Goal: Information Seeking & Learning: Learn about a topic

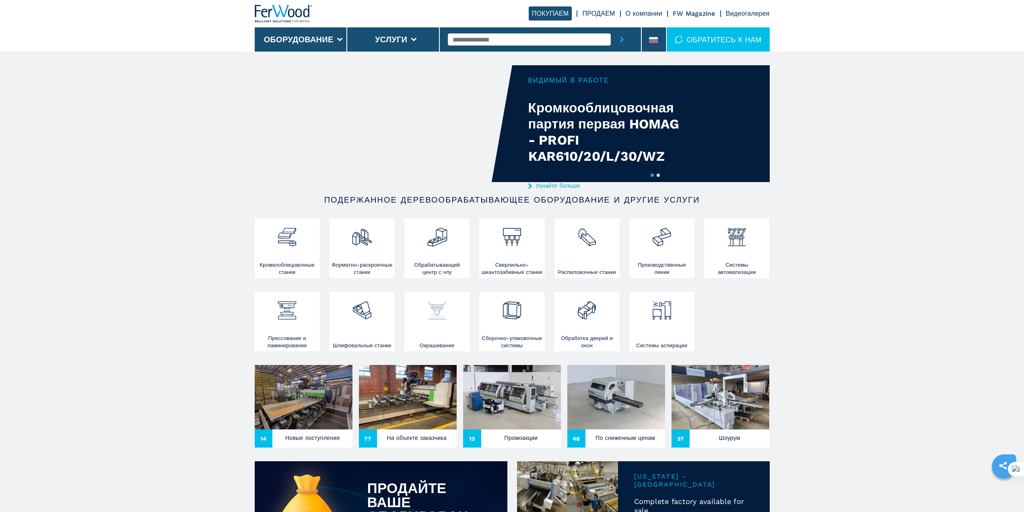
click at [428, 311] on img at bounding box center [437, 306] width 21 height 27
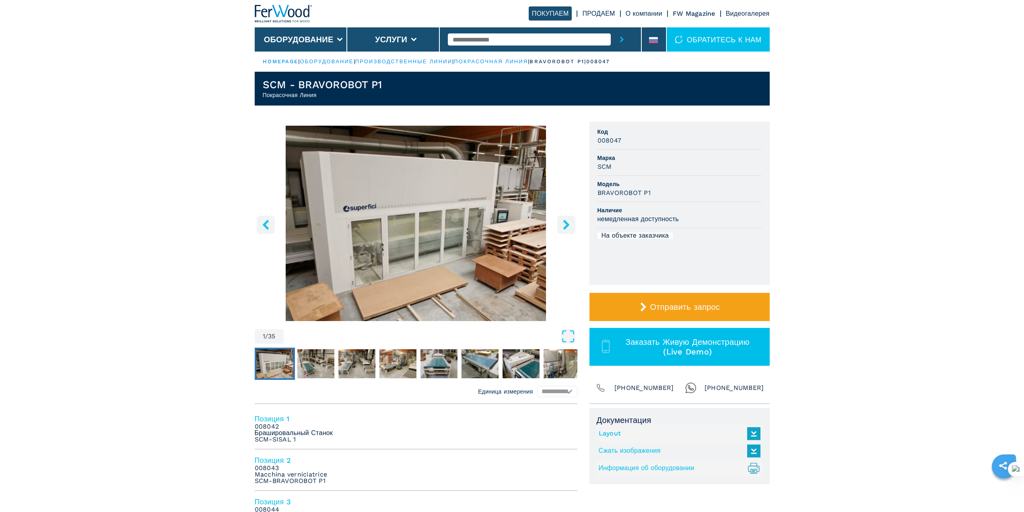
click at [561, 222] on icon "right-button" at bounding box center [566, 224] width 10 height 10
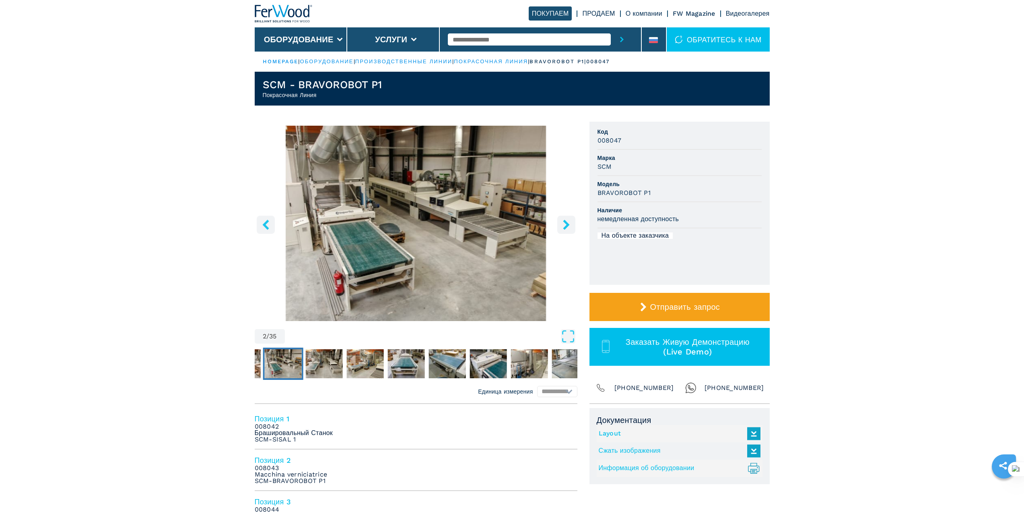
click at [561, 222] on icon "right-button" at bounding box center [566, 224] width 10 height 10
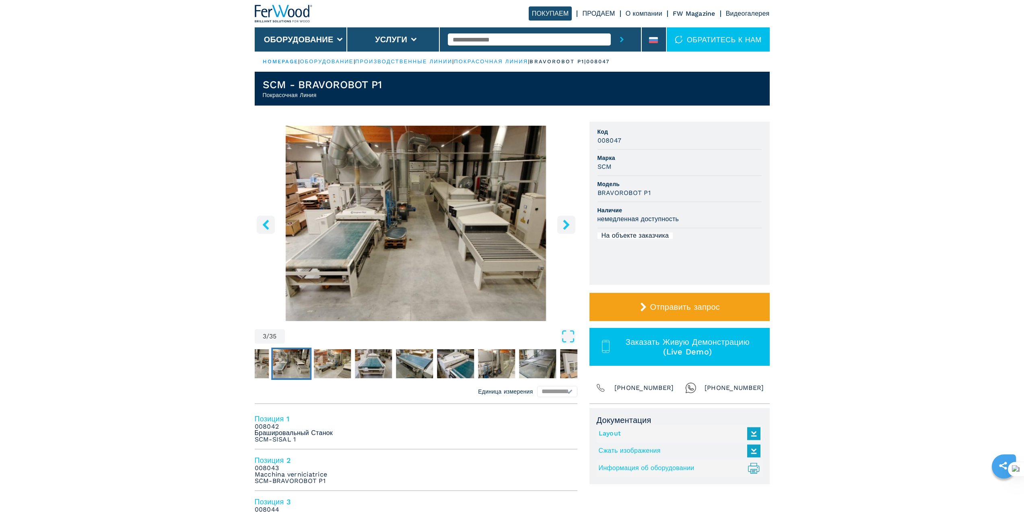
click at [561, 222] on icon "right-button" at bounding box center [566, 224] width 10 height 10
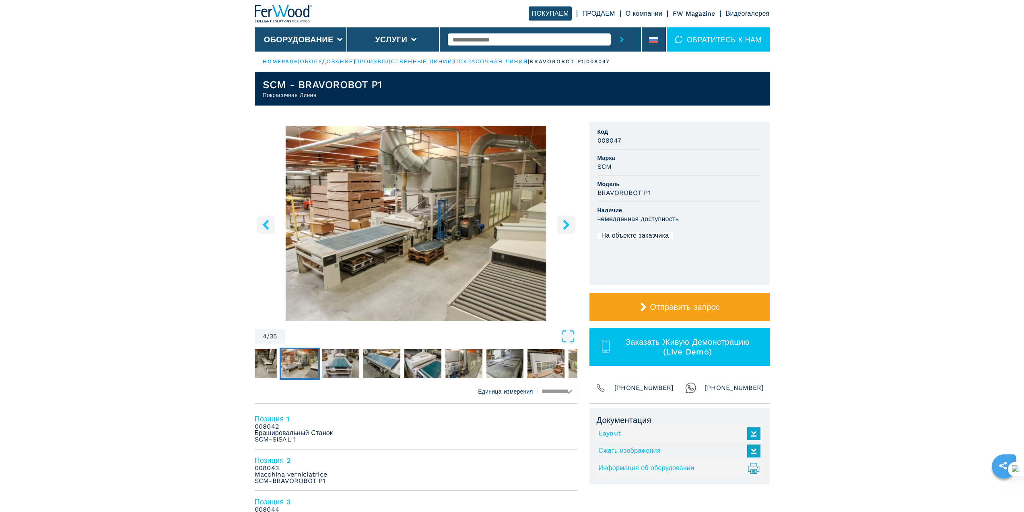
click at [561, 222] on icon "right-button" at bounding box center [566, 224] width 10 height 10
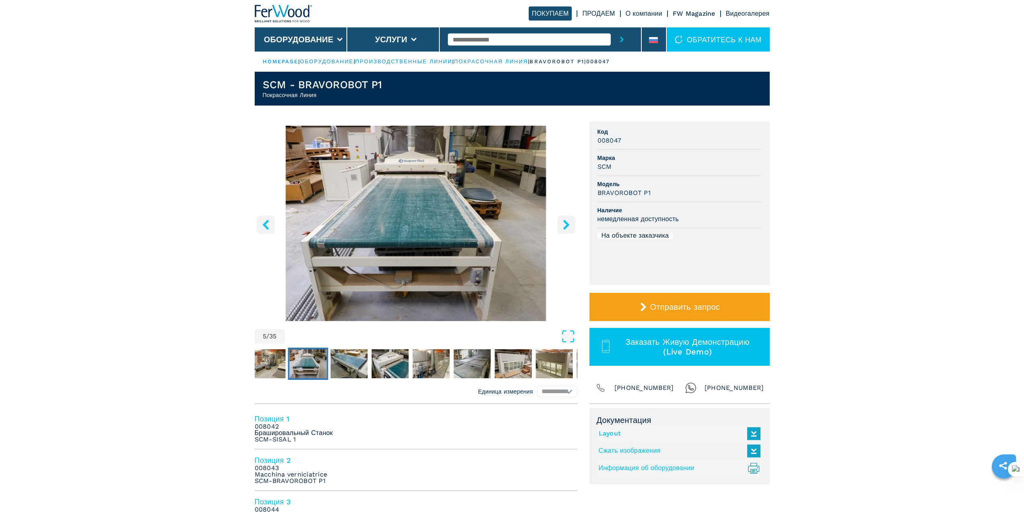
click at [561, 222] on icon "right-button" at bounding box center [566, 224] width 10 height 10
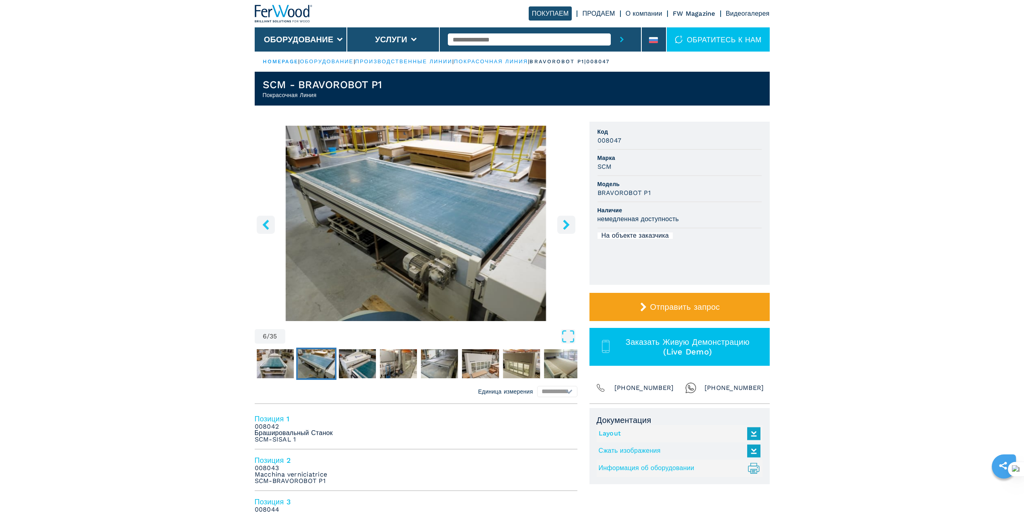
click at [561, 222] on icon "right-button" at bounding box center [566, 224] width 10 height 10
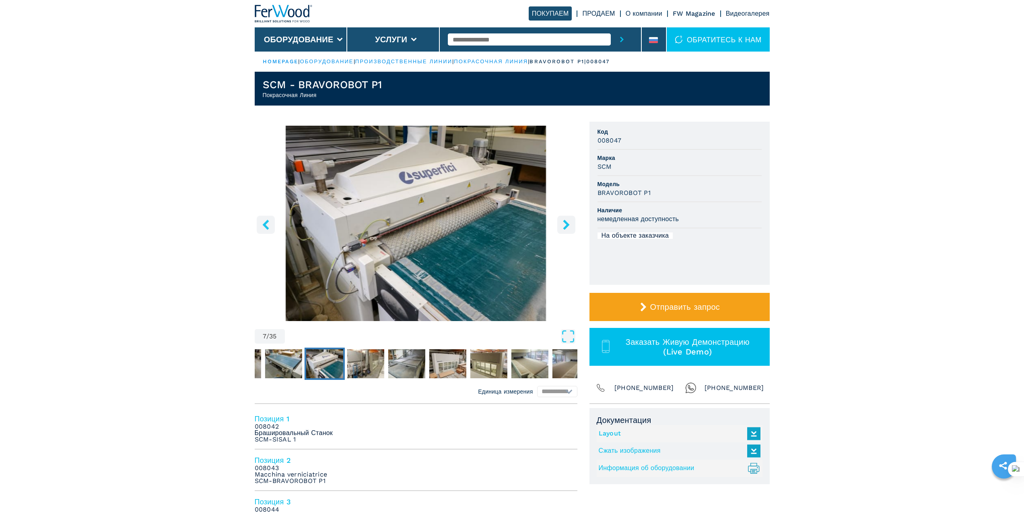
click at [561, 222] on icon "right-button" at bounding box center [566, 224] width 10 height 10
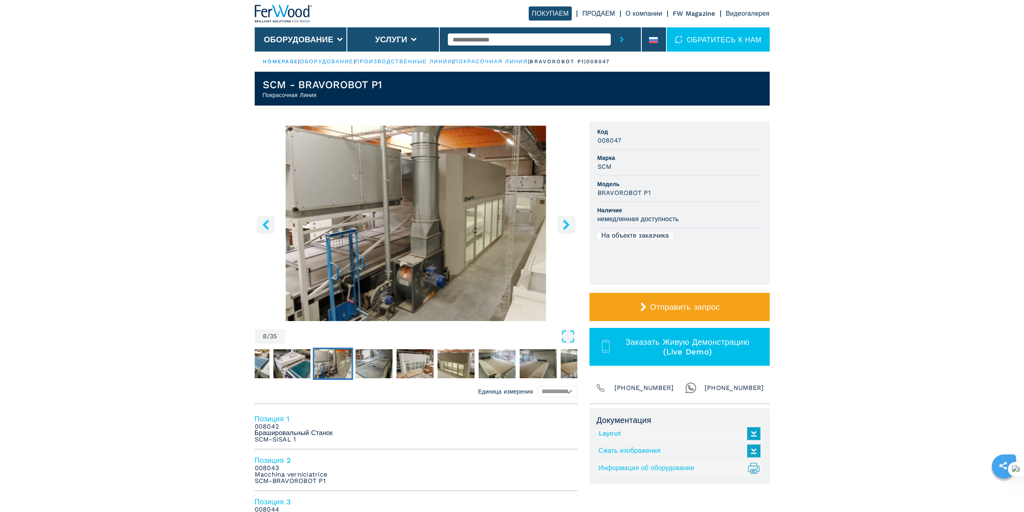
click at [561, 222] on icon "right-button" at bounding box center [566, 224] width 10 height 10
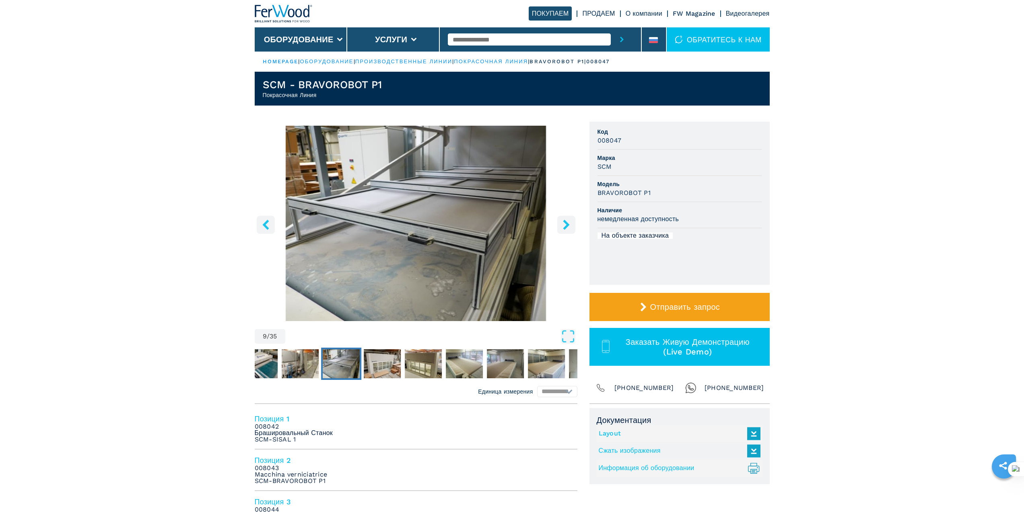
click at [561, 222] on icon "right-button" at bounding box center [566, 224] width 10 height 10
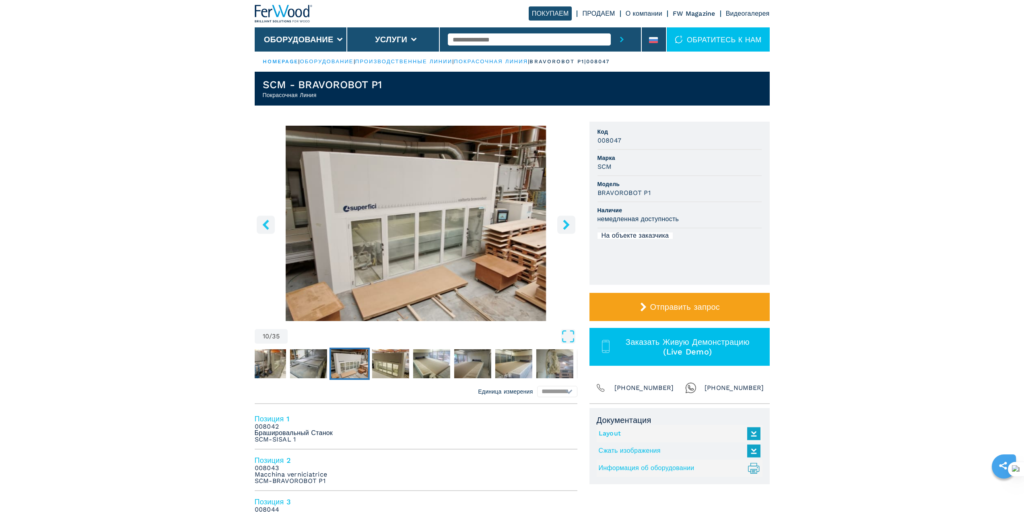
click at [561, 222] on icon "right-button" at bounding box center [566, 224] width 10 height 10
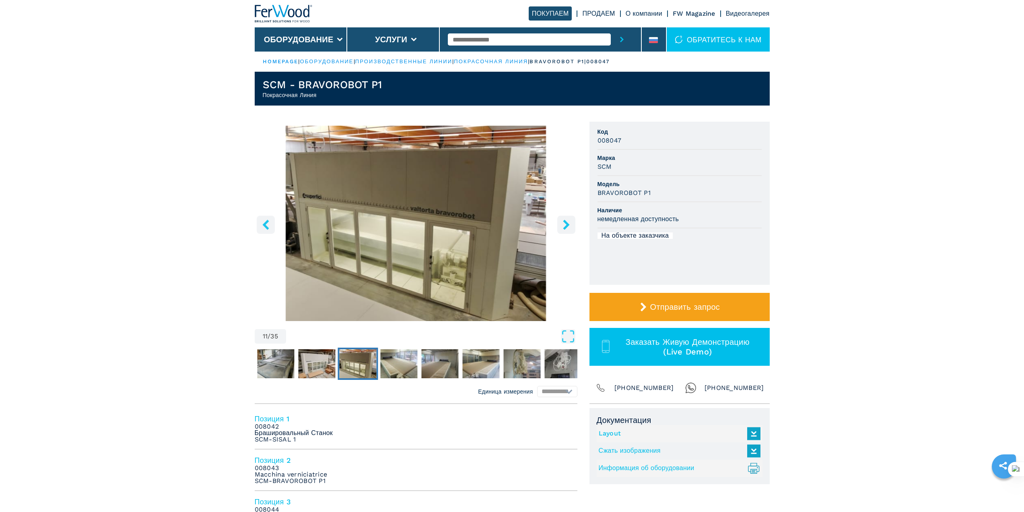
click at [561, 222] on icon "right-button" at bounding box center [566, 224] width 10 height 10
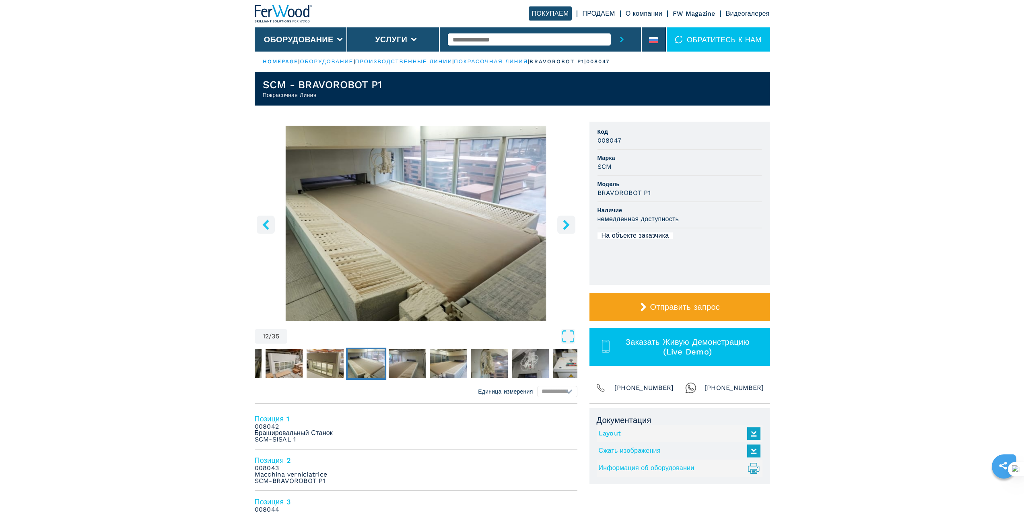
click at [561, 222] on icon "right-button" at bounding box center [566, 224] width 10 height 10
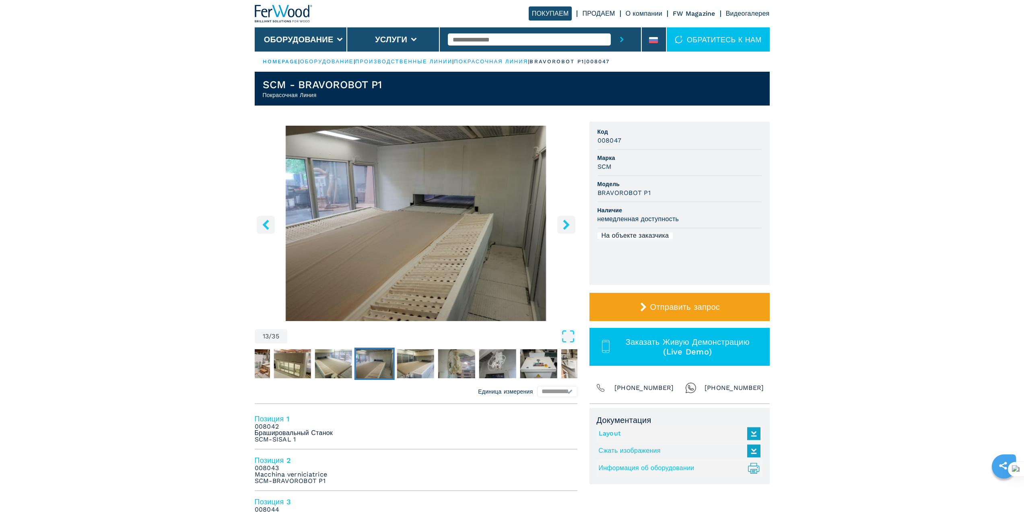
click at [561, 222] on icon "right-button" at bounding box center [566, 224] width 10 height 10
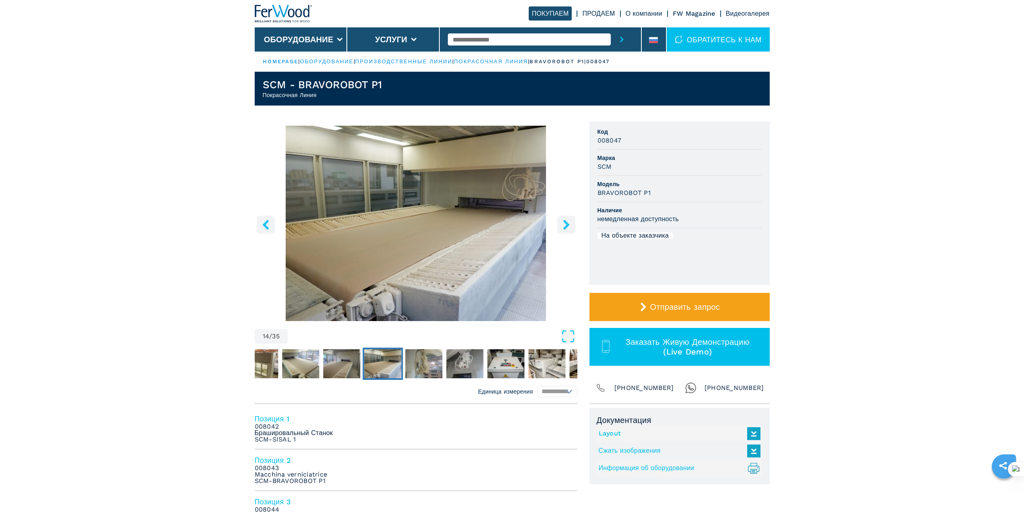
click at [561, 222] on icon "right-button" at bounding box center [566, 224] width 10 height 10
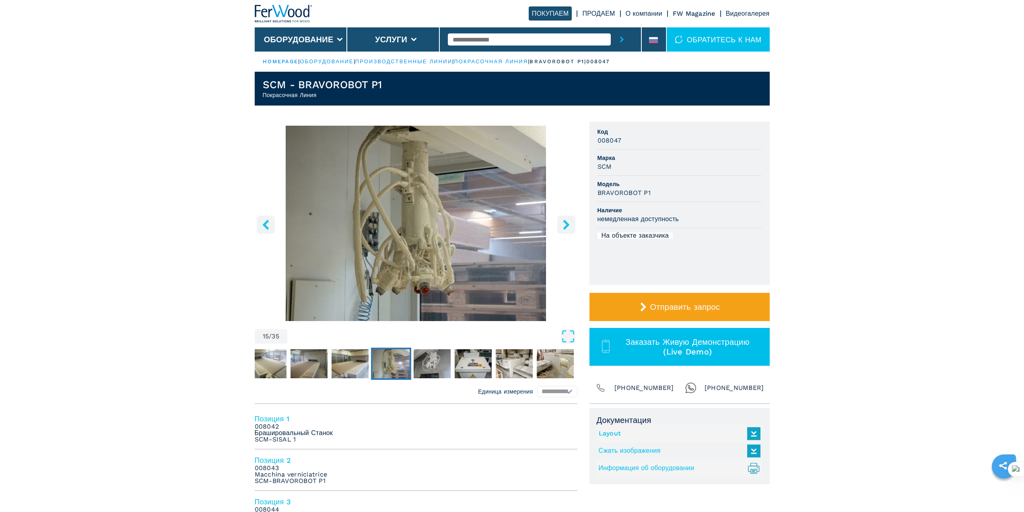
click at [562, 222] on icon "right-button" at bounding box center [566, 224] width 10 height 10
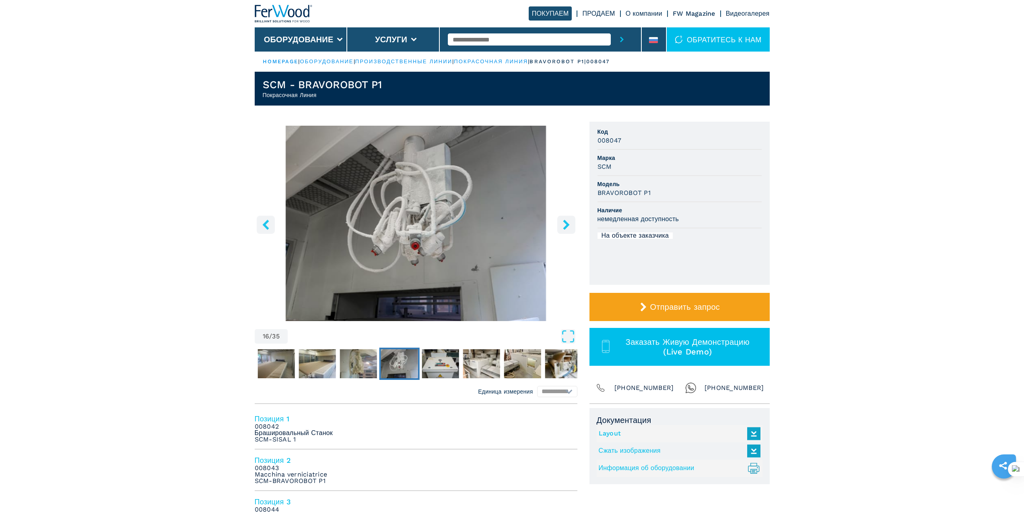
click at [562, 222] on icon "right-button" at bounding box center [566, 224] width 10 height 10
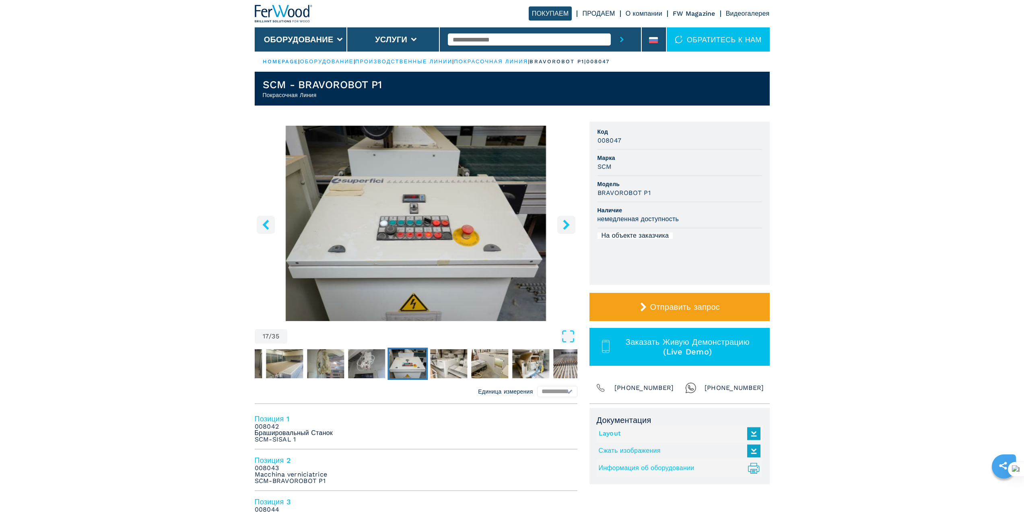
click at [562, 222] on icon "right-button" at bounding box center [566, 224] width 10 height 10
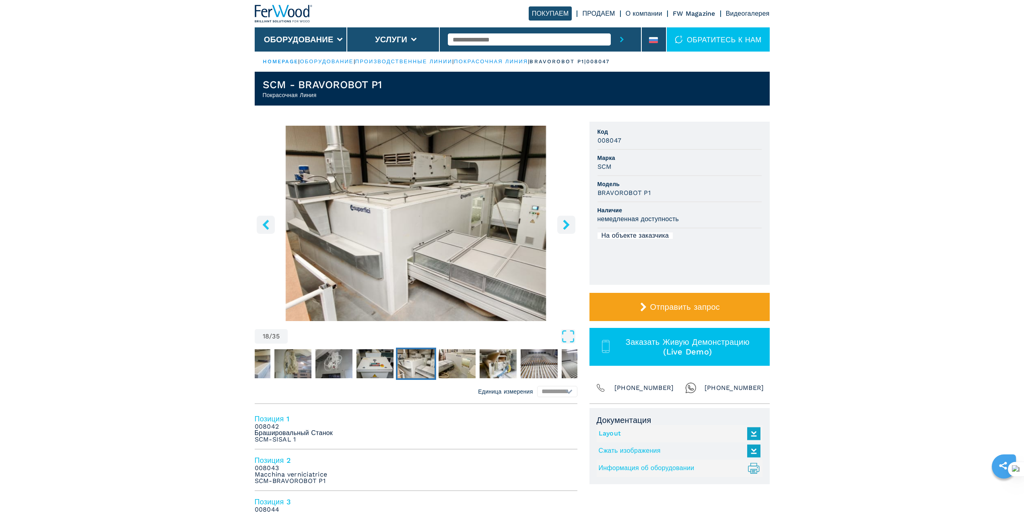
click at [562, 222] on icon "right-button" at bounding box center [566, 224] width 10 height 10
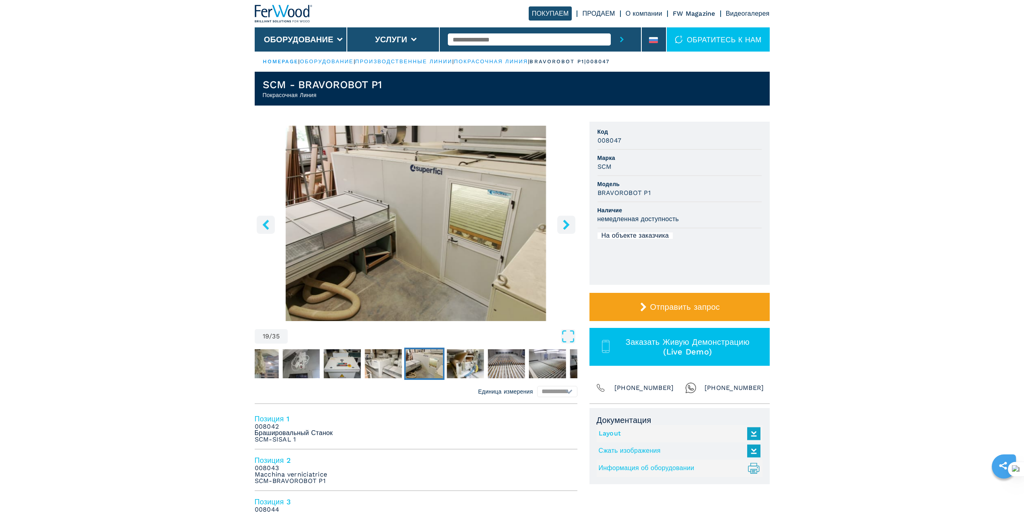
click at [562, 222] on icon "right-button" at bounding box center [566, 224] width 10 height 10
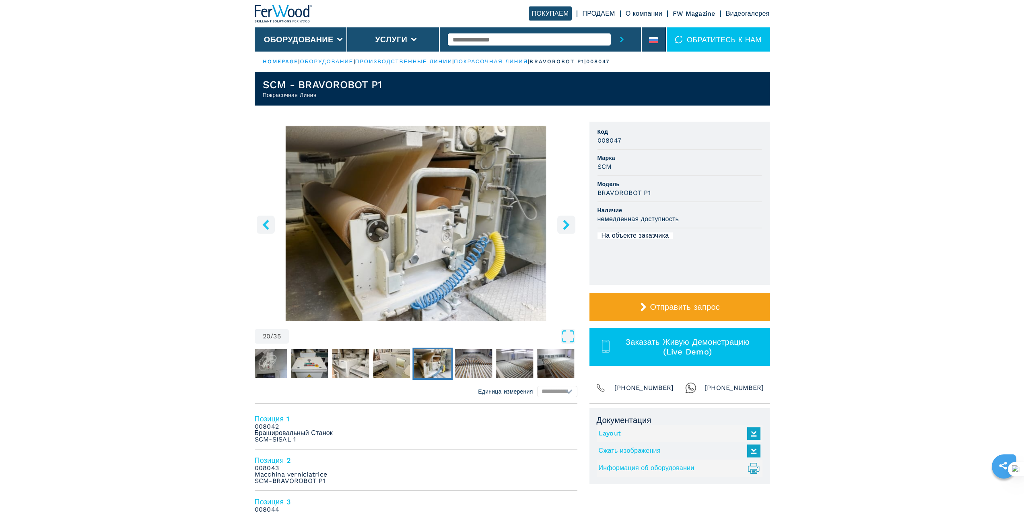
click at [562, 222] on icon "right-button" at bounding box center [566, 224] width 10 height 10
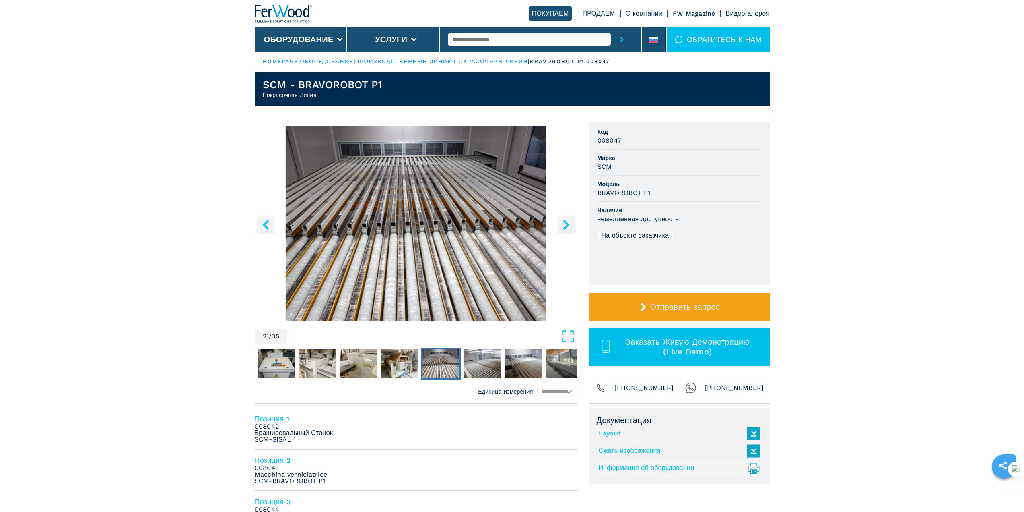
click at [563, 222] on icon "right-button" at bounding box center [566, 224] width 10 height 10
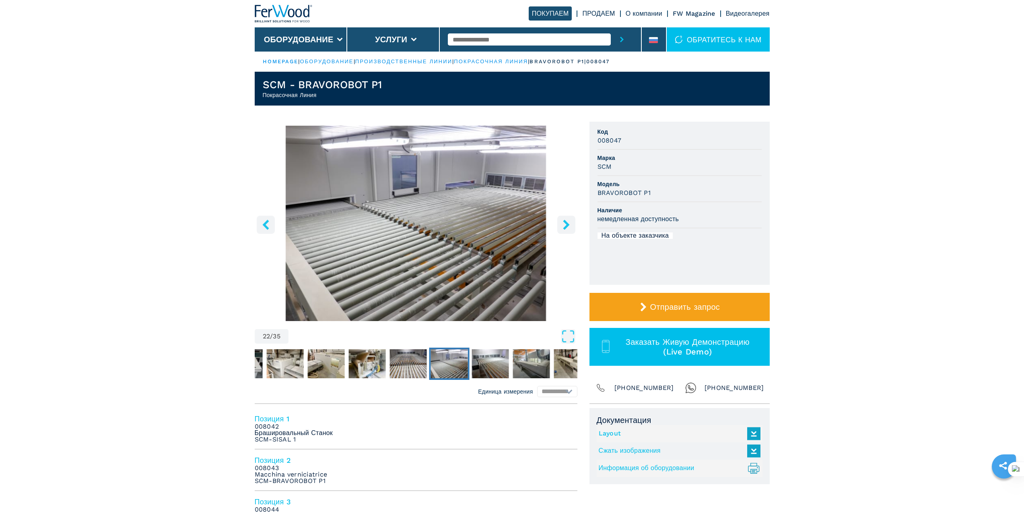
click at [563, 222] on icon "right-button" at bounding box center [566, 224] width 10 height 10
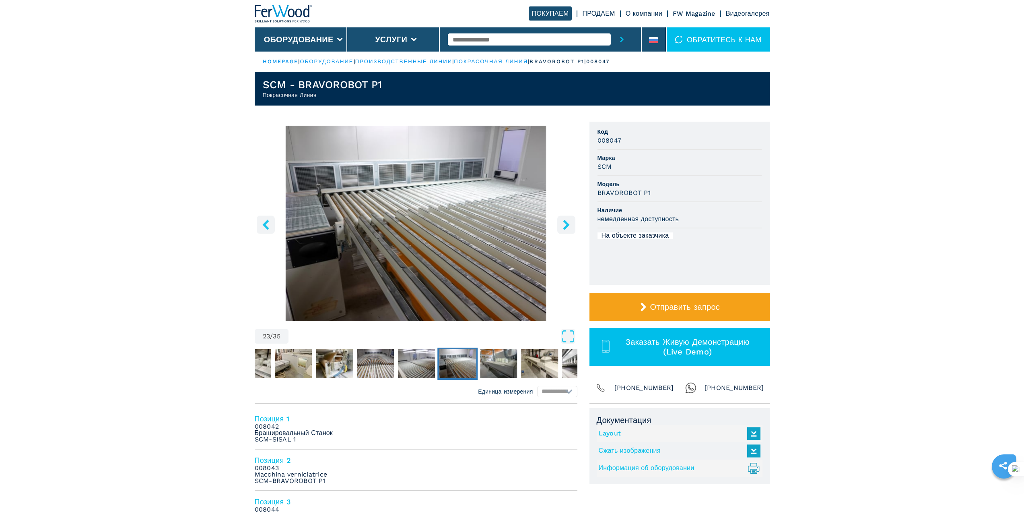
click at [563, 222] on icon "right-button" at bounding box center [566, 224] width 10 height 10
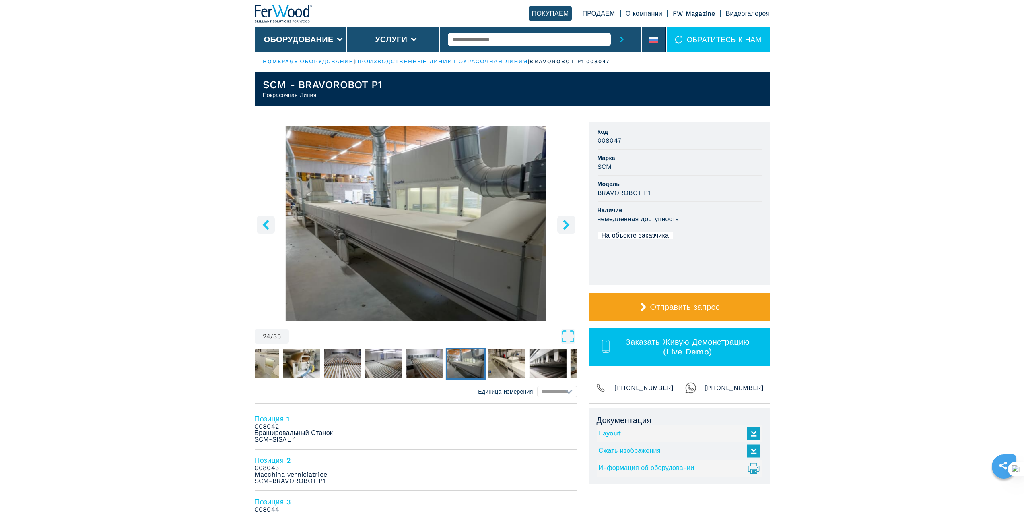
click at [563, 222] on icon "right-button" at bounding box center [566, 224] width 10 height 10
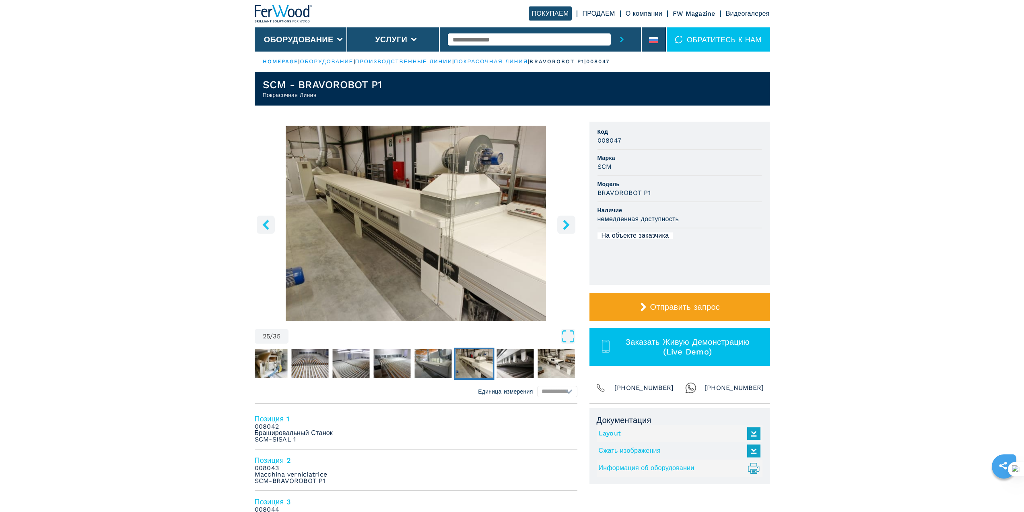
click at [563, 222] on icon "right-button" at bounding box center [566, 224] width 10 height 10
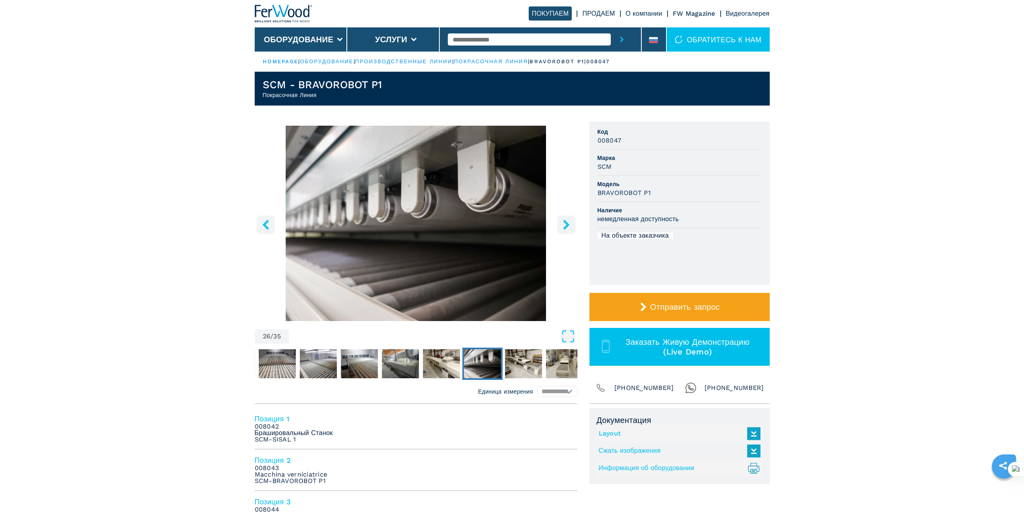
click at [563, 222] on icon "right-button" at bounding box center [566, 224] width 10 height 10
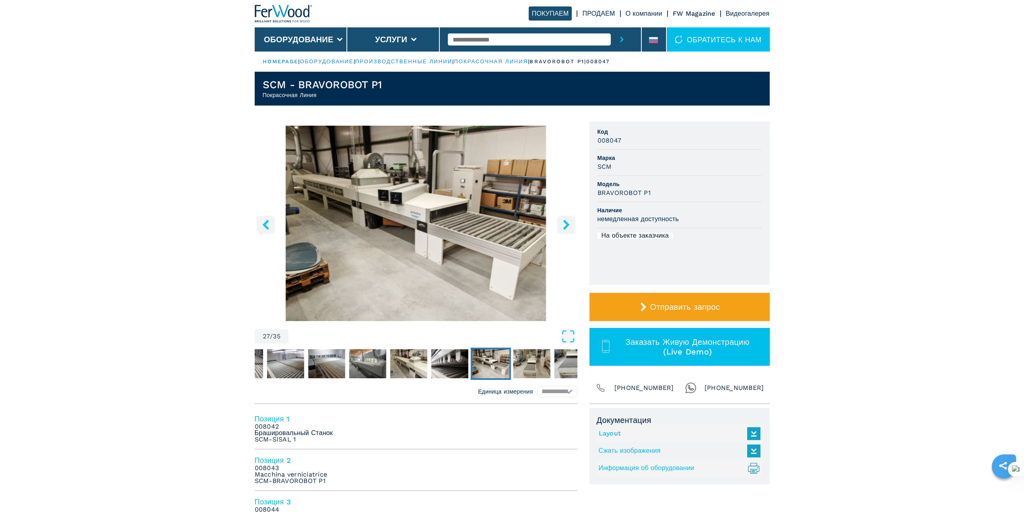
click at [563, 222] on icon "right-button" at bounding box center [566, 224] width 10 height 10
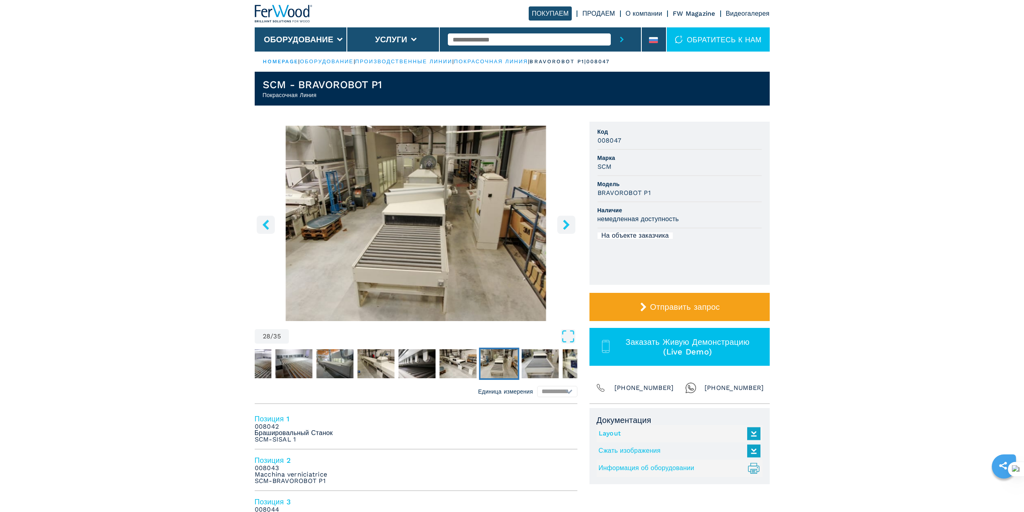
click at [563, 222] on icon "right-button" at bounding box center [566, 224] width 10 height 10
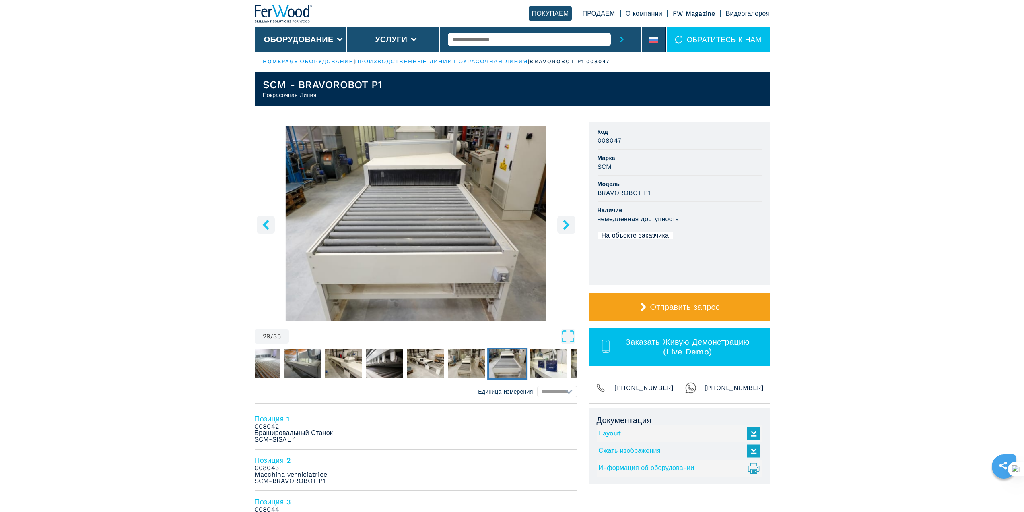
click at [563, 222] on icon "right-button" at bounding box center [566, 224] width 10 height 10
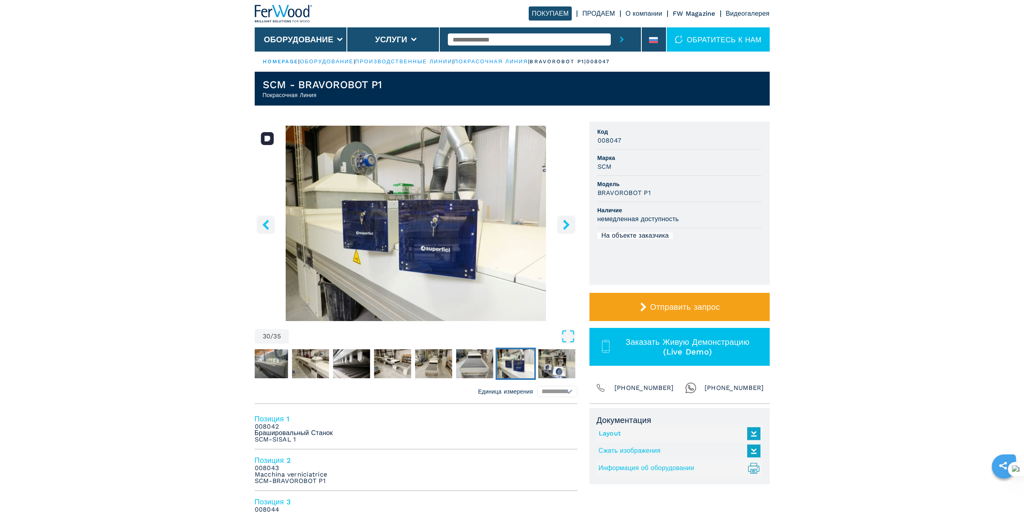
click at [574, 220] on button "right-button" at bounding box center [566, 224] width 18 height 18
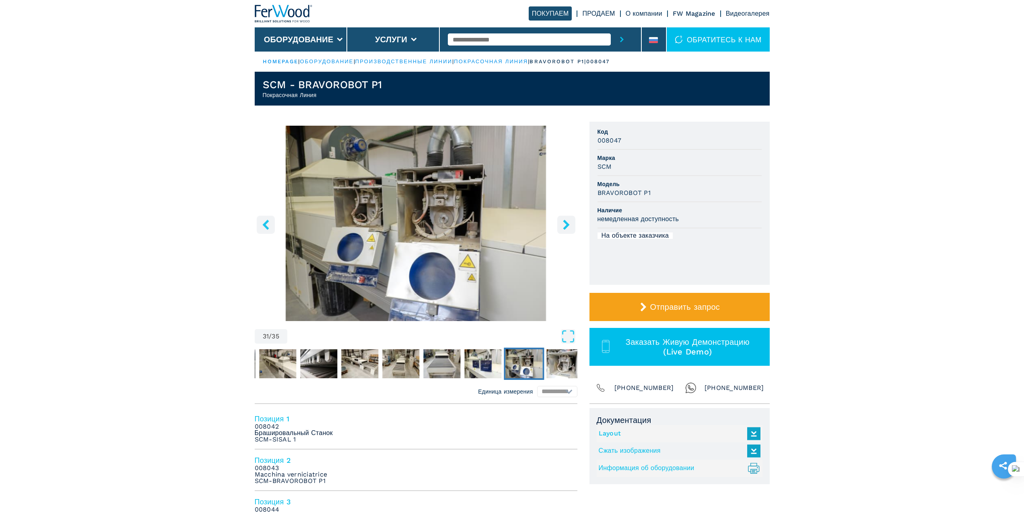
click at [574, 220] on button "right-button" at bounding box center [566, 224] width 18 height 18
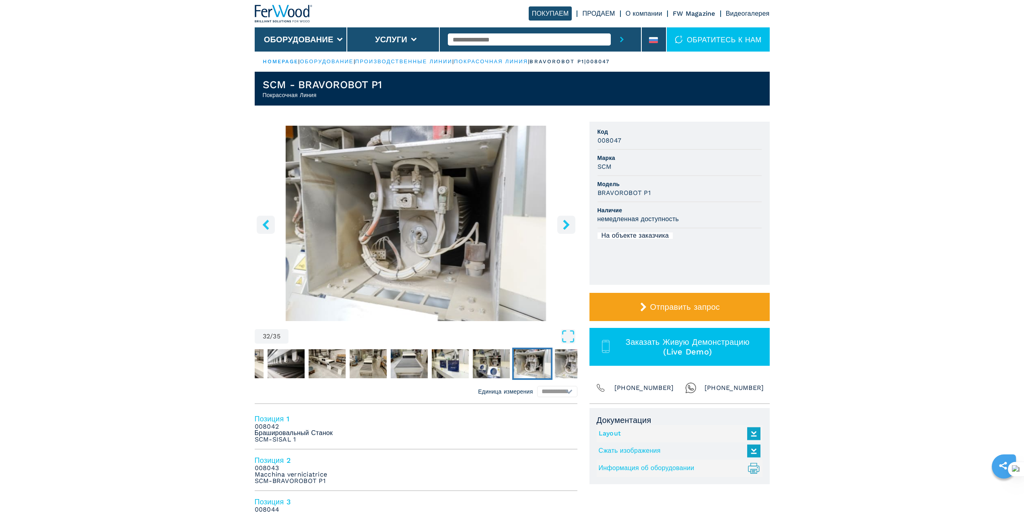
click at [574, 220] on button "right-button" at bounding box center [566, 224] width 18 height 18
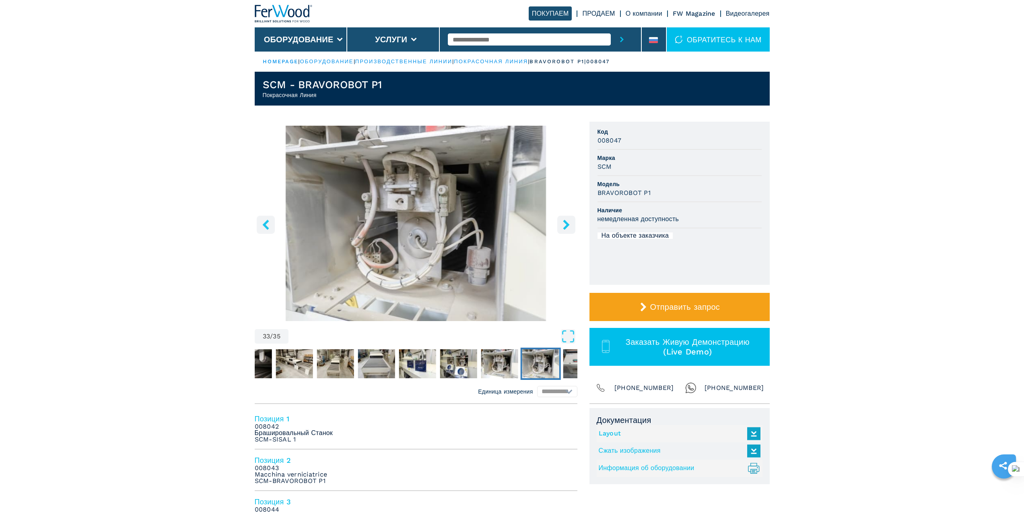
click at [574, 220] on button "right-button" at bounding box center [566, 224] width 18 height 18
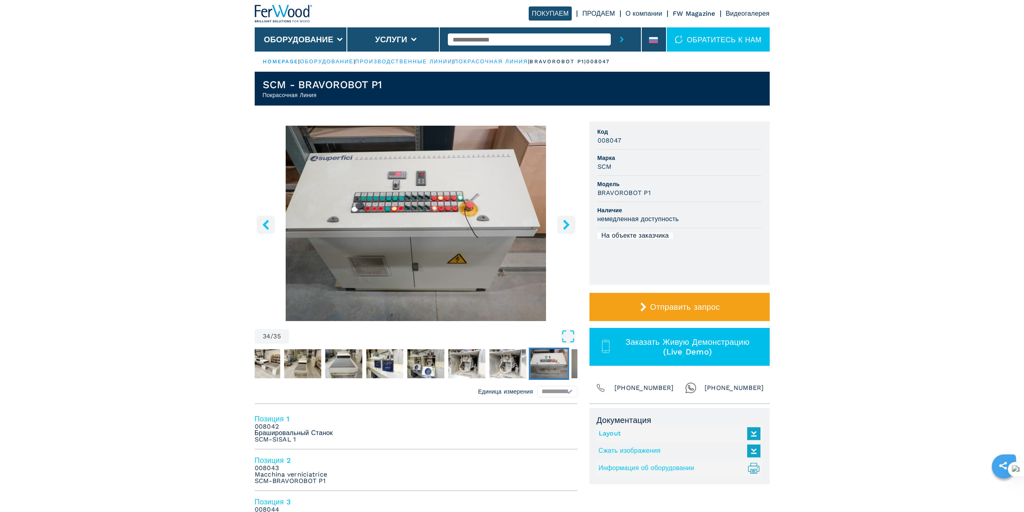
click at [574, 220] on button "right-button" at bounding box center [566, 224] width 18 height 18
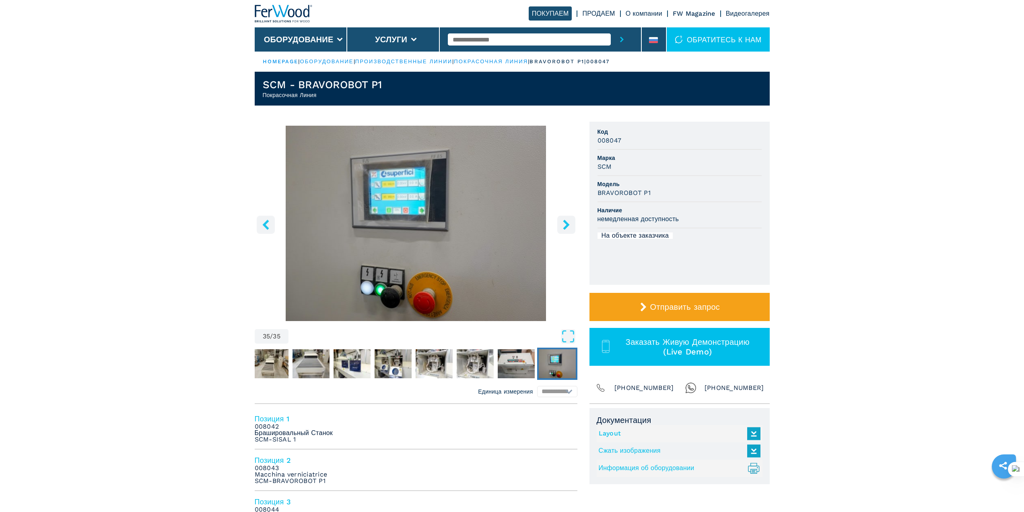
click at [574, 220] on button "right-button" at bounding box center [566, 224] width 18 height 18
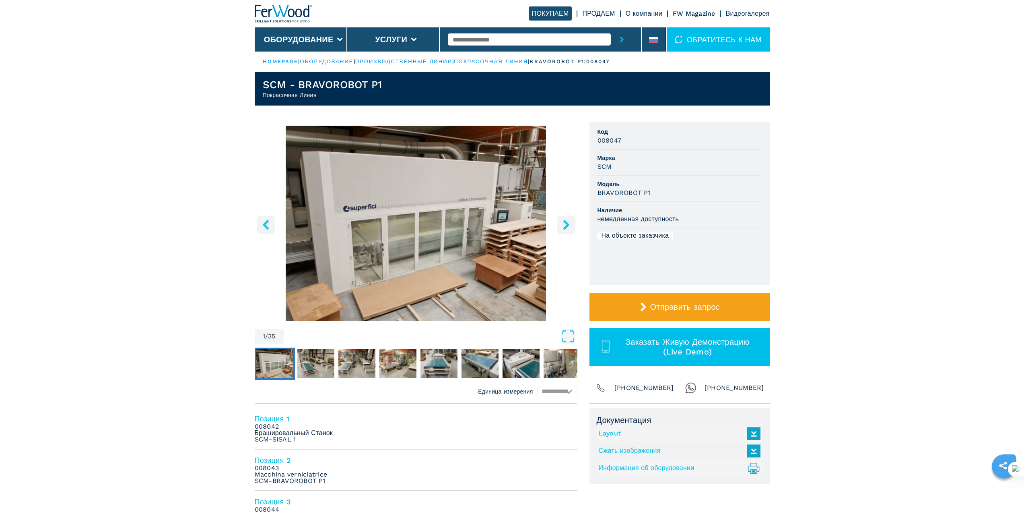
click at [574, 220] on button "right-button" at bounding box center [566, 224] width 18 height 18
click at [464, 232] on img "Go to Slide 1" at bounding box center [416, 223] width 323 height 195
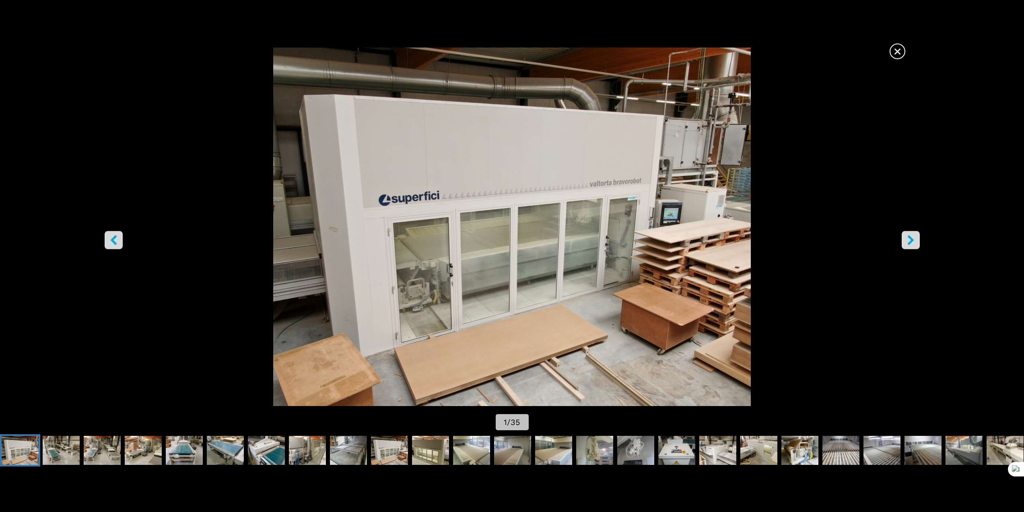
click at [920, 240] on button "right-button" at bounding box center [911, 240] width 18 height 18
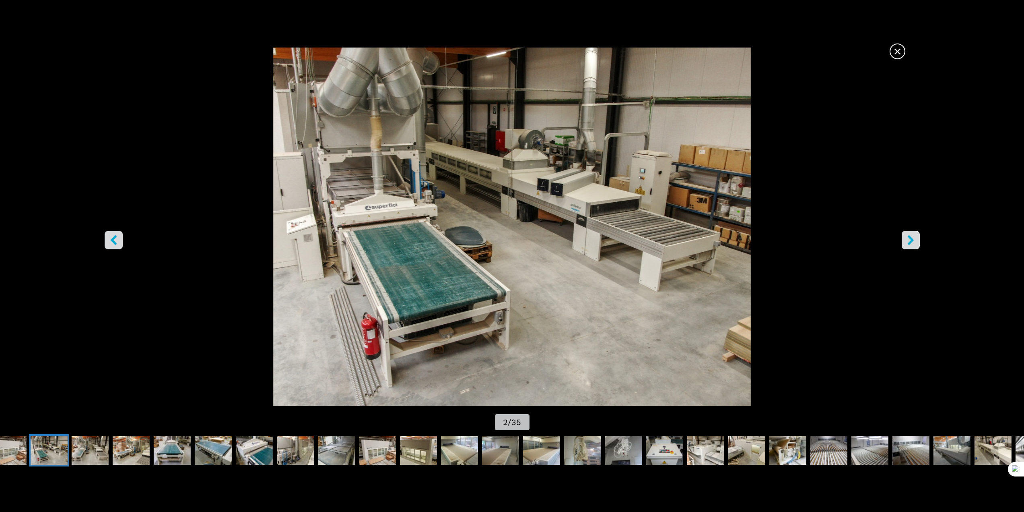
click at [920, 240] on button "right-button" at bounding box center [911, 240] width 18 height 18
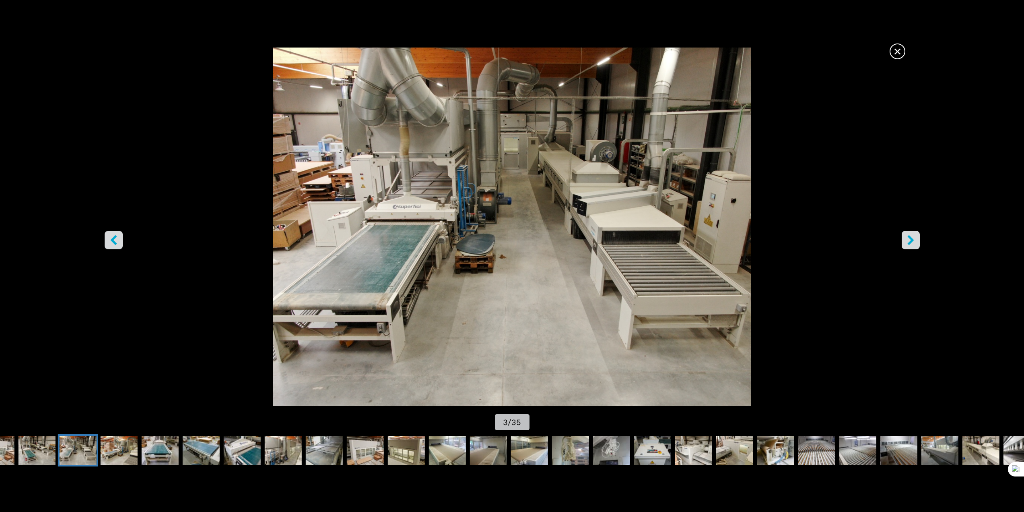
click at [903, 50] on span "×" at bounding box center [898, 50] width 14 height 14
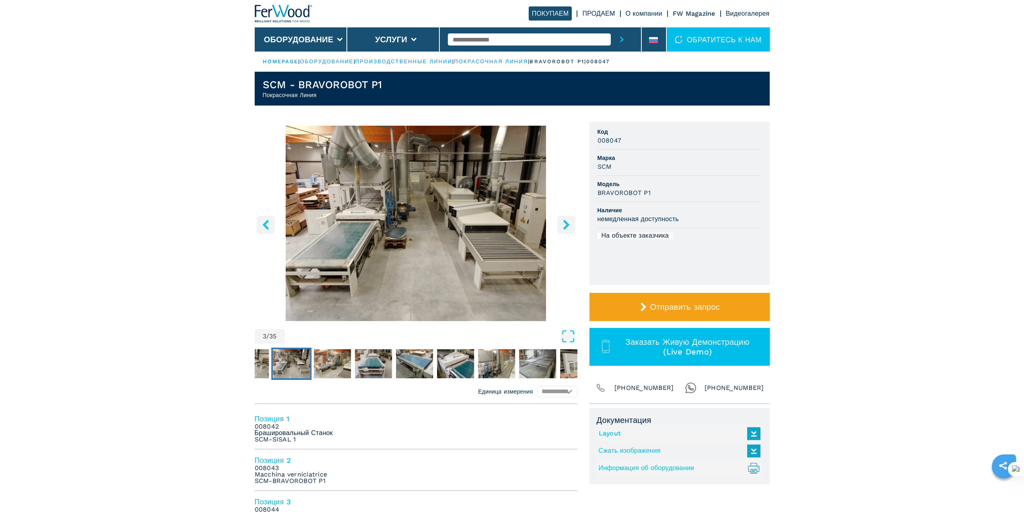
click at [568, 225] on icon "right-button" at bounding box center [566, 224] width 6 height 10
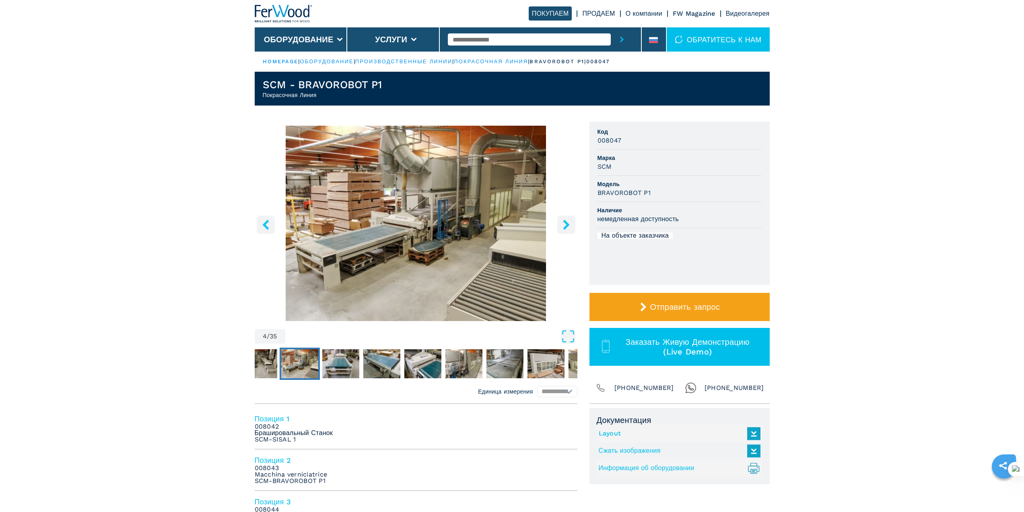
click at [568, 225] on icon "right-button" at bounding box center [566, 224] width 6 height 10
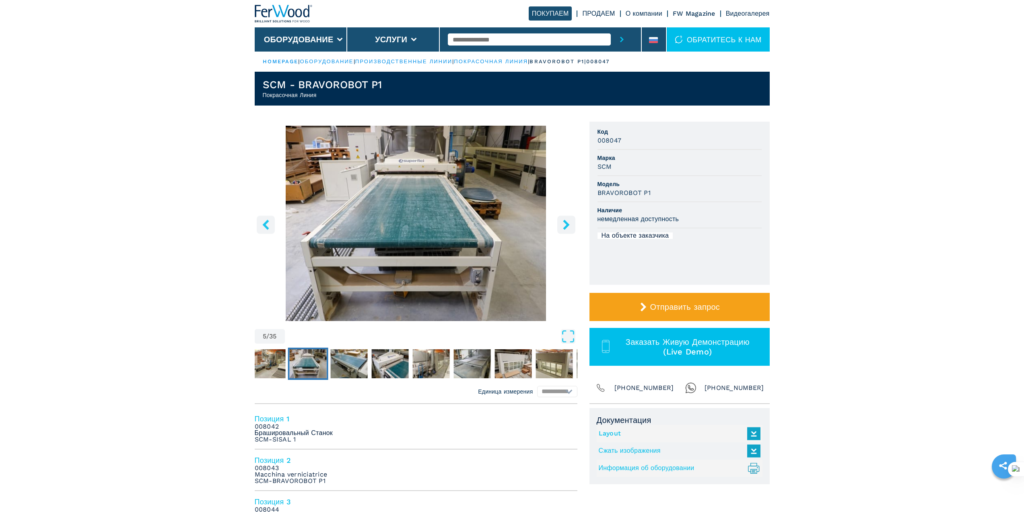
click at [568, 225] on icon "right-button" at bounding box center [566, 224] width 6 height 10
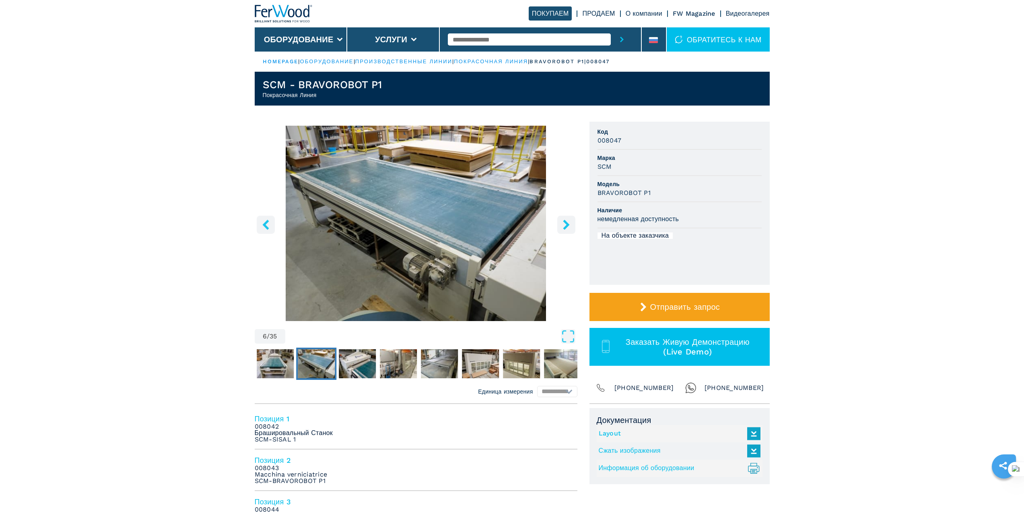
click at [568, 225] on icon "right-button" at bounding box center [566, 224] width 6 height 10
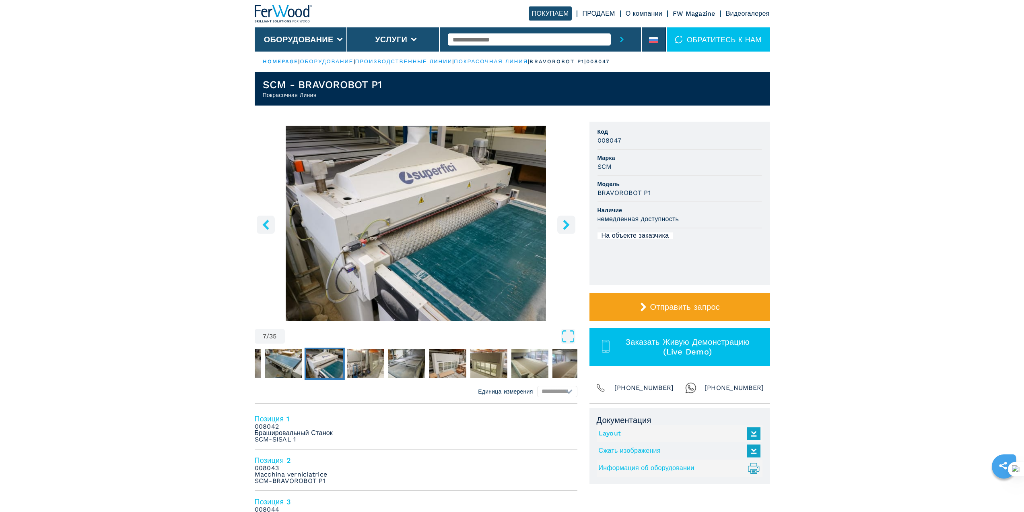
click at [568, 225] on icon "right-button" at bounding box center [566, 224] width 6 height 10
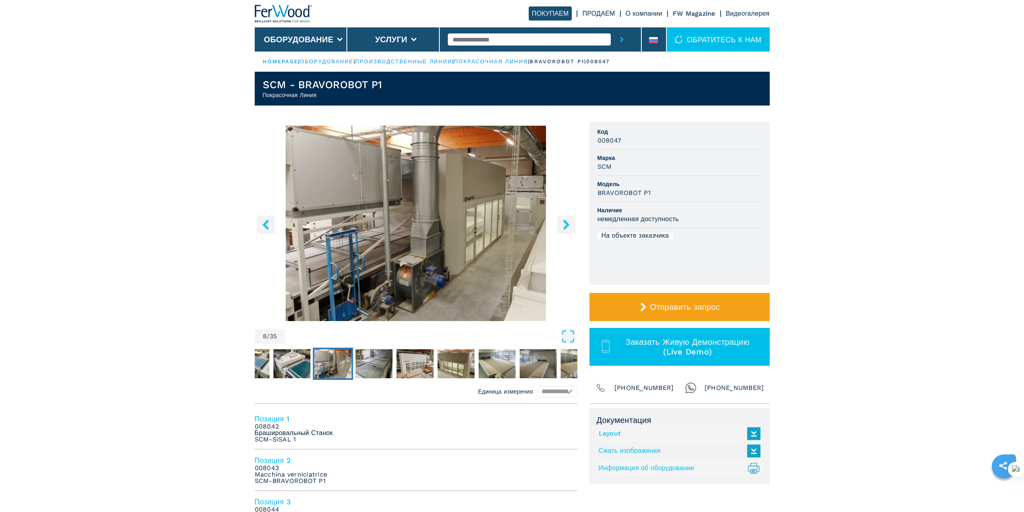
click at [568, 225] on icon "right-button" at bounding box center [566, 224] width 6 height 10
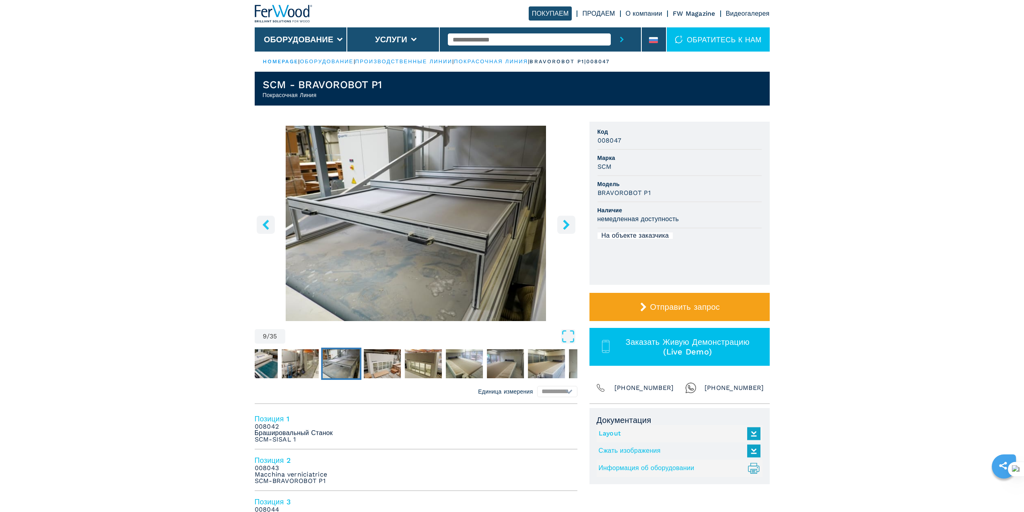
click at [568, 225] on icon "right-button" at bounding box center [566, 224] width 6 height 10
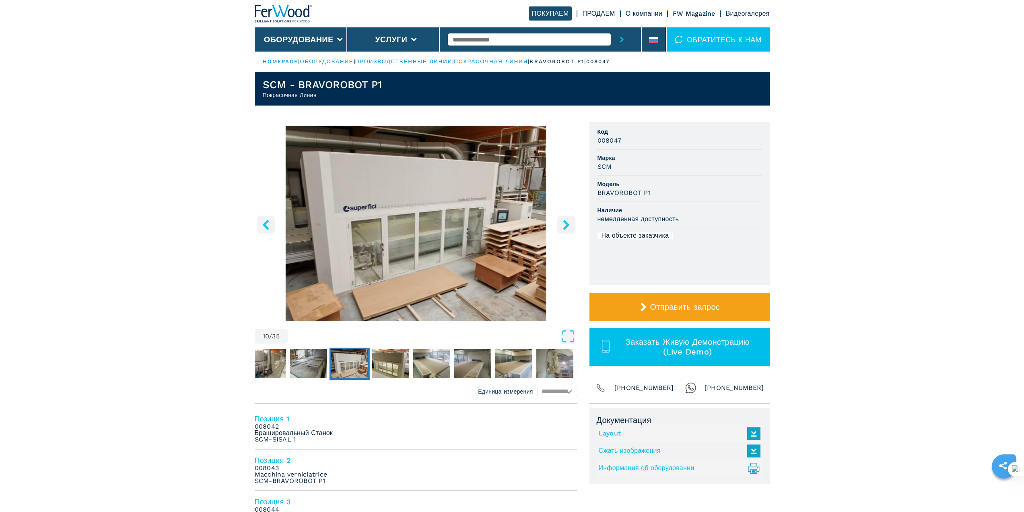
click at [568, 225] on icon "right-button" at bounding box center [566, 224] width 6 height 10
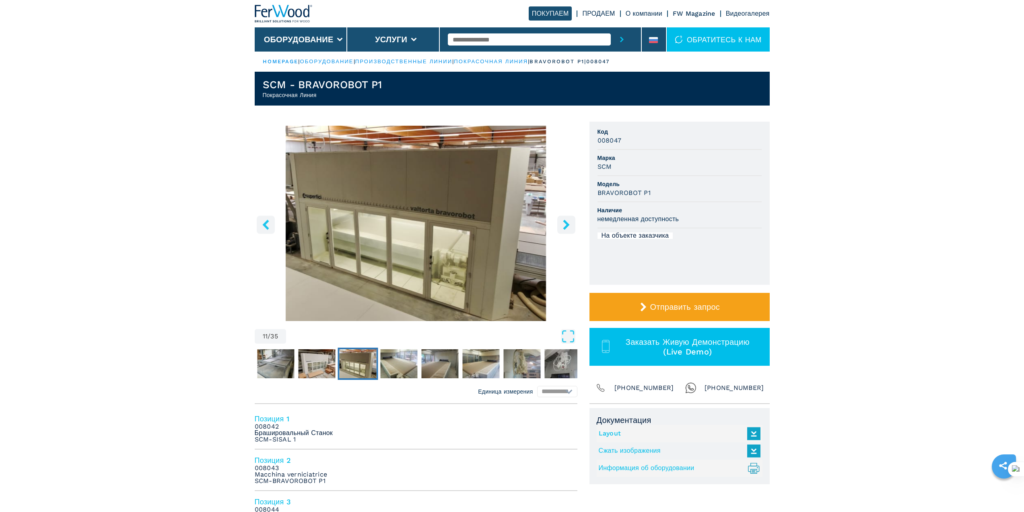
click at [568, 225] on icon "right-button" at bounding box center [566, 224] width 6 height 10
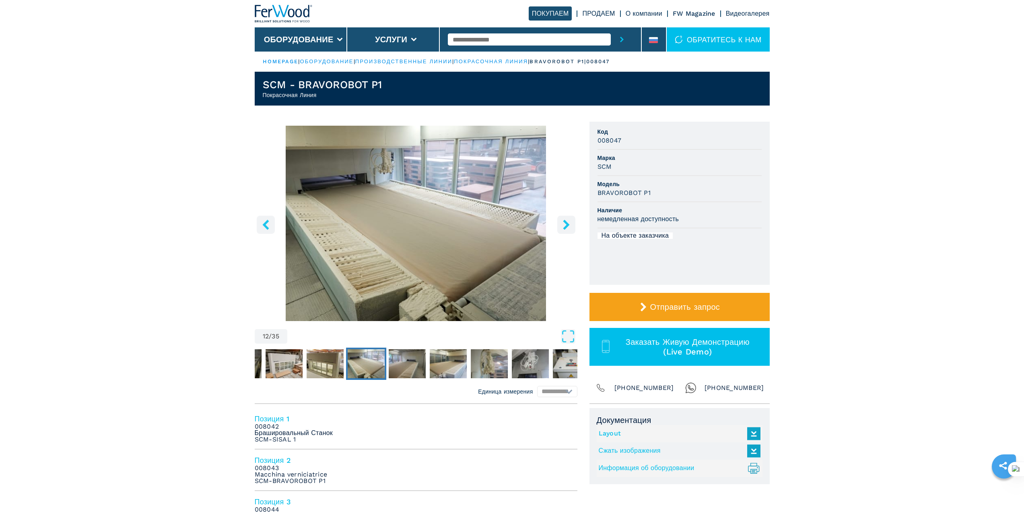
click at [568, 225] on icon "right-button" at bounding box center [566, 224] width 6 height 10
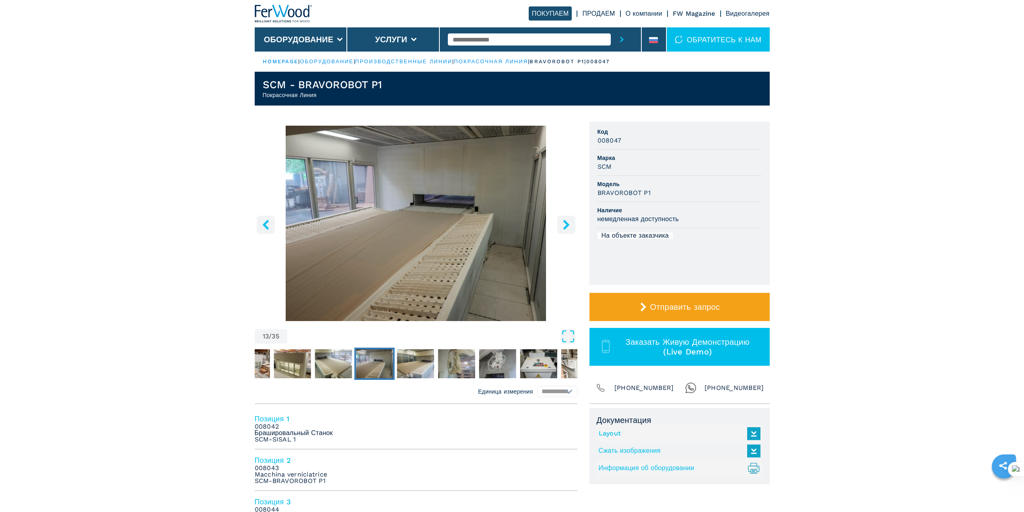
click at [568, 225] on icon "right-button" at bounding box center [566, 224] width 6 height 10
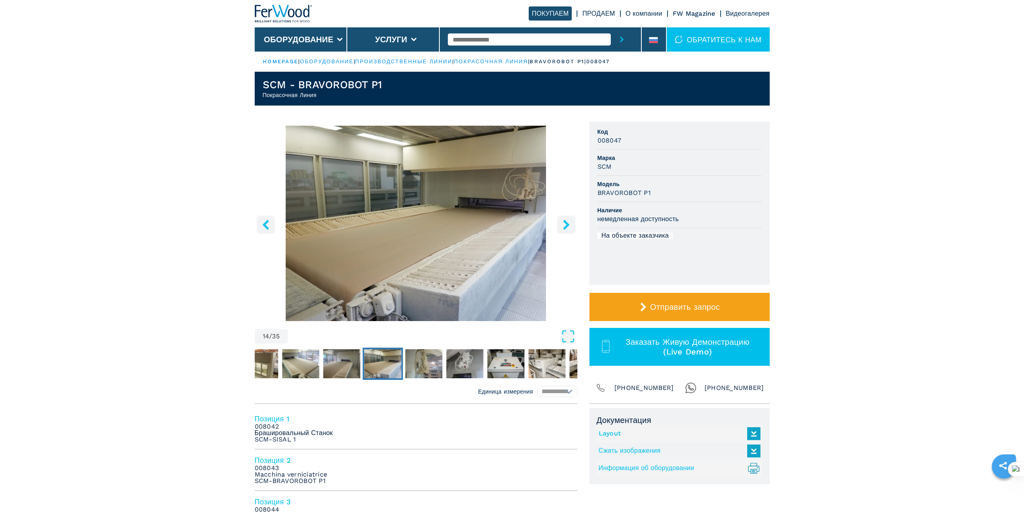
click at [568, 225] on icon "right-button" at bounding box center [566, 224] width 6 height 10
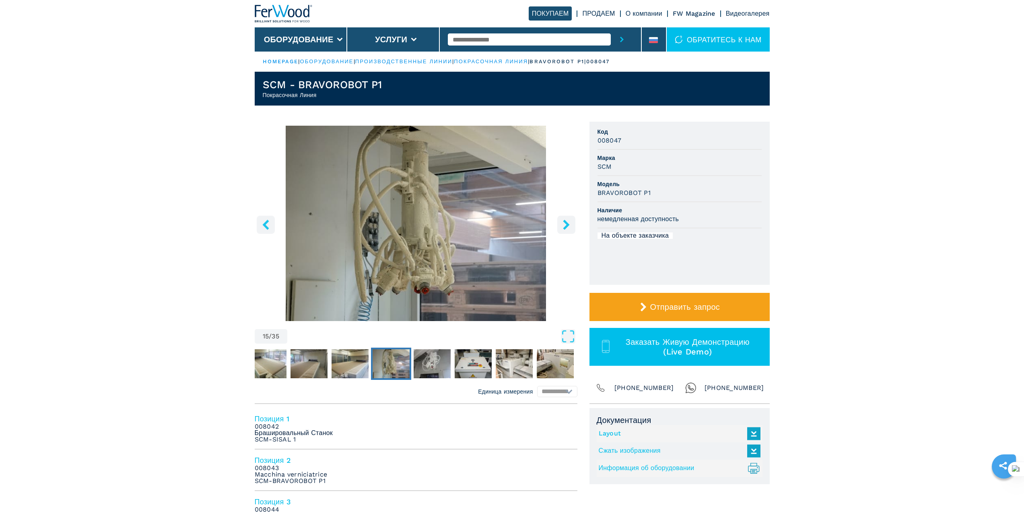
click at [568, 225] on icon "right-button" at bounding box center [566, 224] width 6 height 10
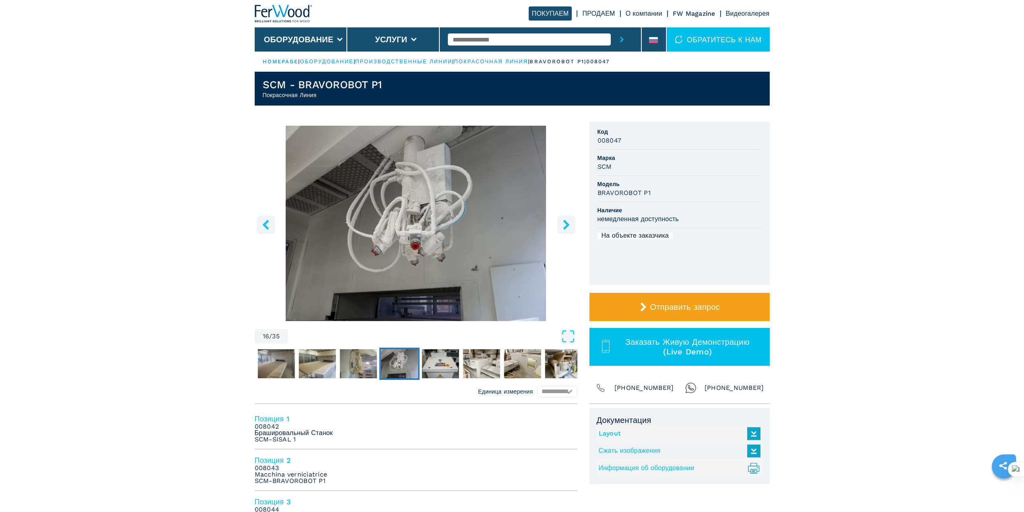
click at [568, 225] on icon "right-button" at bounding box center [566, 224] width 6 height 10
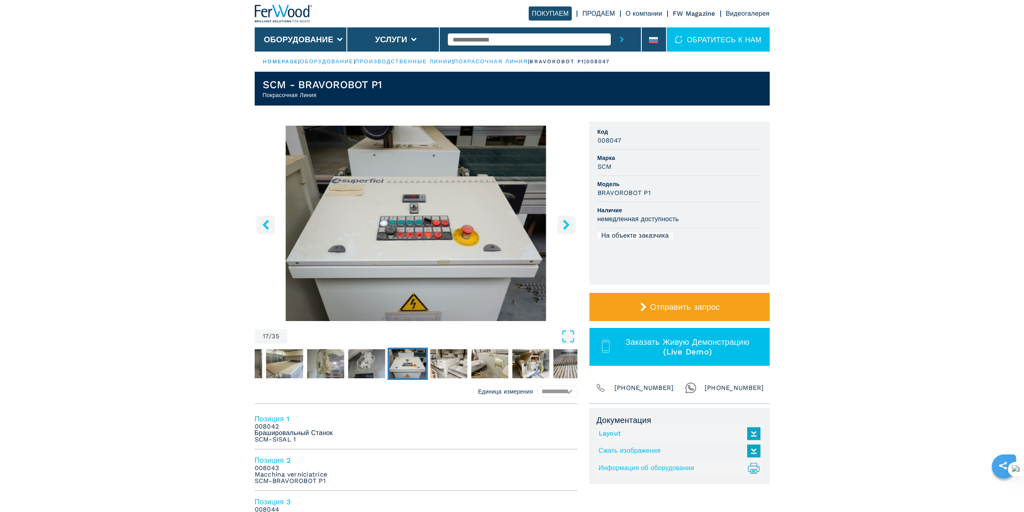
click at [568, 225] on icon "right-button" at bounding box center [566, 224] width 6 height 10
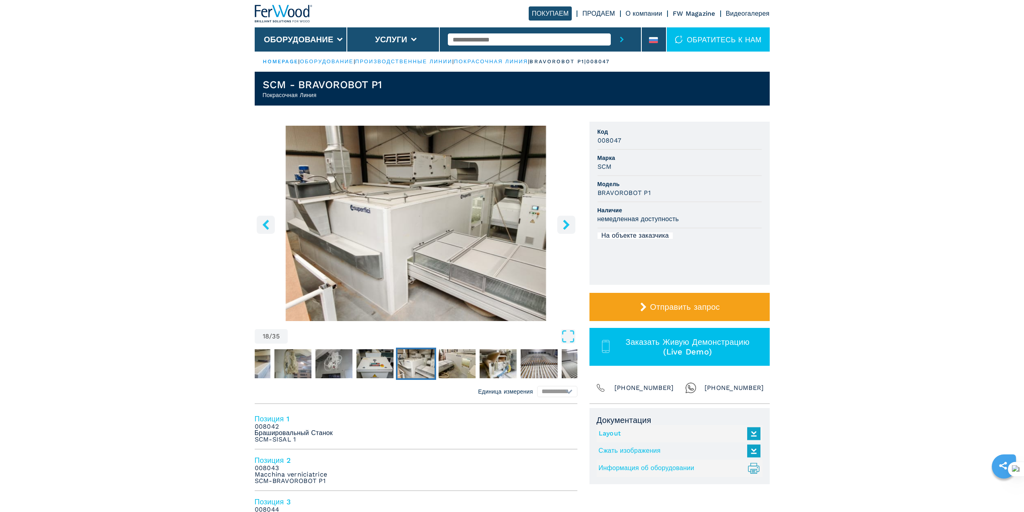
click at [568, 225] on icon "right-button" at bounding box center [566, 224] width 6 height 10
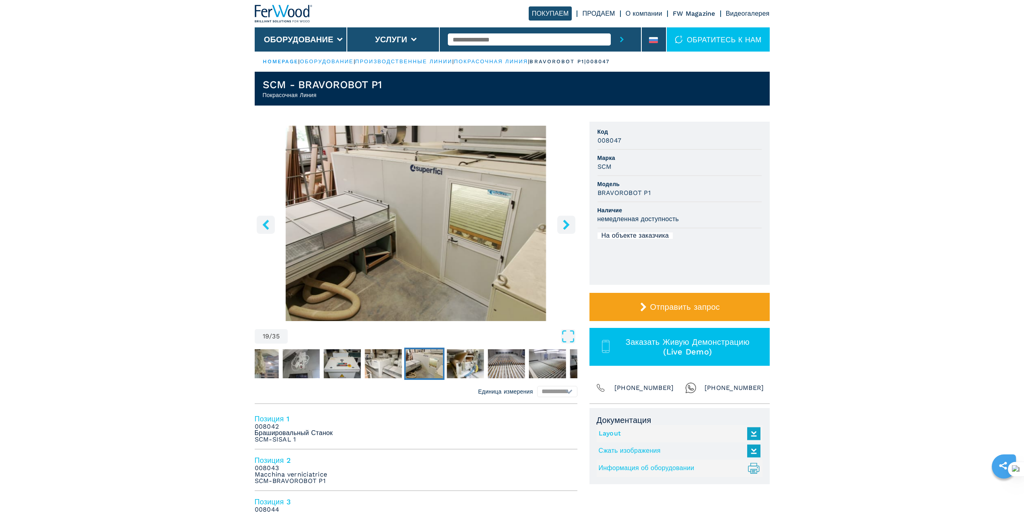
click at [568, 225] on icon "right-button" at bounding box center [566, 224] width 6 height 10
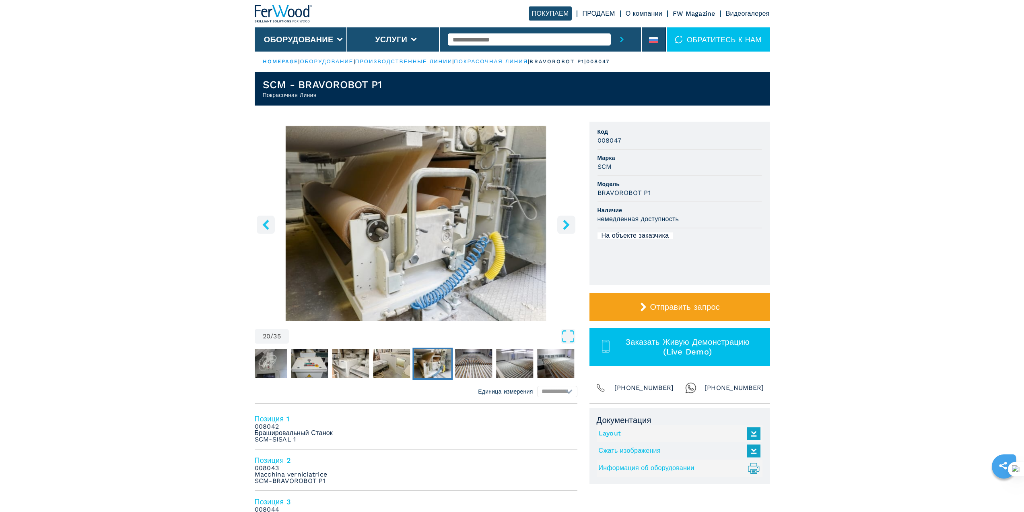
click at [568, 225] on icon "right-button" at bounding box center [566, 224] width 6 height 10
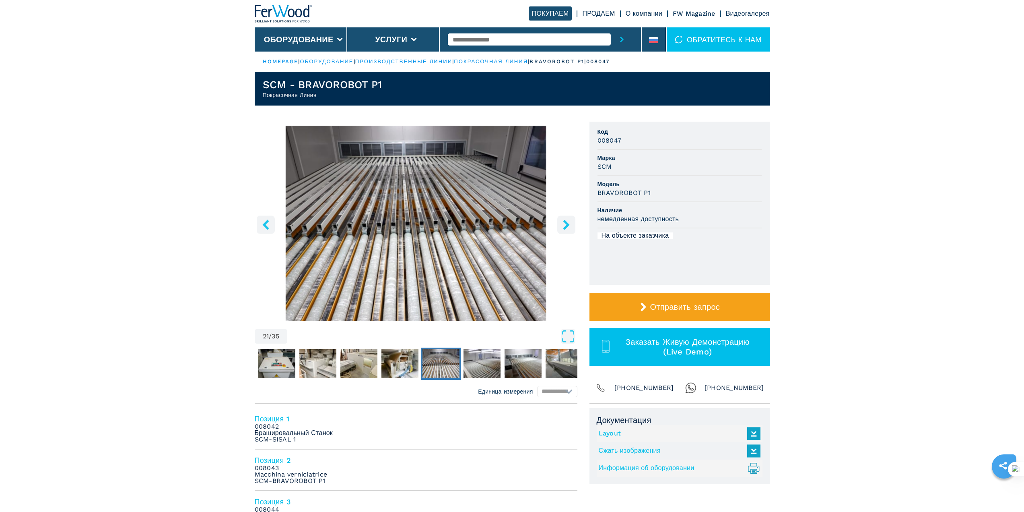
click at [568, 225] on icon "right-button" at bounding box center [566, 224] width 6 height 10
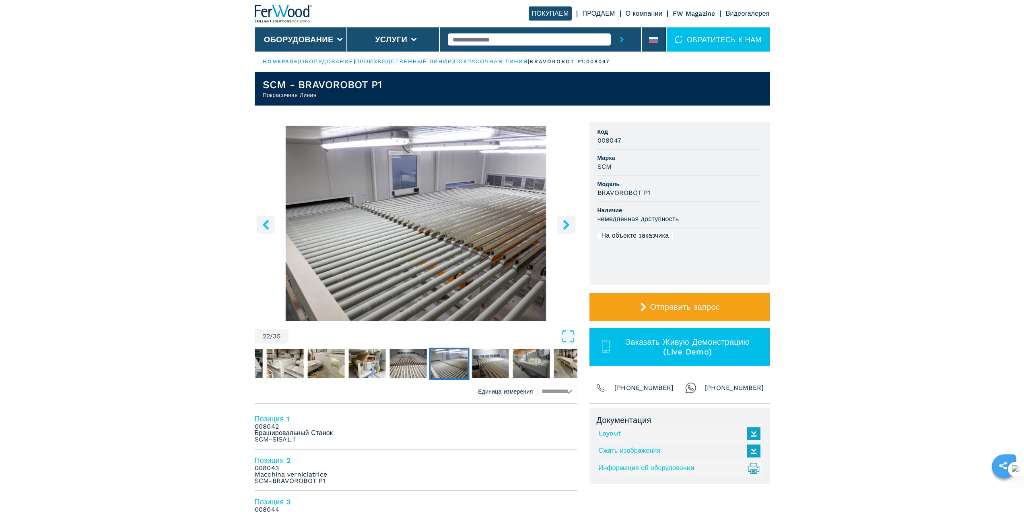
click at [567, 225] on icon "right-button" at bounding box center [566, 224] width 6 height 10
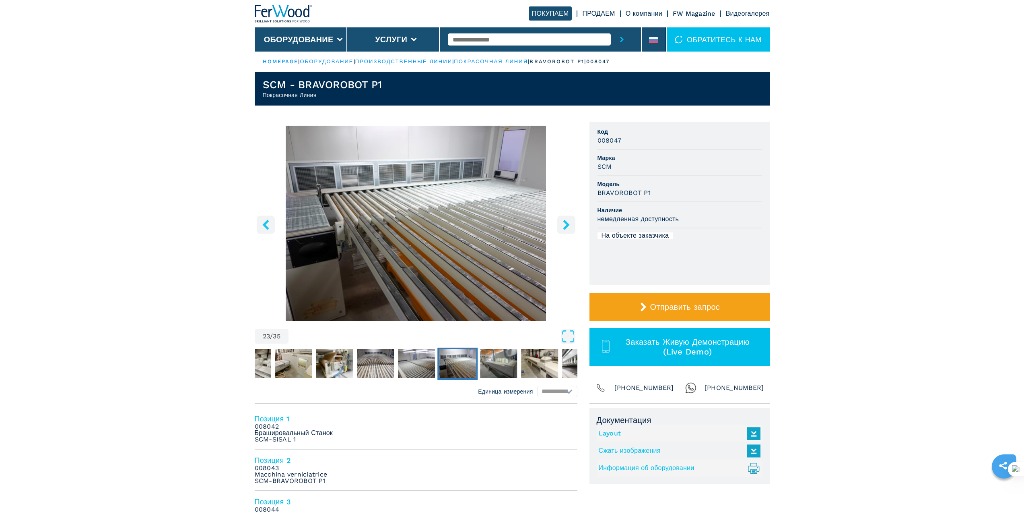
click at [567, 225] on icon "right-button" at bounding box center [566, 224] width 6 height 10
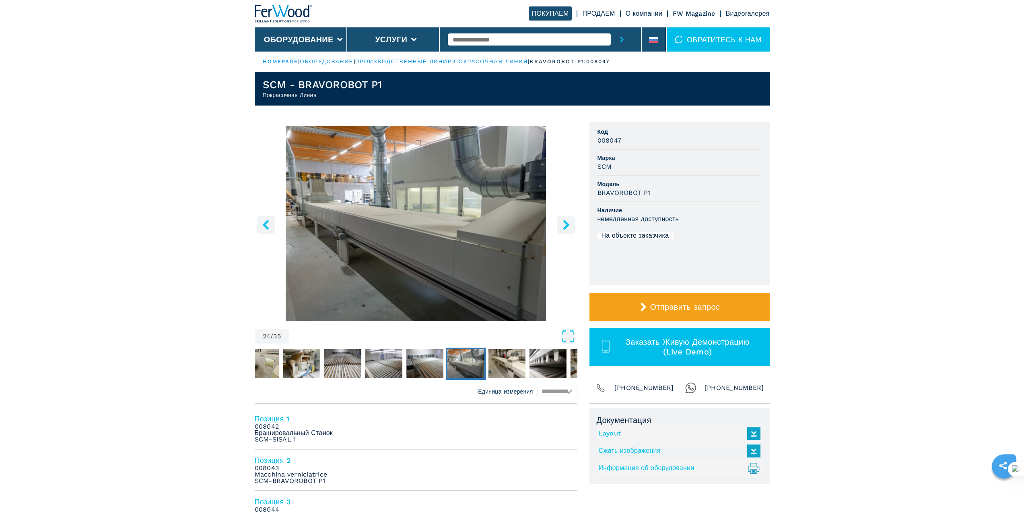
click at [568, 225] on icon "right-button" at bounding box center [566, 224] width 6 height 10
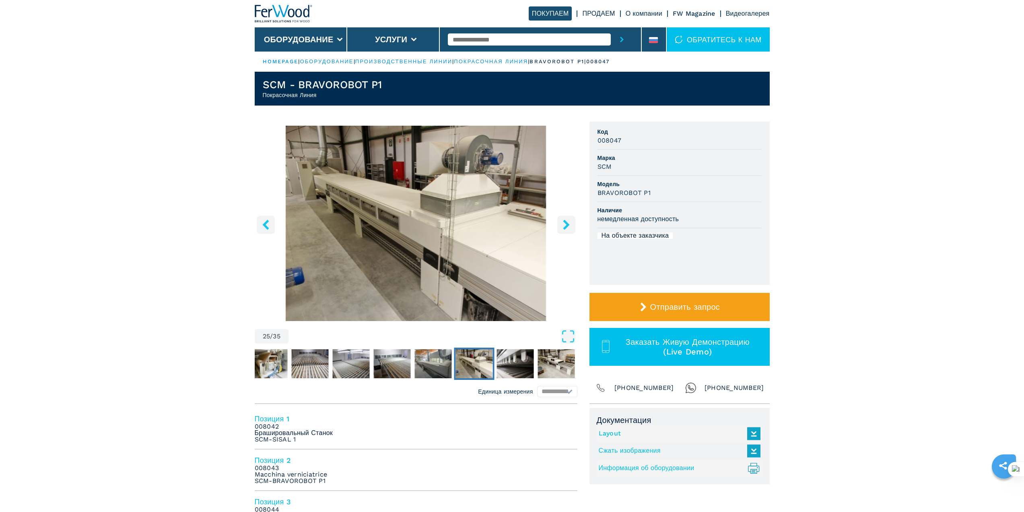
click at [568, 225] on icon "right-button" at bounding box center [566, 224] width 6 height 10
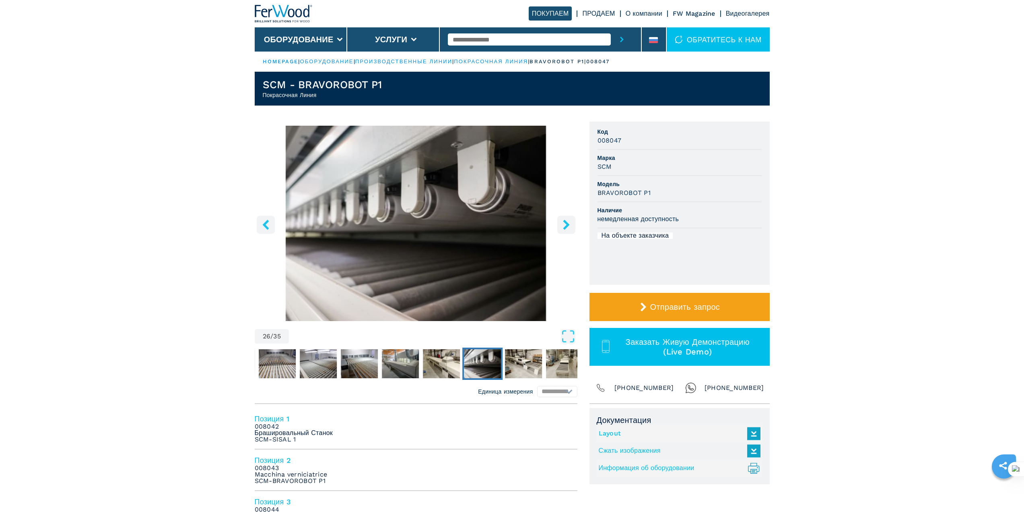
click at [568, 225] on icon "right-button" at bounding box center [566, 224] width 6 height 10
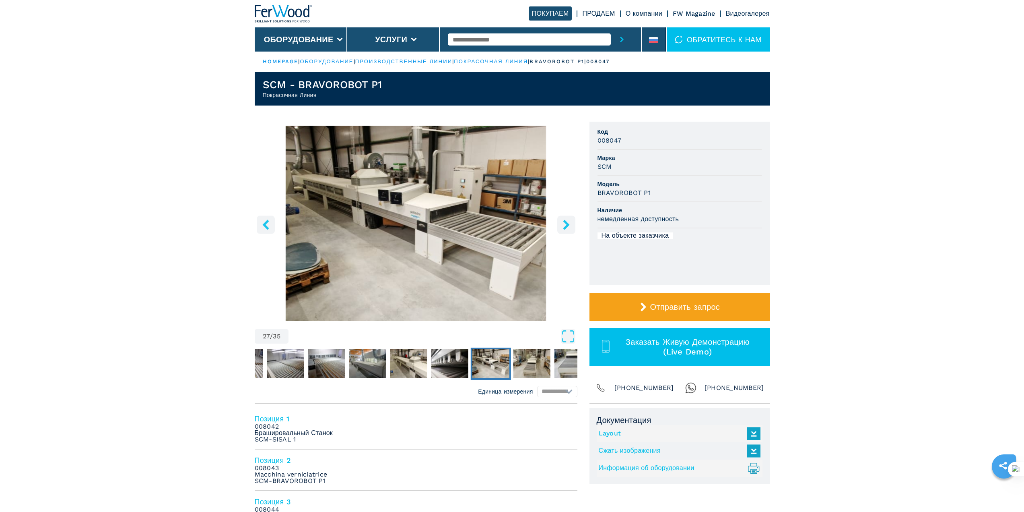
click at [568, 225] on icon "right-button" at bounding box center [566, 224] width 6 height 10
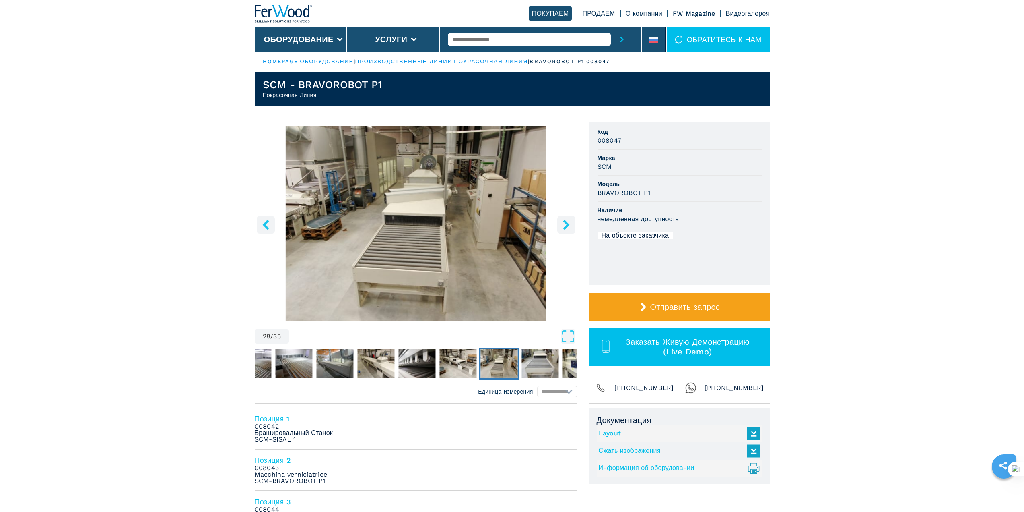
click at [568, 224] on icon "right-button" at bounding box center [566, 224] width 6 height 10
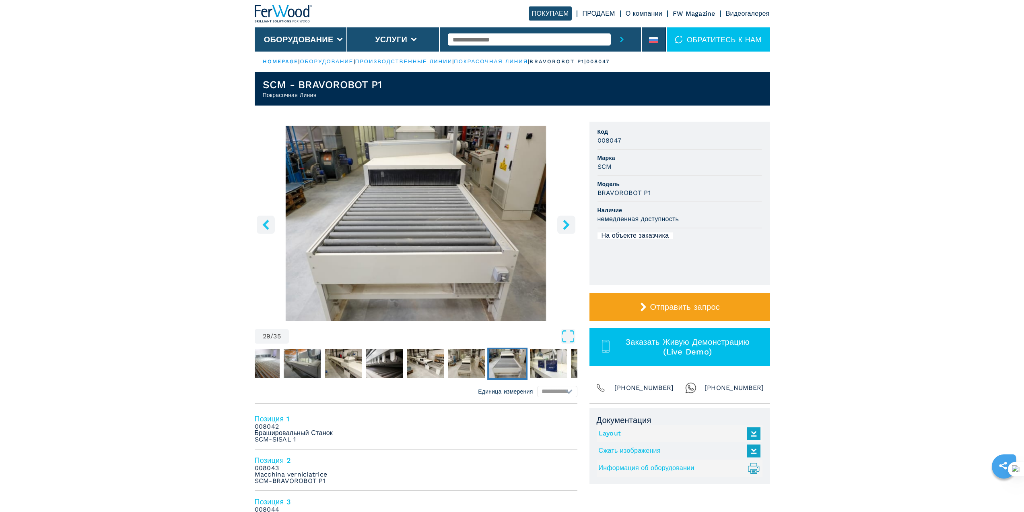
drag, startPoint x: 939, startPoint y: 201, endPoint x: 927, endPoint y: 196, distance: 12.9
click at [617, 273] on ul "Код 008047 Марка SCM Модель BRAVOROBOT P1 Наличие немедленная доступность На об…" at bounding box center [680, 203] width 180 height 163
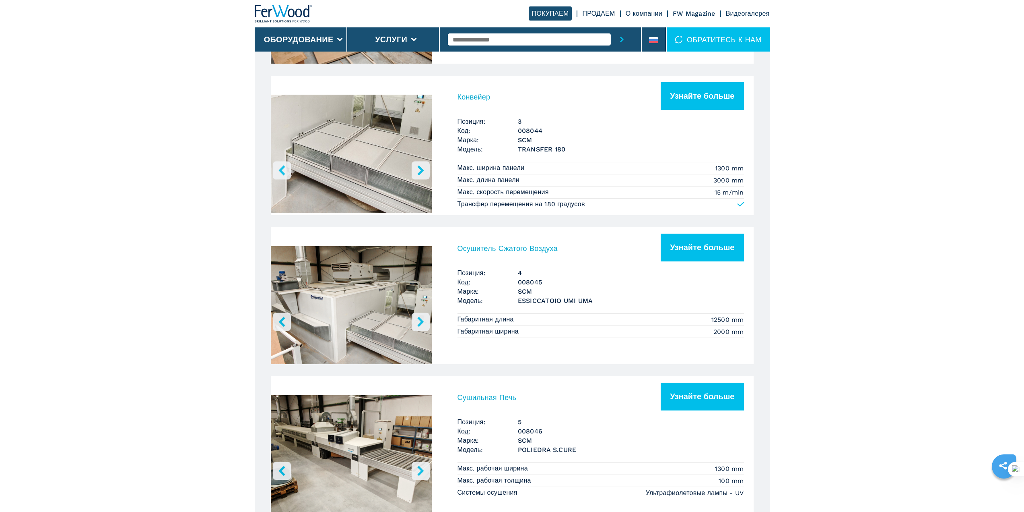
scroll to position [872, 0]
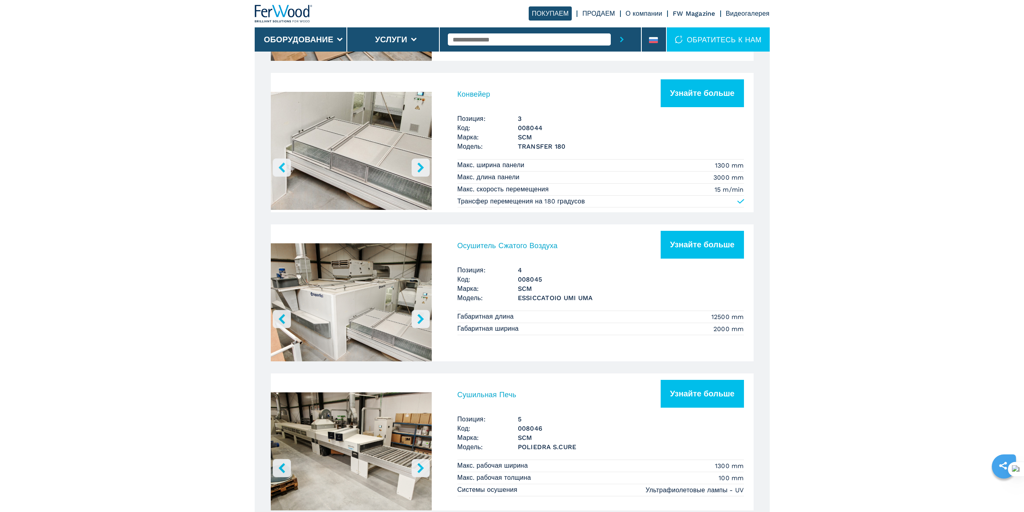
click at [876, 405] on main "**********" at bounding box center [512, 191] width 1024 height 2127
click at [427, 466] on button "right-button" at bounding box center [421, 467] width 18 height 18
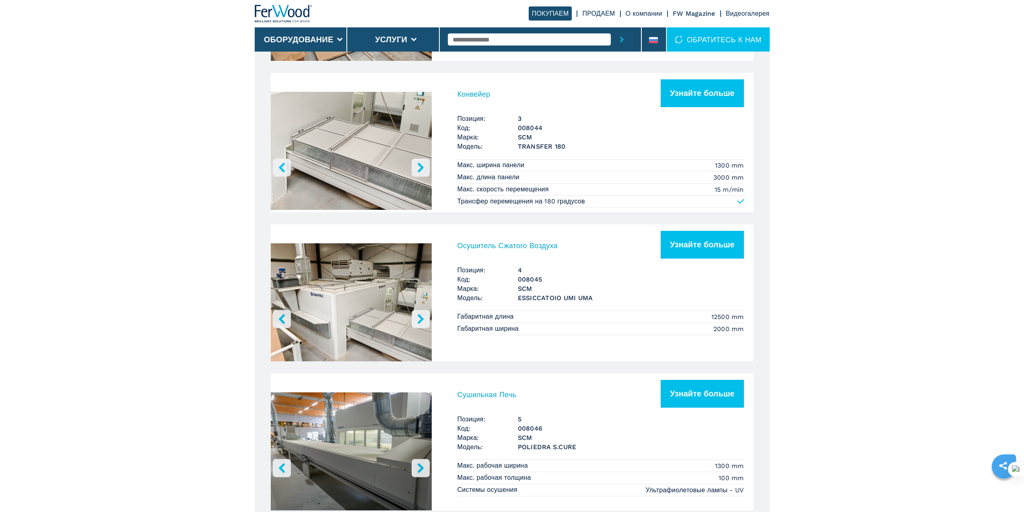
click at [427, 466] on button "right-button" at bounding box center [421, 467] width 18 height 18
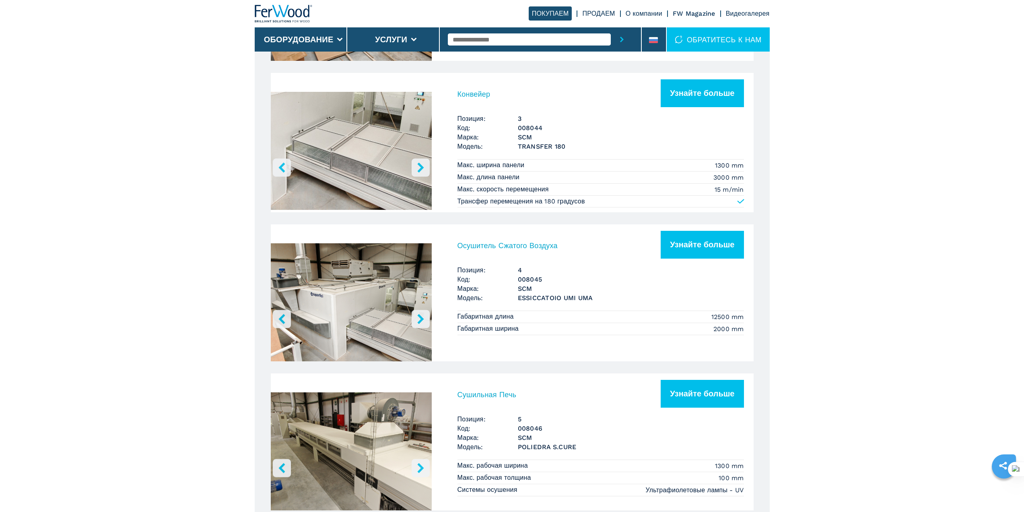
click at [427, 466] on button "right-button" at bounding box center [421, 467] width 18 height 18
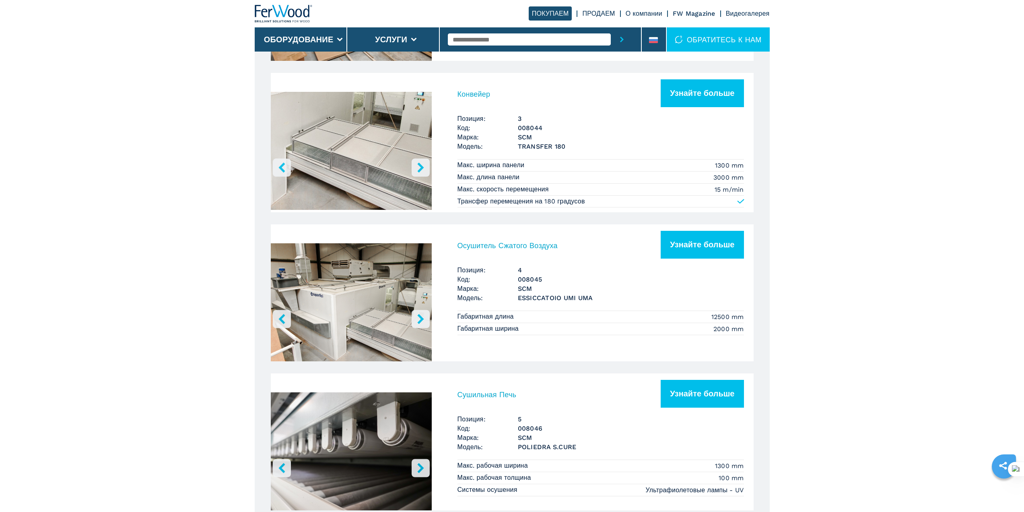
click at [427, 466] on button "right-button" at bounding box center [421, 467] width 18 height 18
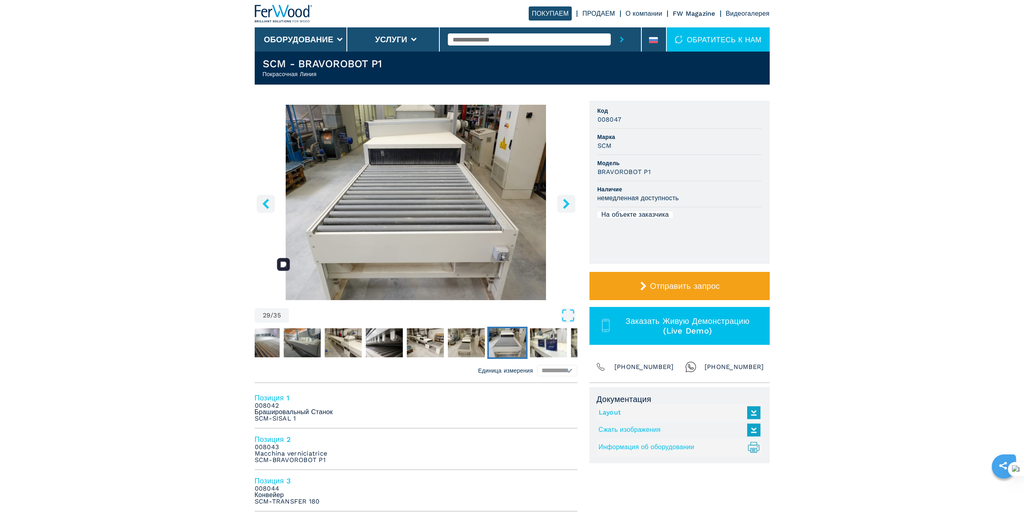
scroll to position [0, 0]
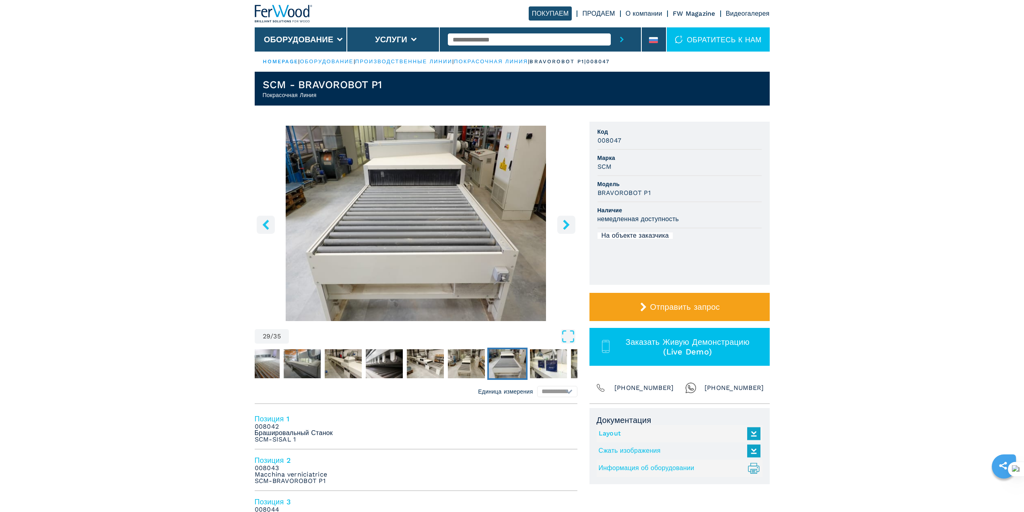
click at [603, 436] on link "Layout" at bounding box center [678, 433] width 158 height 13
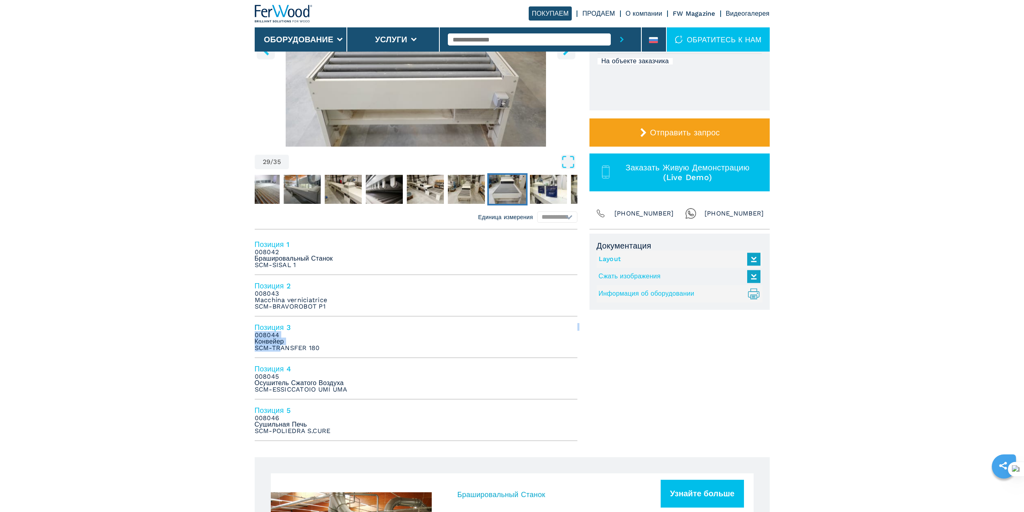
drag, startPoint x: 281, startPoint y: 349, endPoint x: 340, endPoint y: 349, distance: 60.0
click at [340, 349] on li "Позиция 3 008044 Конвейер SCM-TRANSFER 180" at bounding box center [416, 336] width 323 height 41
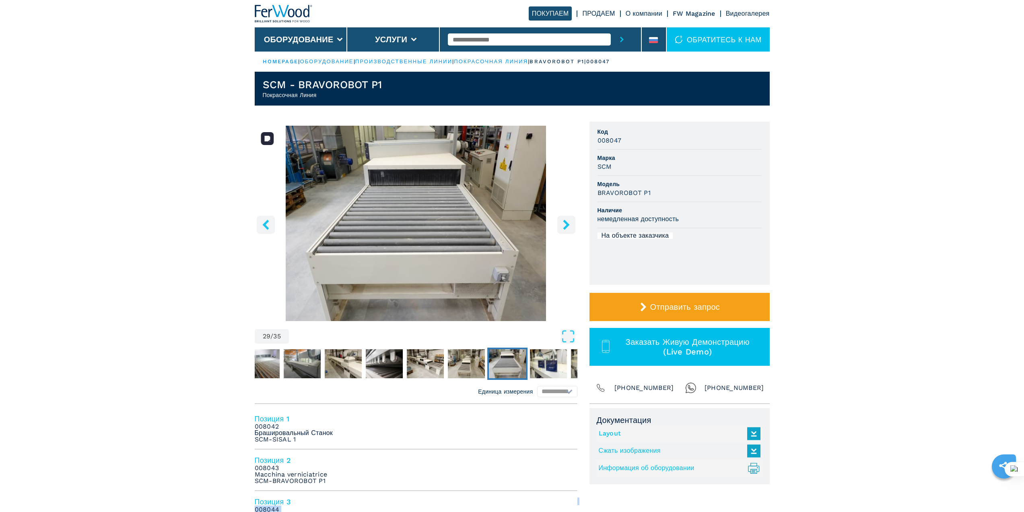
click at [383, 175] on img "Go to Slide 29" at bounding box center [416, 223] width 323 height 195
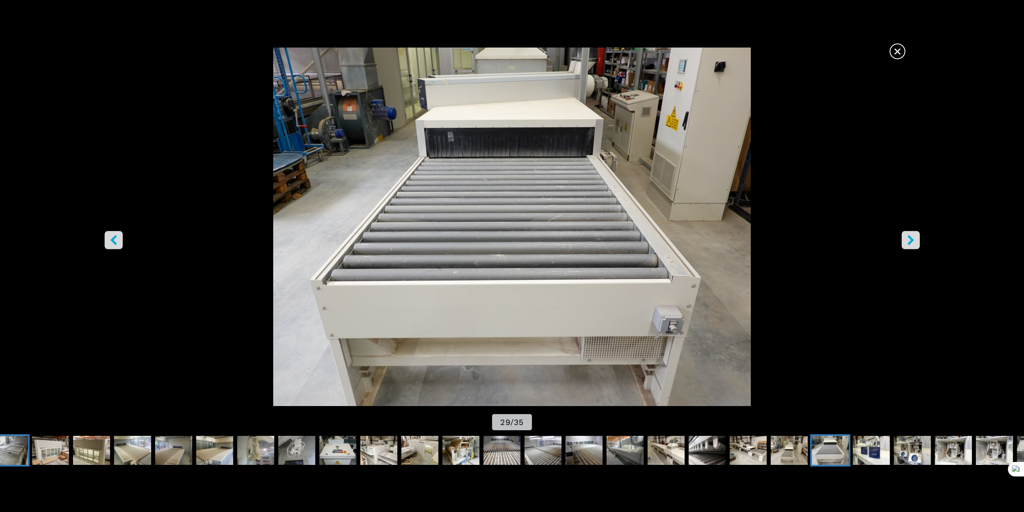
click at [5, 446] on img "Go to Slide 9" at bounding box center [9, 449] width 37 height 29
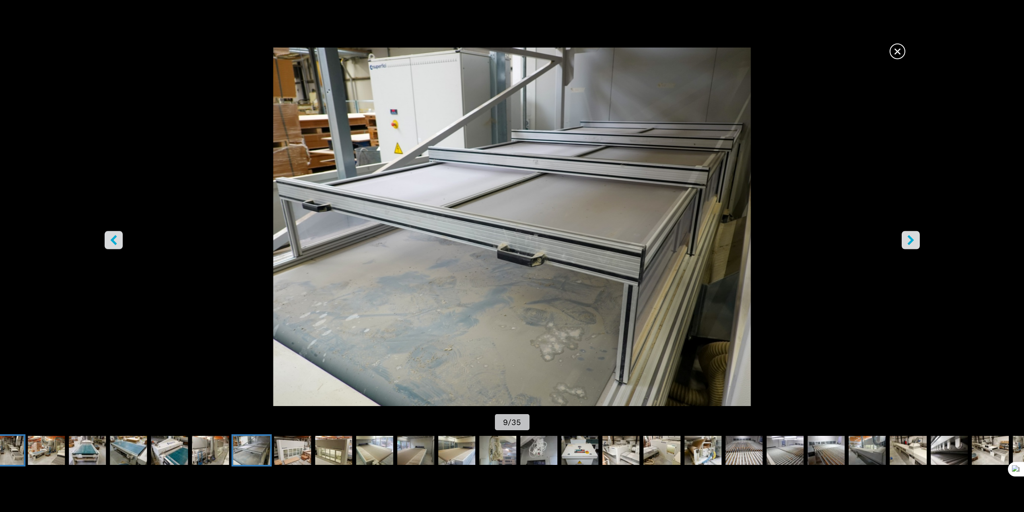
click at [5, 446] on img "Go to Slide 3" at bounding box center [5, 449] width 37 height 29
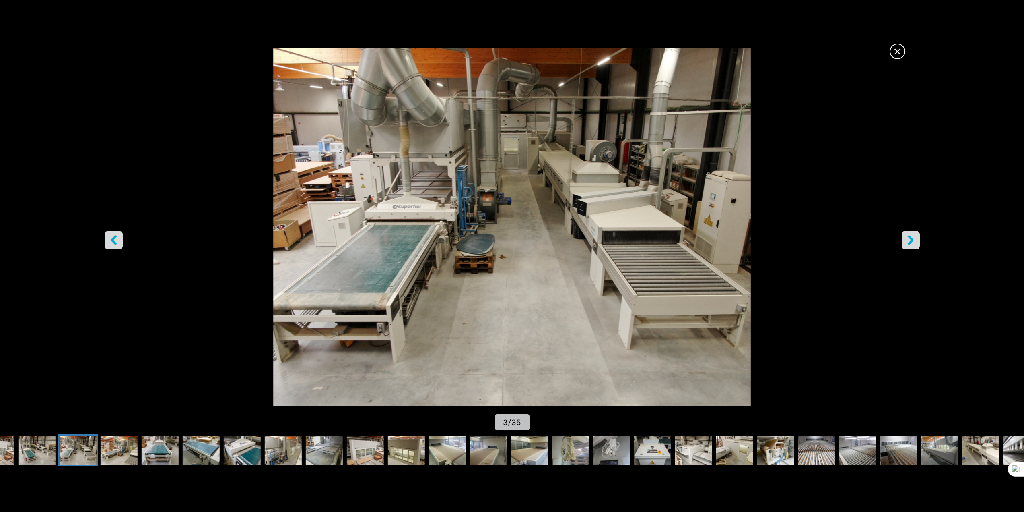
click at [912, 238] on icon "right-button" at bounding box center [911, 240] width 6 height 10
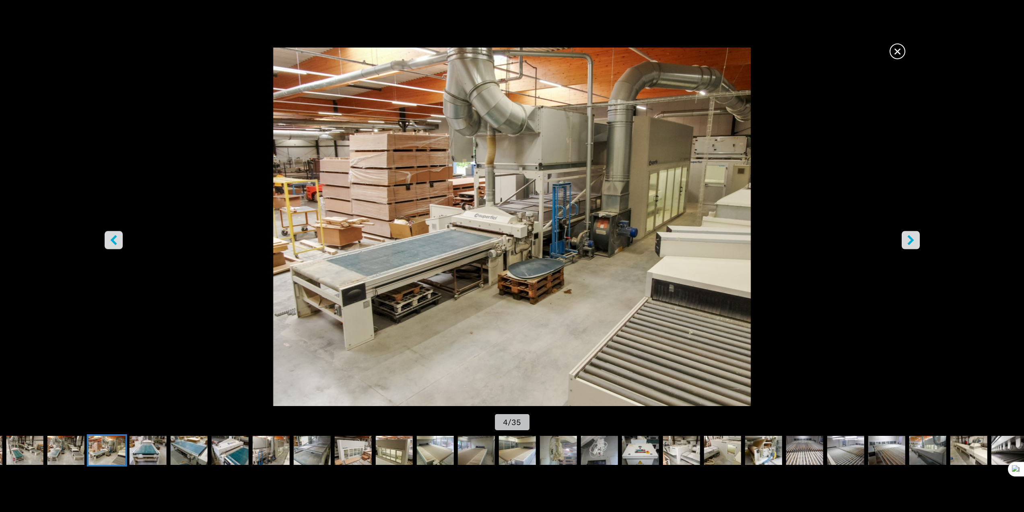
click at [912, 238] on icon "right-button" at bounding box center [911, 240] width 6 height 10
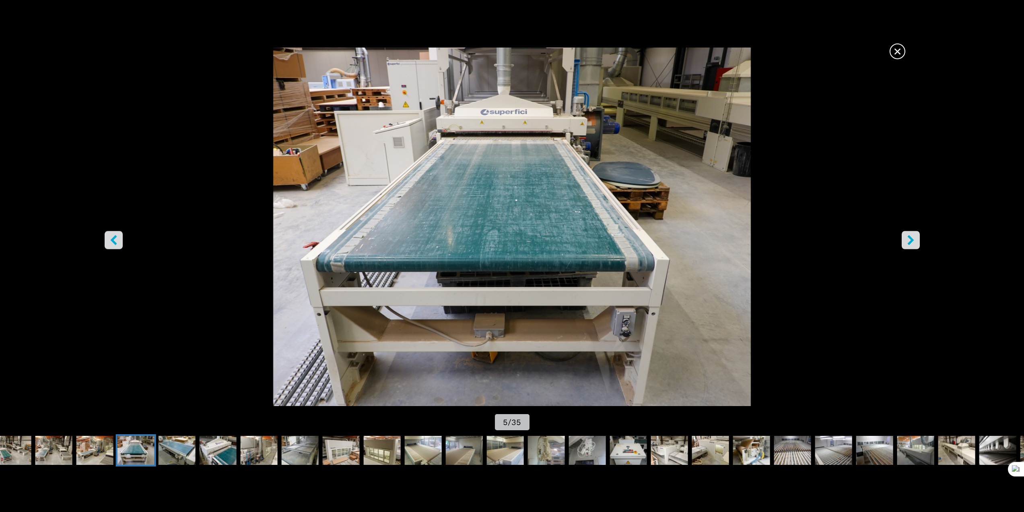
click at [912, 238] on icon "right-button" at bounding box center [911, 240] width 6 height 10
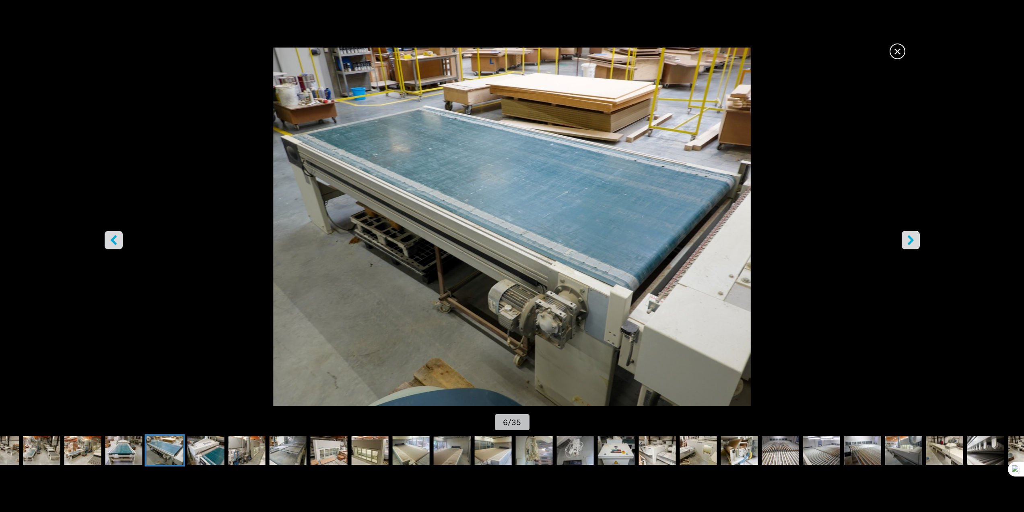
click at [912, 238] on icon "right-button" at bounding box center [911, 240] width 6 height 10
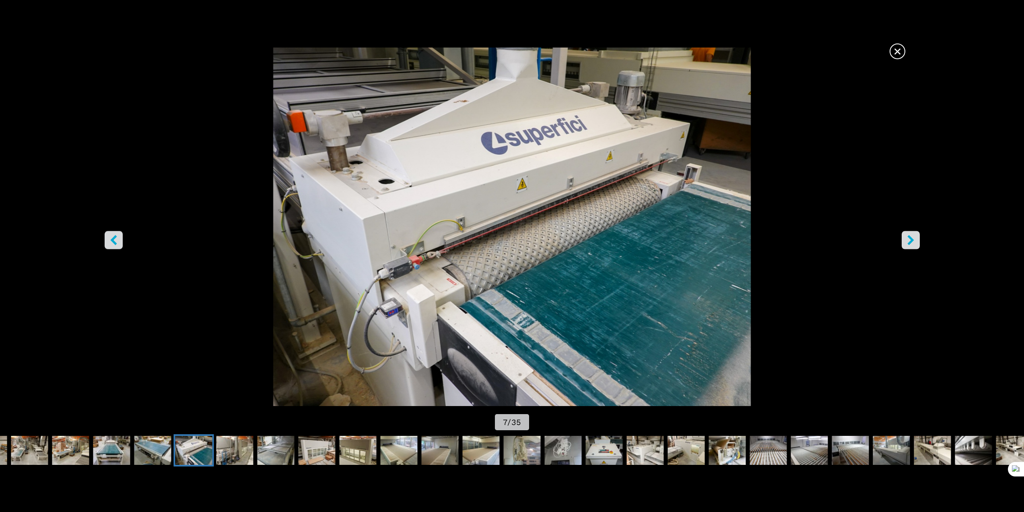
click at [912, 238] on icon "right-button" at bounding box center [911, 240] width 6 height 10
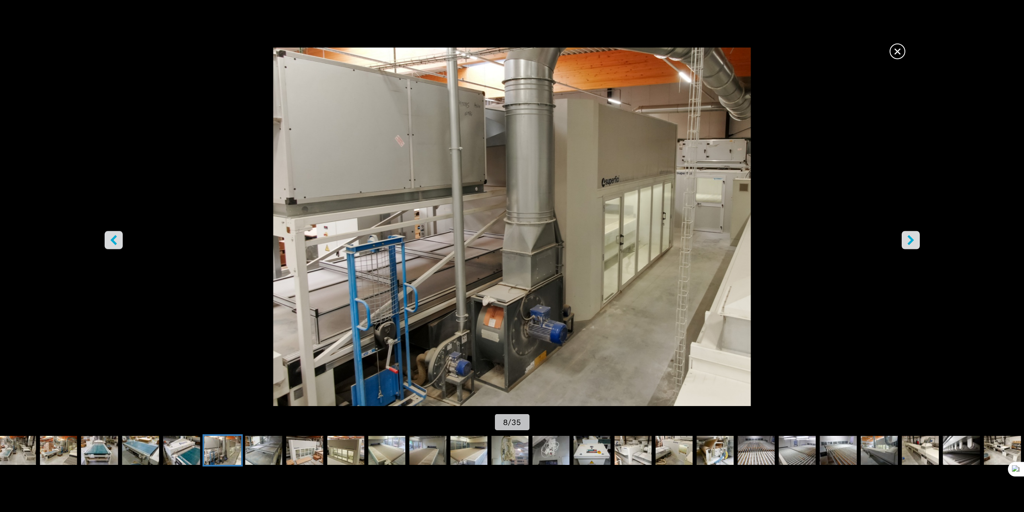
click at [912, 238] on icon "right-button" at bounding box center [911, 240] width 6 height 10
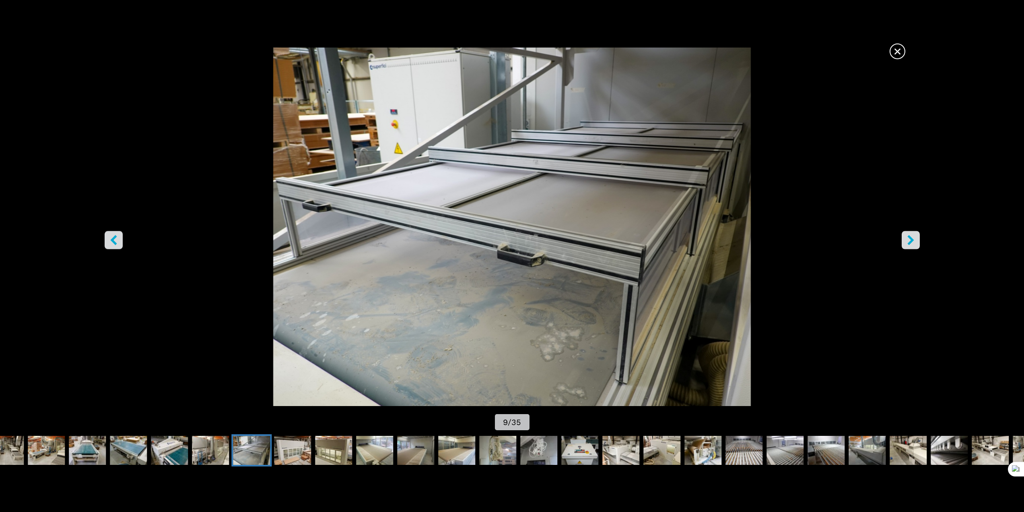
click at [912, 238] on icon "right-button" at bounding box center [911, 240] width 6 height 10
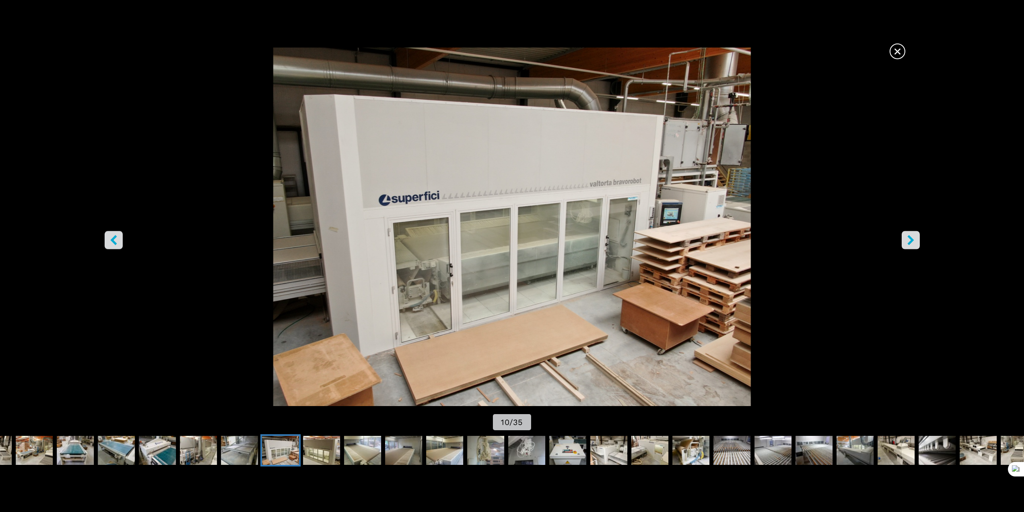
click at [912, 238] on icon "right-button" at bounding box center [911, 240] width 6 height 10
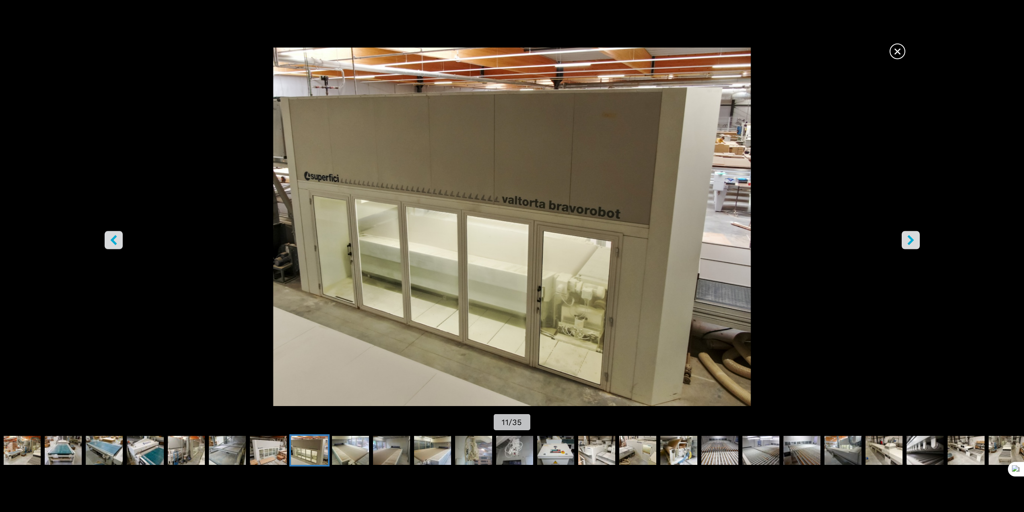
click at [912, 238] on icon "right-button" at bounding box center [911, 240] width 6 height 10
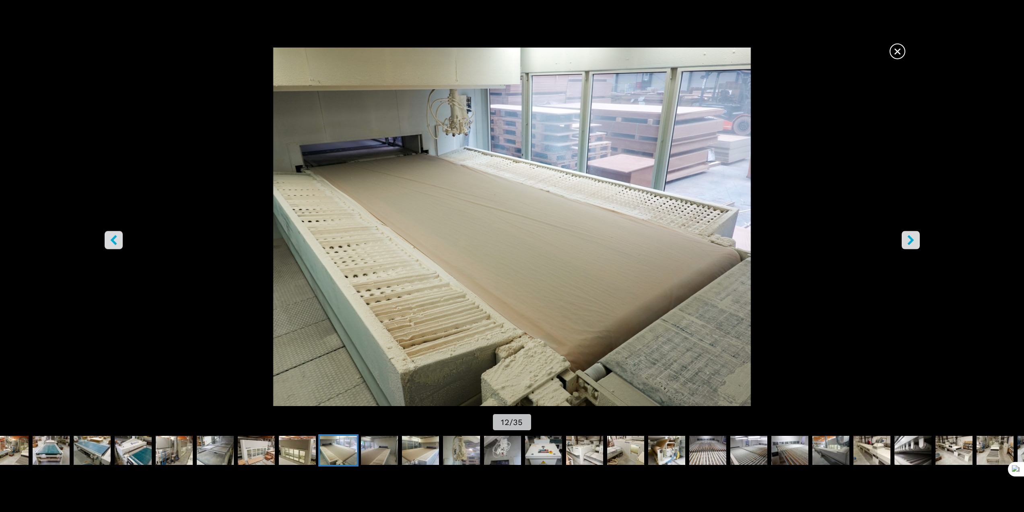
click at [912, 238] on icon "right-button" at bounding box center [911, 240] width 6 height 10
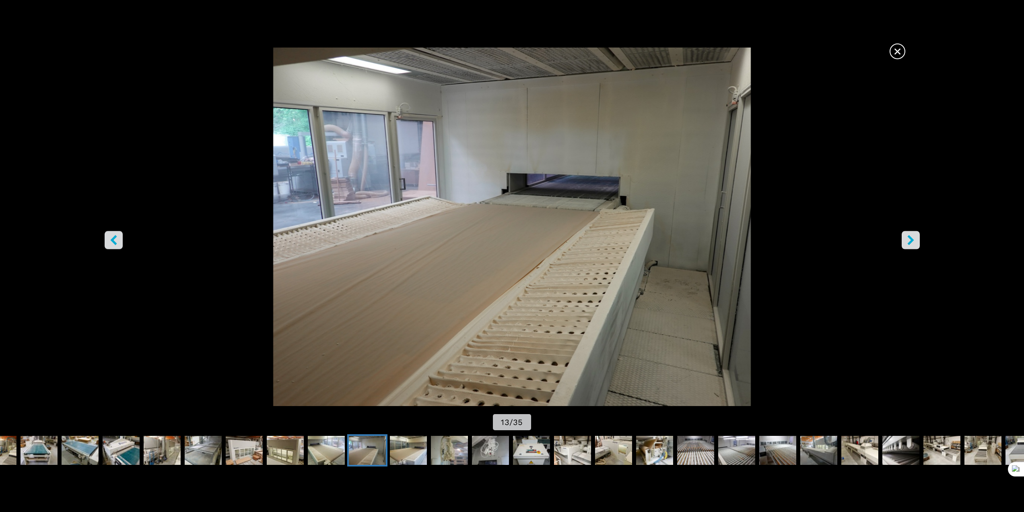
click at [912, 238] on icon "right-button" at bounding box center [911, 240] width 6 height 10
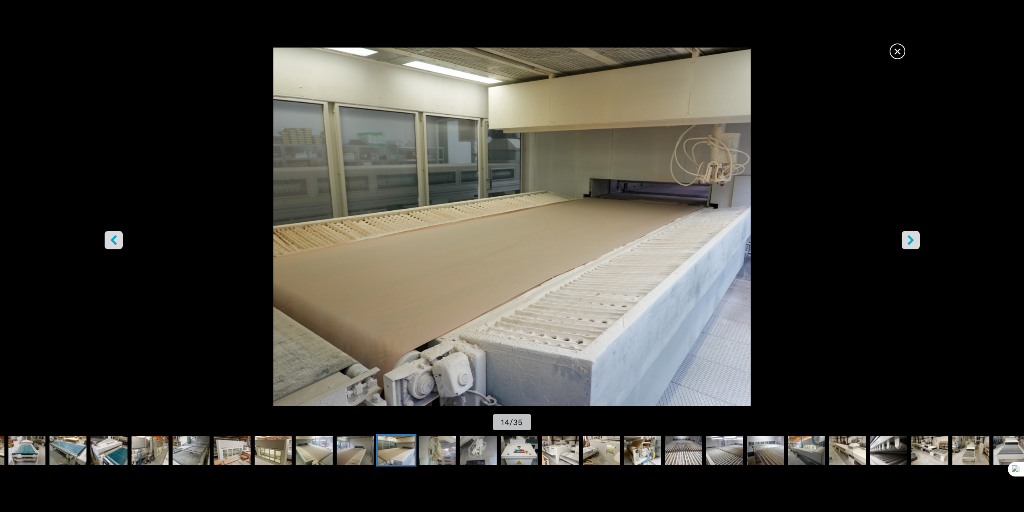
click at [912, 238] on icon "right-button" at bounding box center [911, 240] width 6 height 10
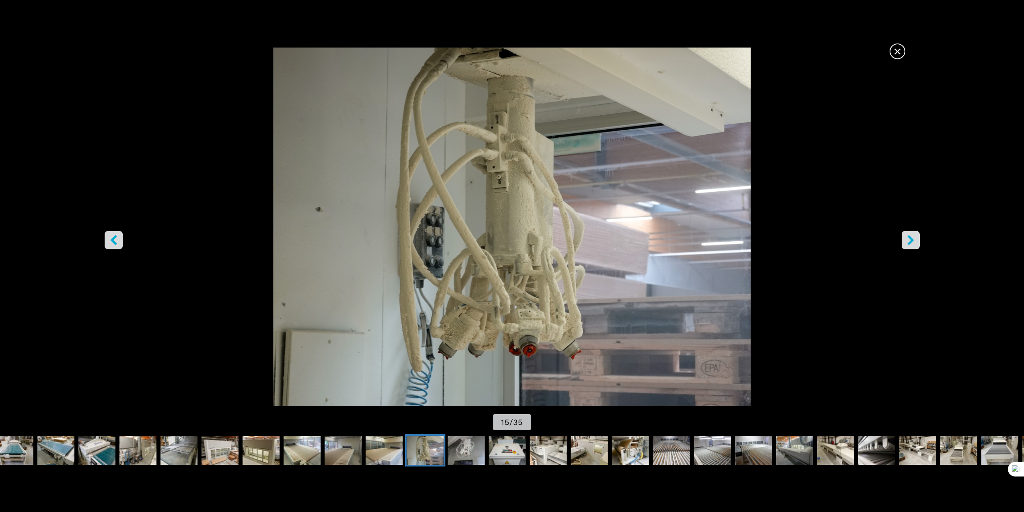
click at [912, 238] on icon "right-button" at bounding box center [911, 240] width 6 height 10
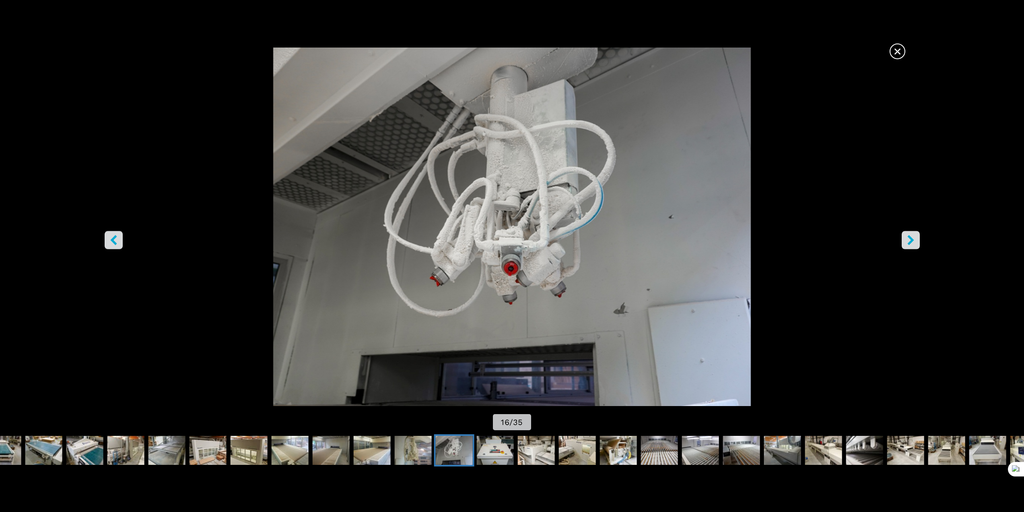
click at [912, 238] on icon "right-button" at bounding box center [911, 240] width 6 height 10
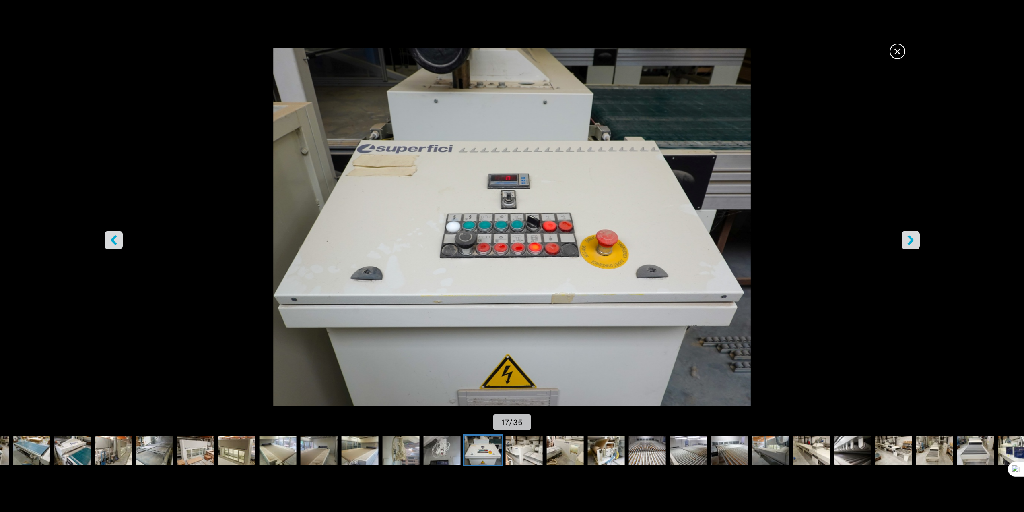
click at [912, 238] on icon "right-button" at bounding box center [911, 240] width 6 height 10
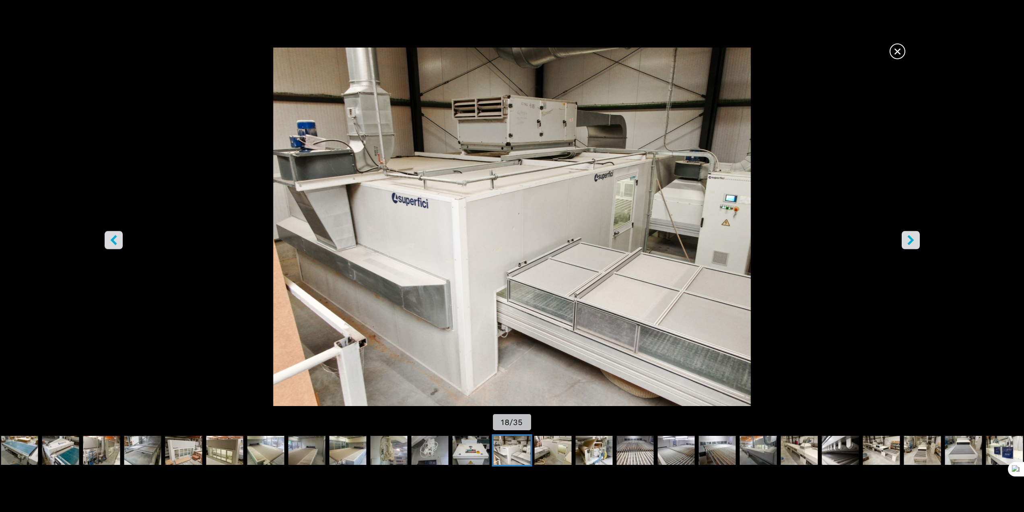
click at [912, 238] on icon "right-button" at bounding box center [911, 240] width 6 height 10
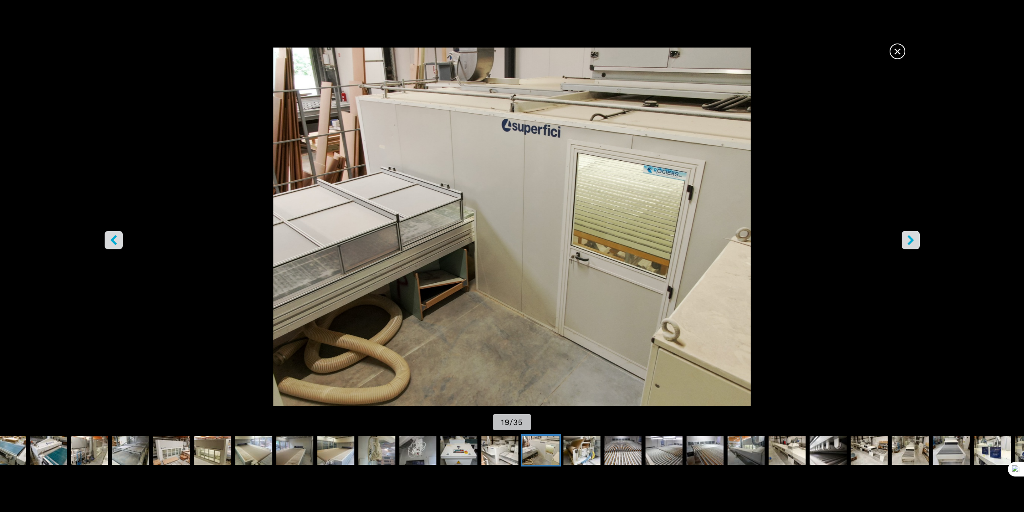
click at [912, 238] on icon "right-button" at bounding box center [911, 240] width 6 height 10
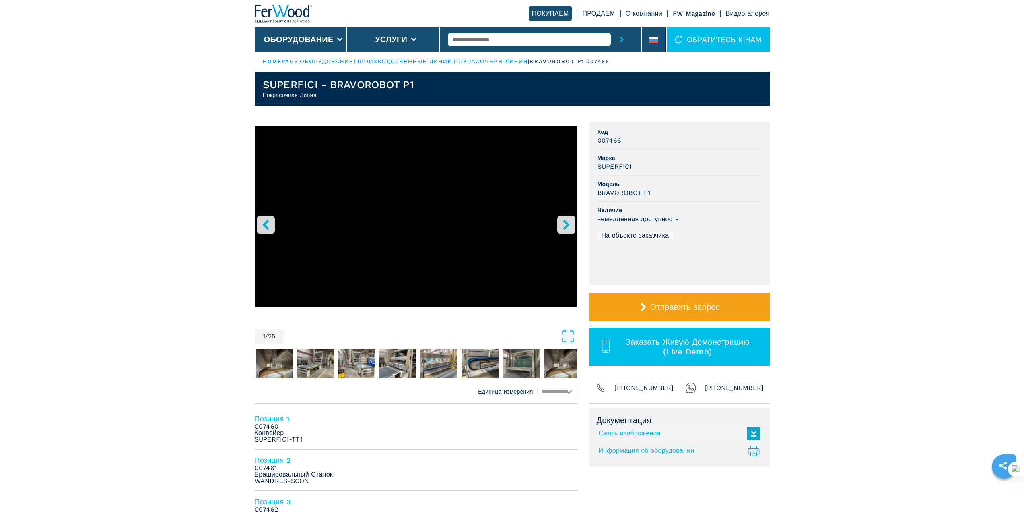
click at [567, 225] on icon "right-button" at bounding box center [566, 224] width 6 height 10
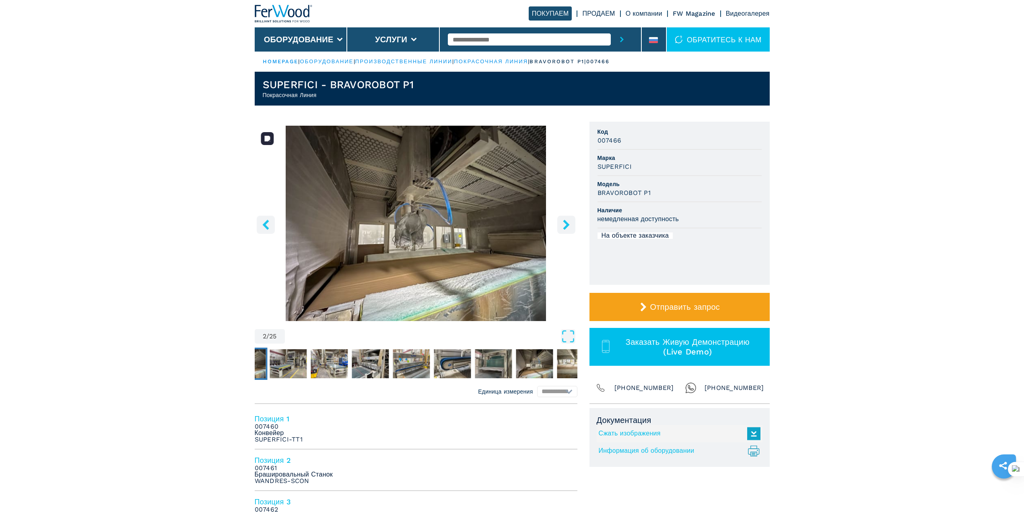
click at [266, 230] on button "left-button" at bounding box center [266, 224] width 18 height 18
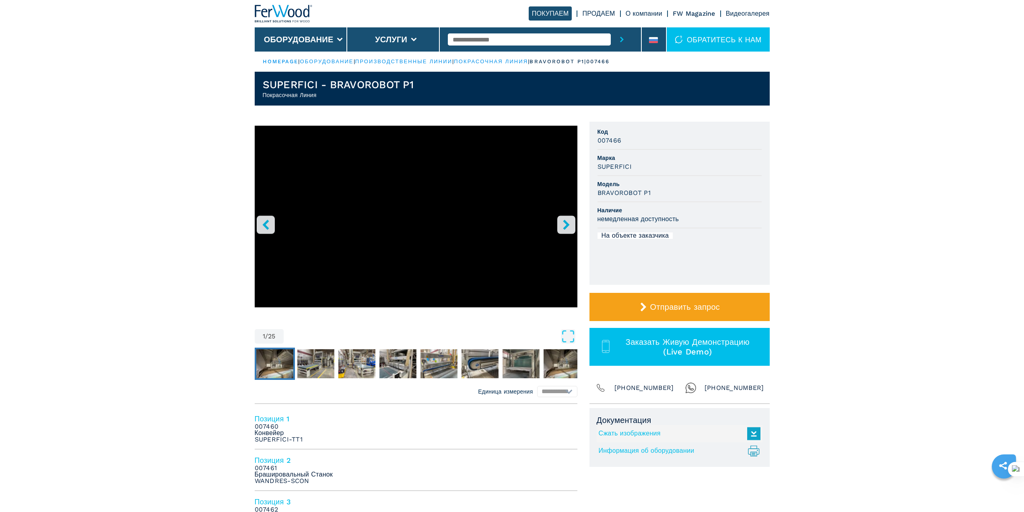
click at [277, 370] on img "Go to Slide 2" at bounding box center [274, 363] width 37 height 29
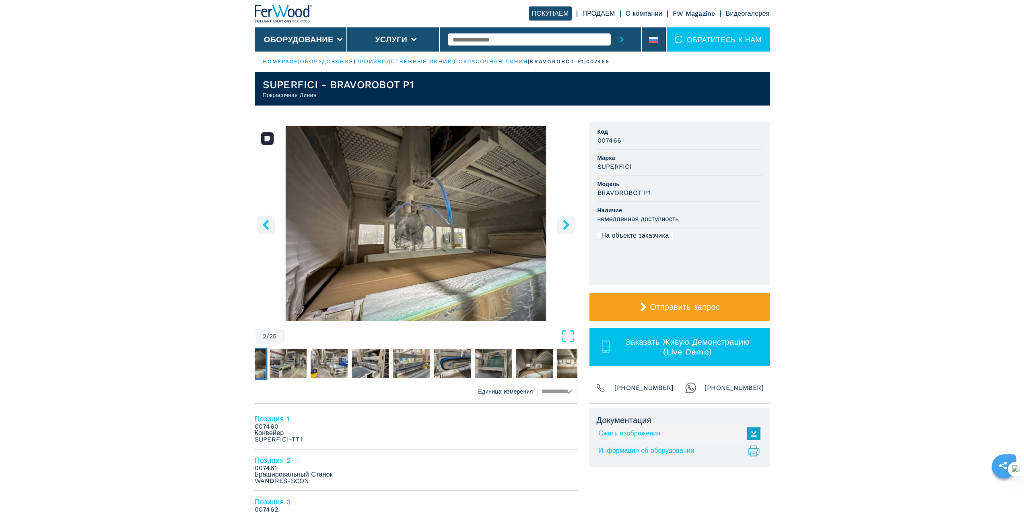
click at [348, 223] on img "Go to Slide 2" at bounding box center [416, 223] width 323 height 195
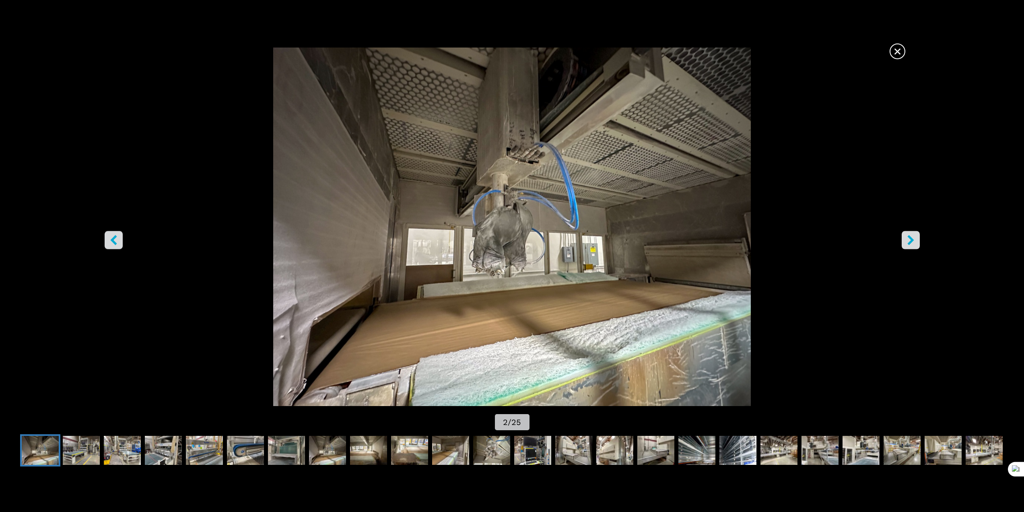
click at [909, 240] on icon "right-button" at bounding box center [911, 240] width 10 height 10
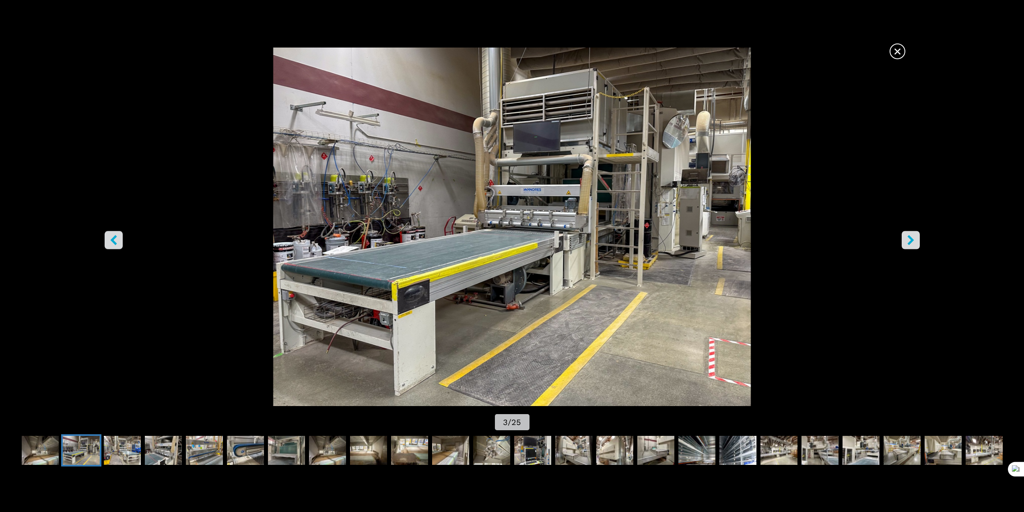
click at [909, 240] on icon "right-button" at bounding box center [911, 240] width 10 height 10
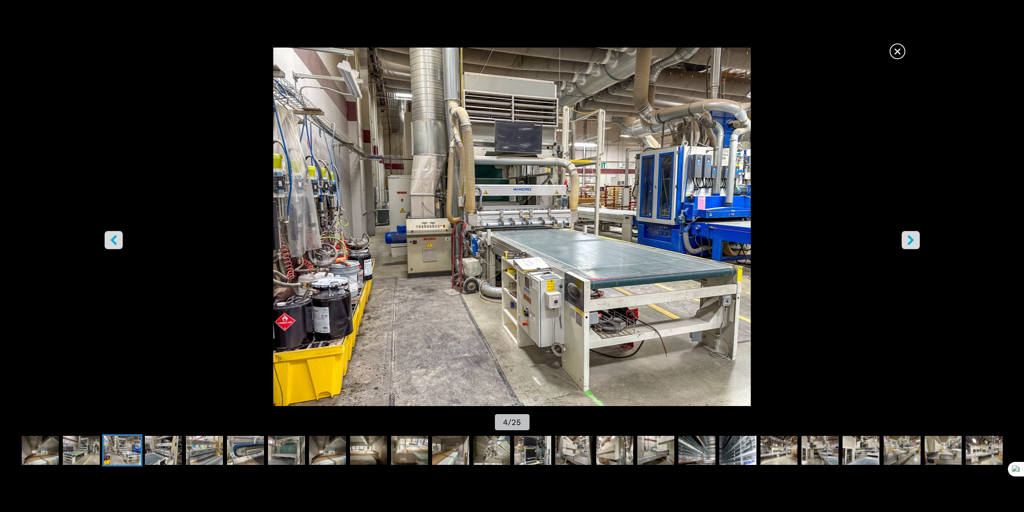
click at [909, 240] on icon "right-button" at bounding box center [911, 240] width 10 height 10
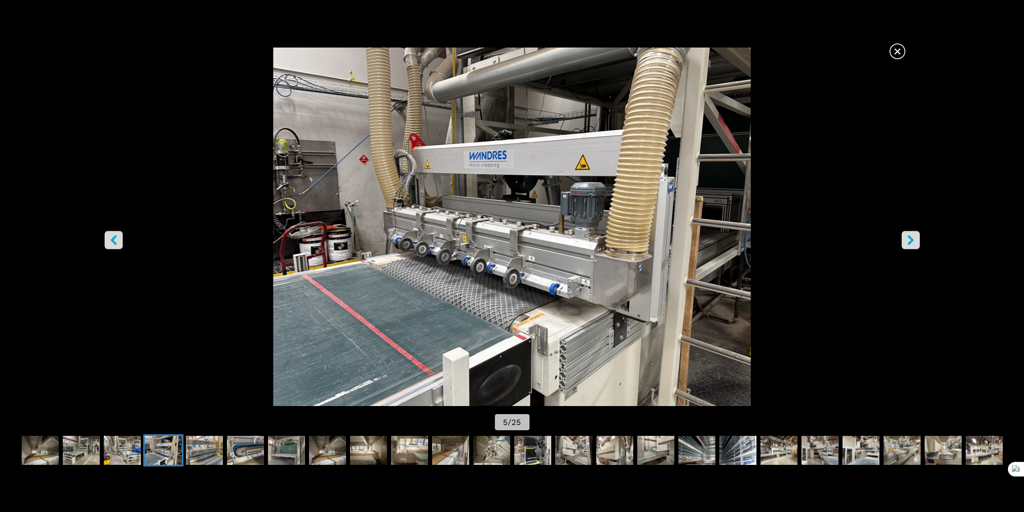
click at [909, 240] on icon "right-button" at bounding box center [911, 240] width 10 height 10
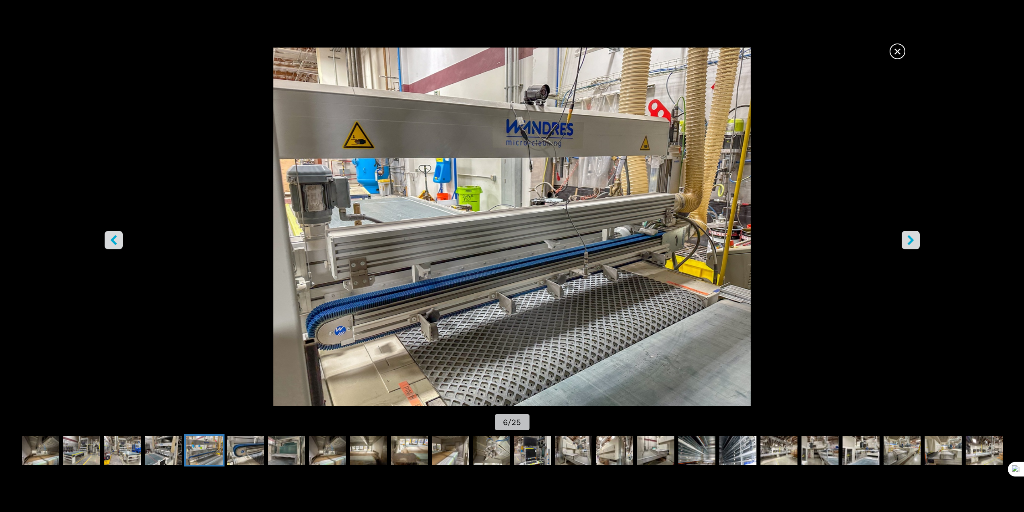
click at [909, 240] on icon "right-button" at bounding box center [911, 240] width 10 height 10
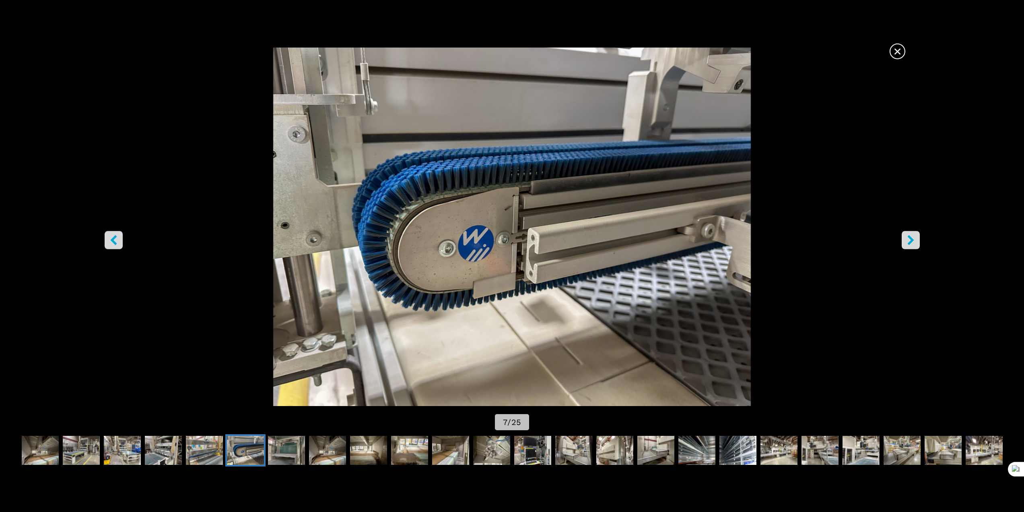
click at [909, 240] on icon "right-button" at bounding box center [911, 240] width 10 height 10
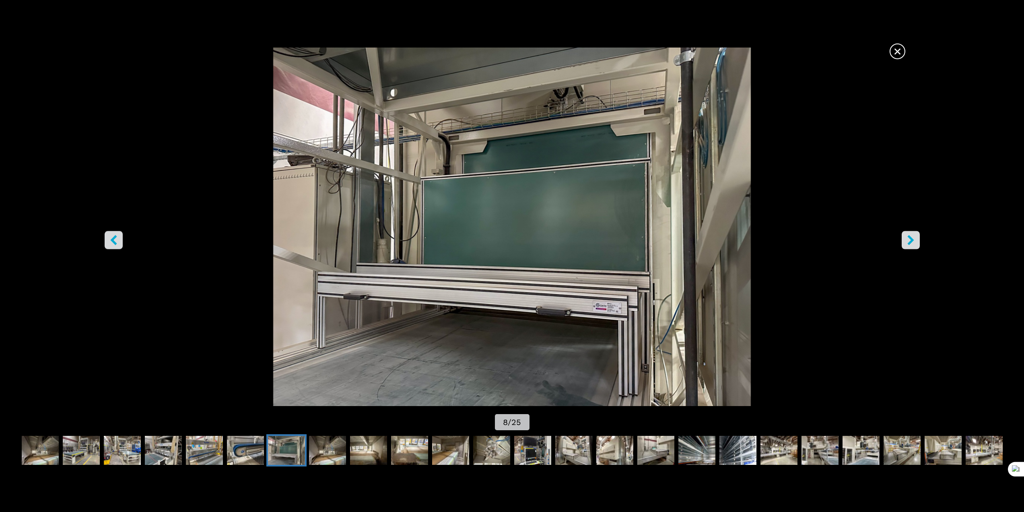
click at [909, 240] on icon "right-button" at bounding box center [911, 240] width 10 height 10
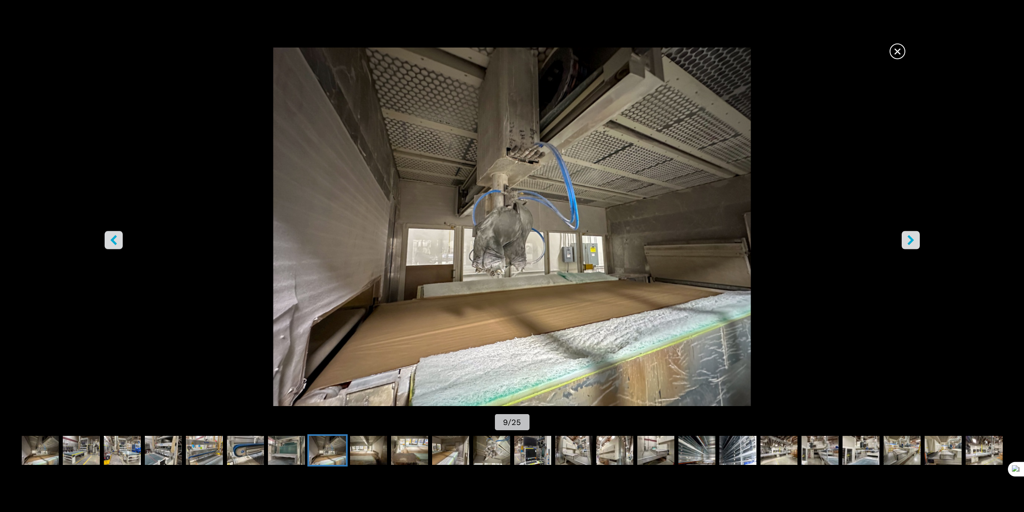
click at [909, 240] on icon "right-button" at bounding box center [911, 240] width 10 height 10
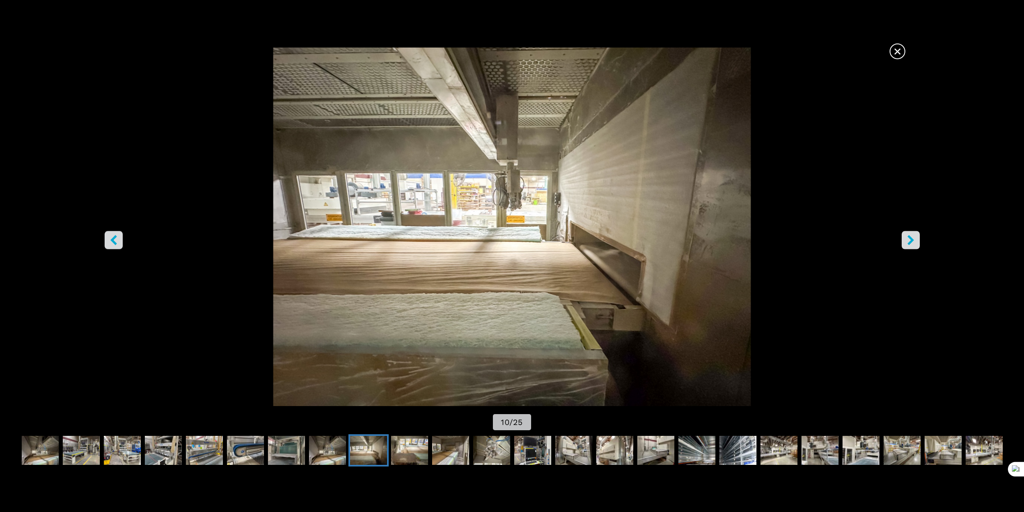
click at [909, 240] on icon "right-button" at bounding box center [911, 240] width 10 height 10
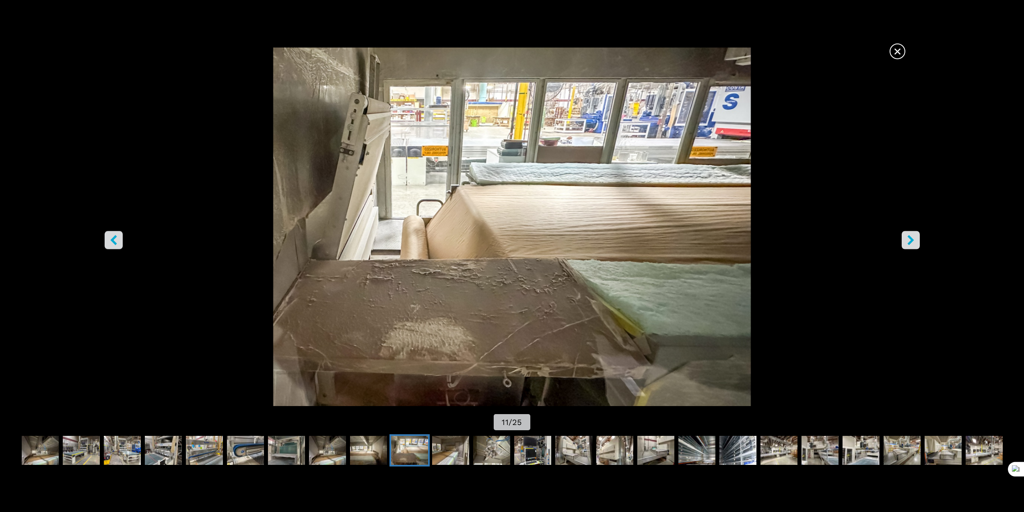
click at [909, 240] on icon "right-button" at bounding box center [911, 240] width 10 height 10
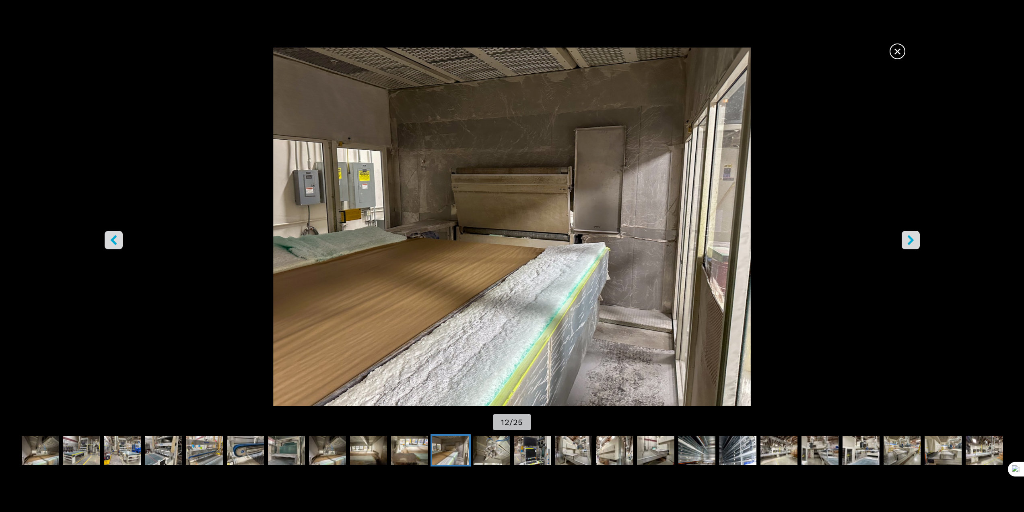
click at [909, 240] on icon "right-button" at bounding box center [911, 240] width 10 height 10
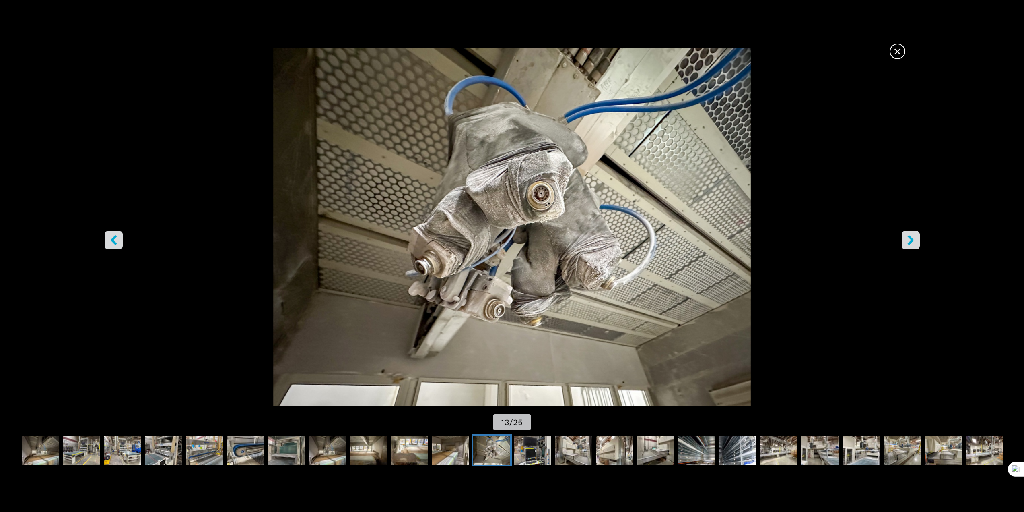
click at [909, 240] on icon "right-button" at bounding box center [911, 240] width 10 height 10
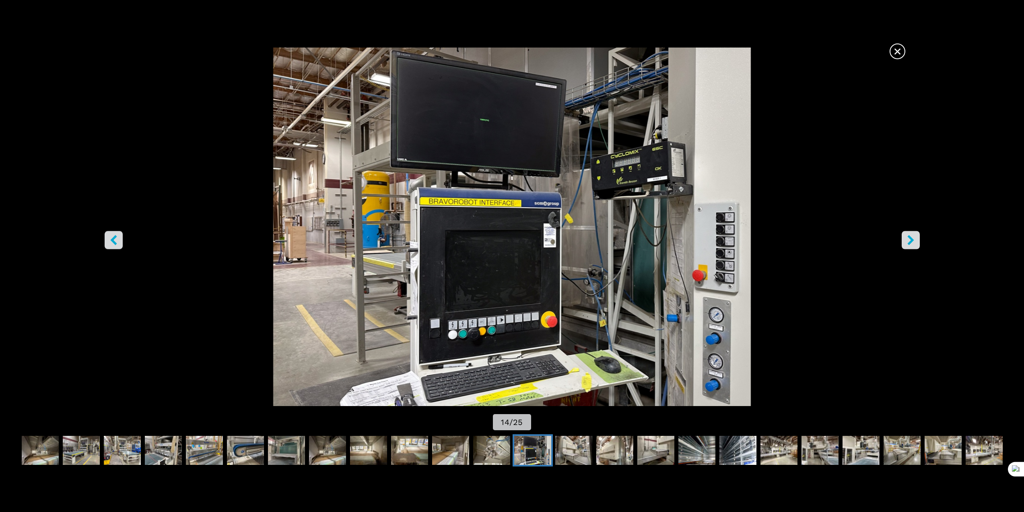
click at [909, 240] on icon "right-button" at bounding box center [911, 240] width 10 height 10
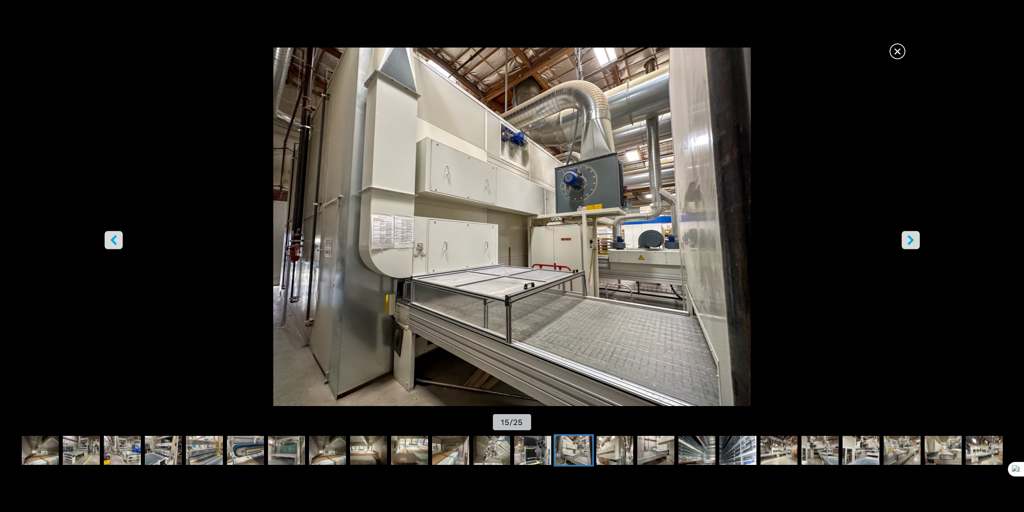
click at [909, 240] on icon "right-button" at bounding box center [911, 240] width 10 height 10
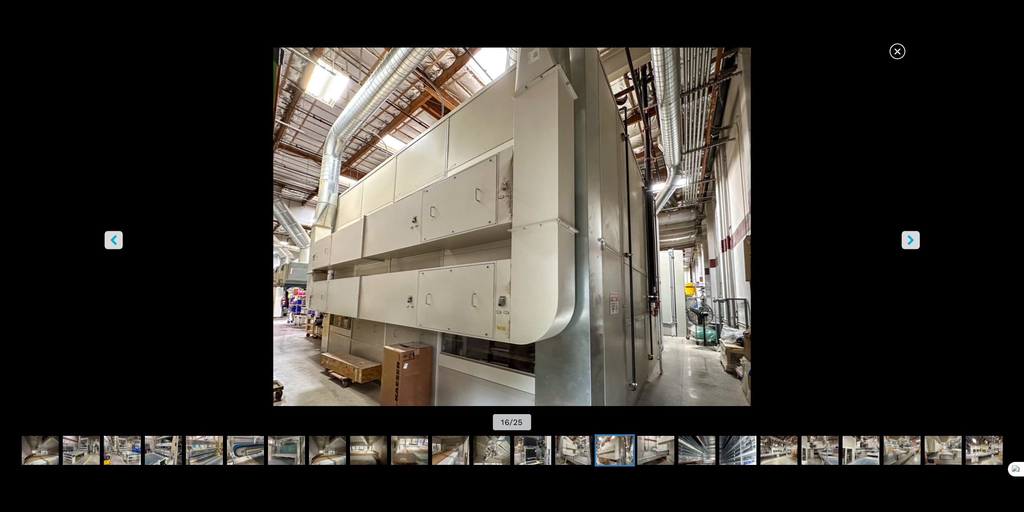
click at [909, 240] on icon "right-button" at bounding box center [911, 240] width 10 height 10
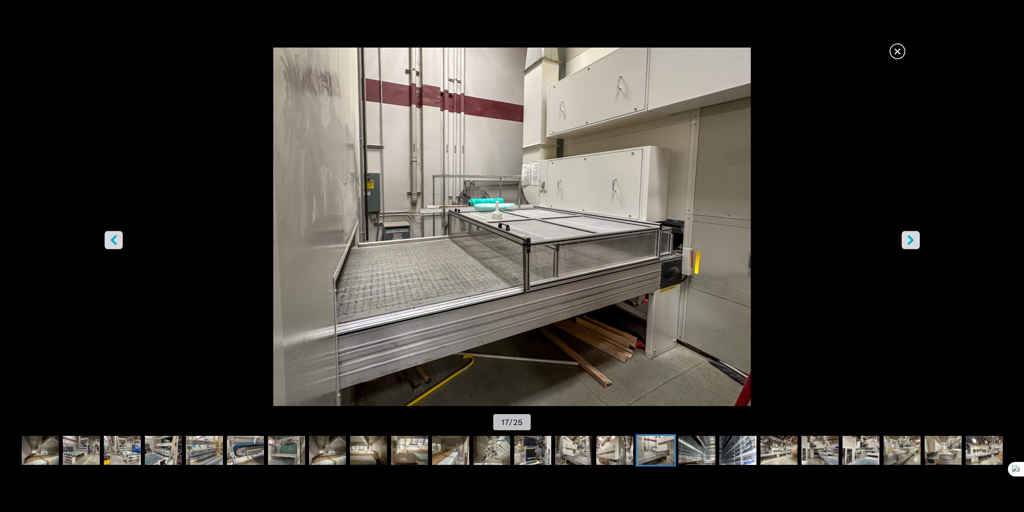
click at [909, 240] on icon "right-button" at bounding box center [911, 240] width 10 height 10
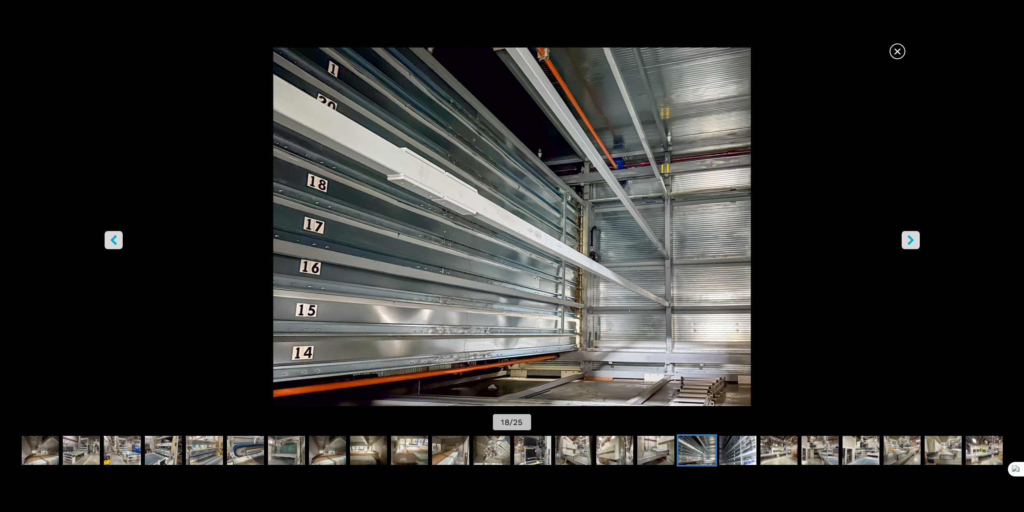
click at [909, 240] on icon "right-button" at bounding box center [911, 240] width 10 height 10
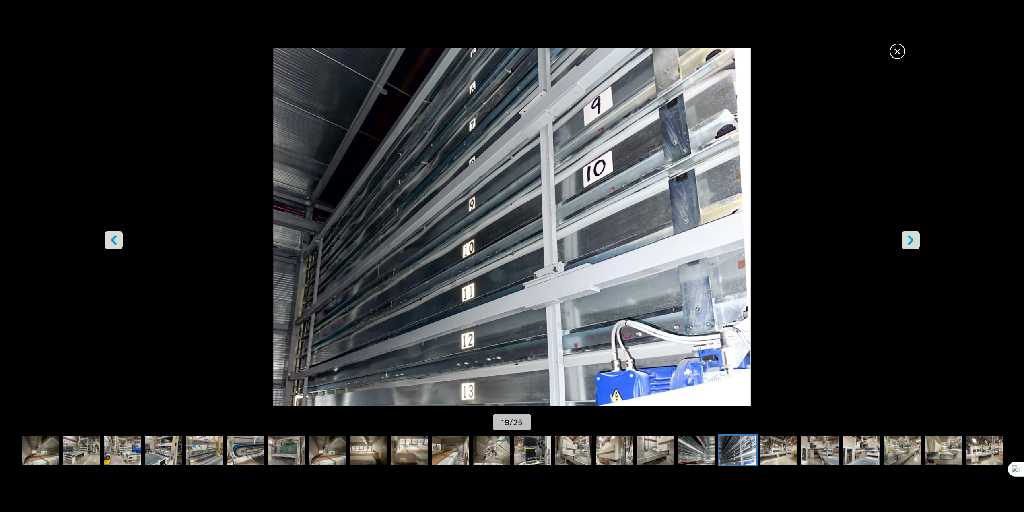
click at [909, 240] on icon "right-button" at bounding box center [911, 240] width 10 height 10
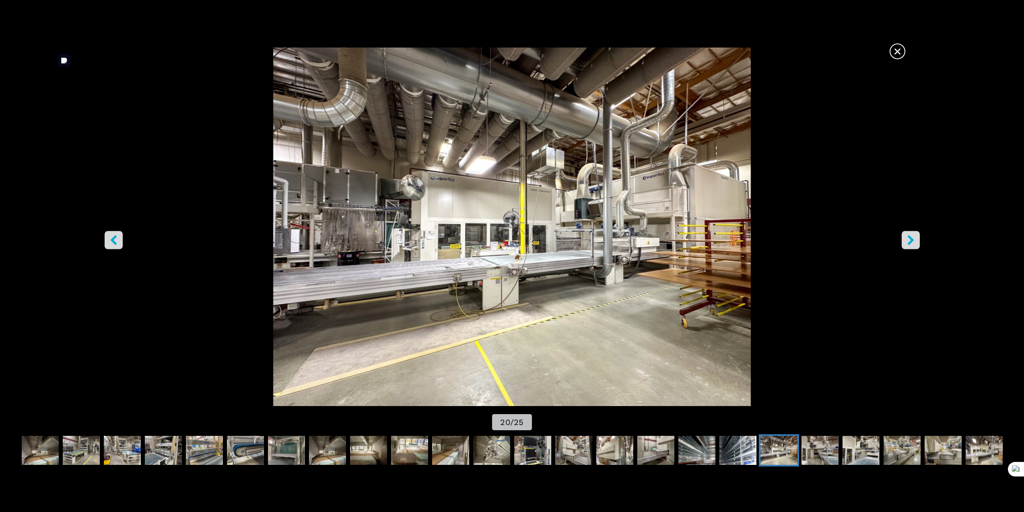
click at [105, 237] on button "left-button" at bounding box center [114, 240] width 18 height 18
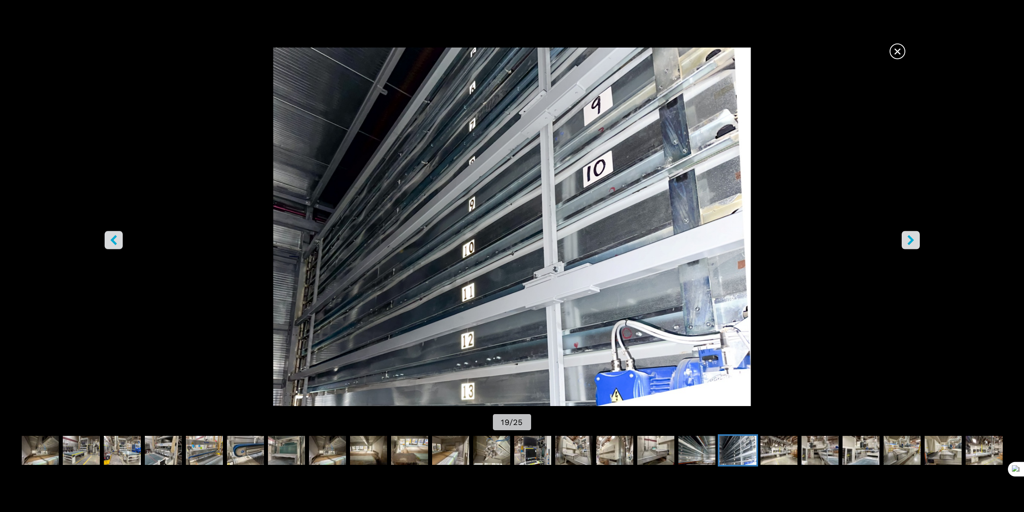
click at [904, 240] on button "right-button" at bounding box center [911, 240] width 18 height 18
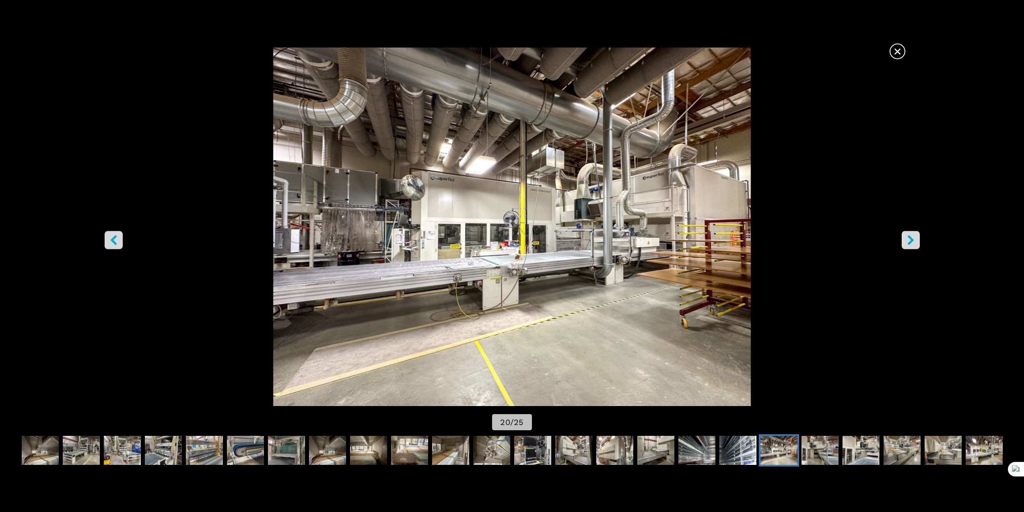
click at [904, 240] on button "right-button" at bounding box center [911, 240] width 18 height 18
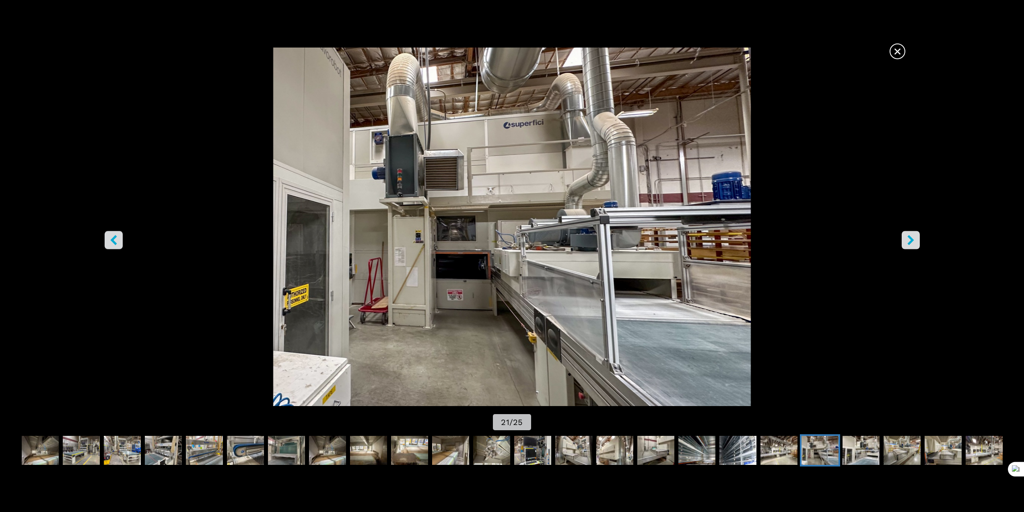
click at [904, 240] on button "right-button" at bounding box center [911, 240] width 18 height 18
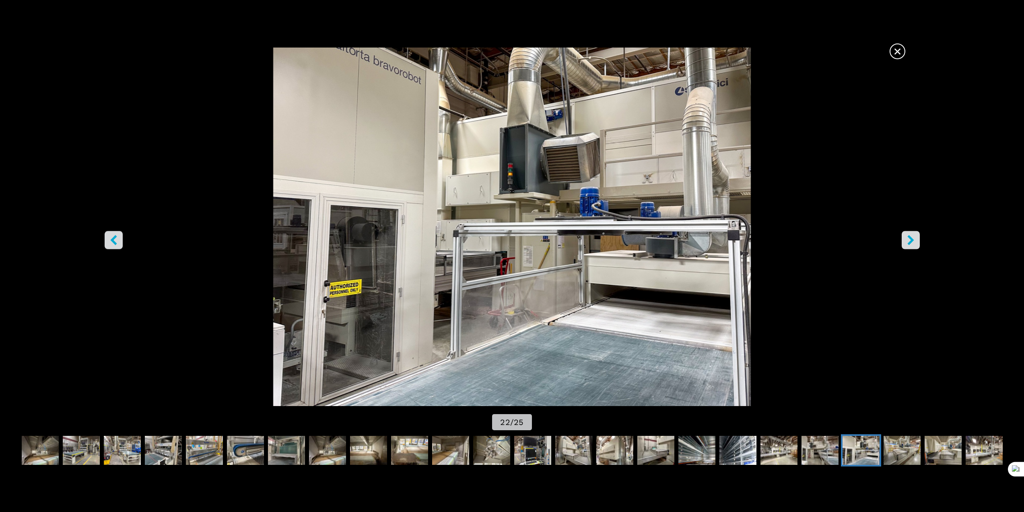
click at [904, 240] on button "right-button" at bounding box center [911, 240] width 18 height 18
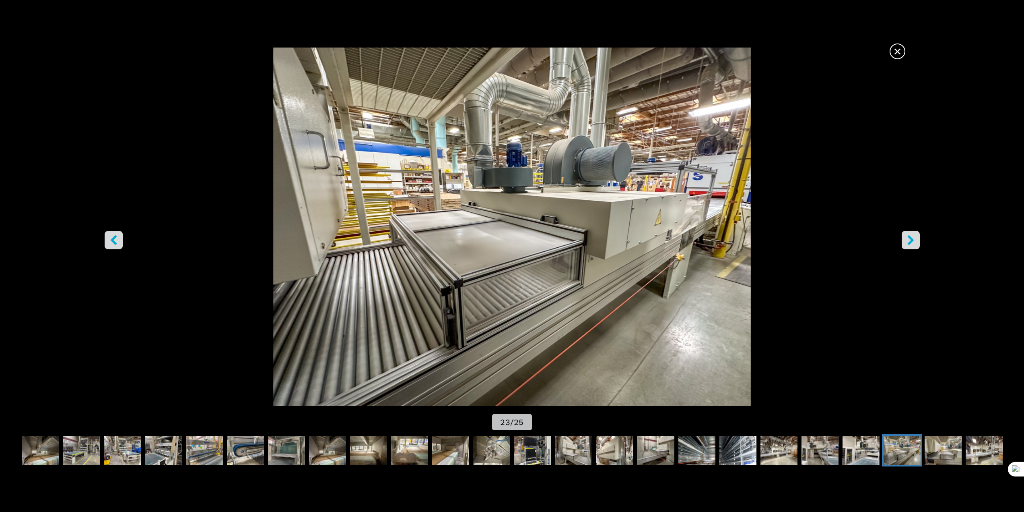
click at [904, 240] on button "right-button" at bounding box center [911, 240] width 18 height 18
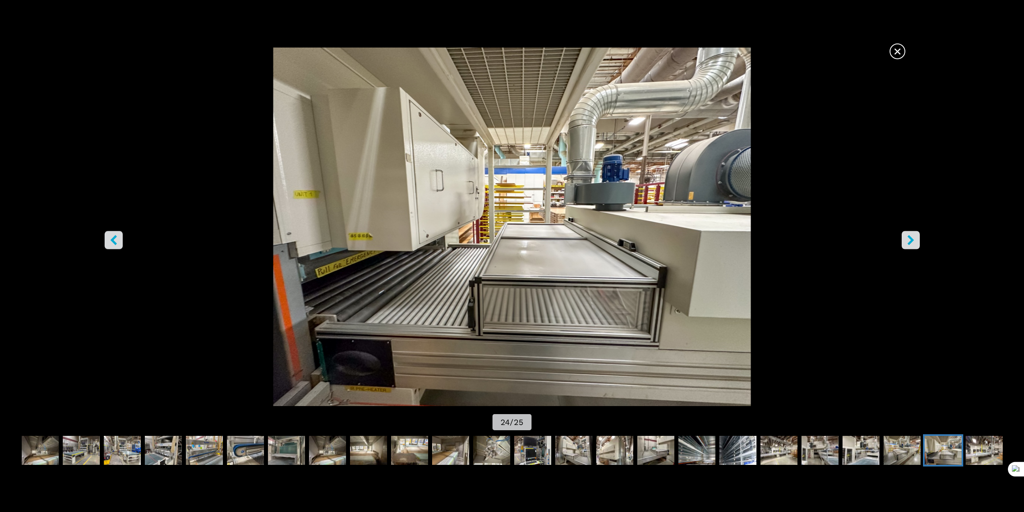
click at [904, 240] on button "right-button" at bounding box center [911, 240] width 18 height 18
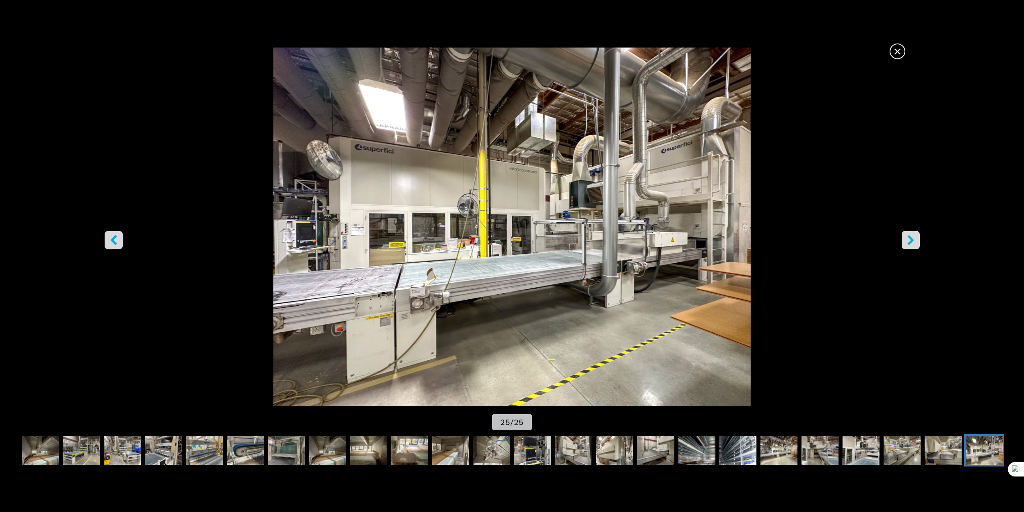
click at [904, 240] on button "right-button" at bounding box center [911, 240] width 18 height 18
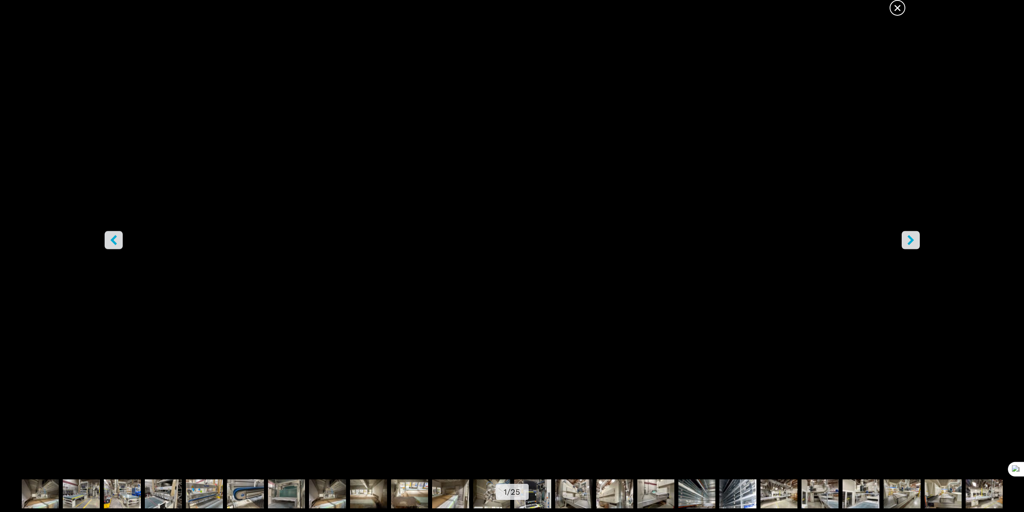
click at [903, 7] on span "×" at bounding box center [898, 6] width 14 height 14
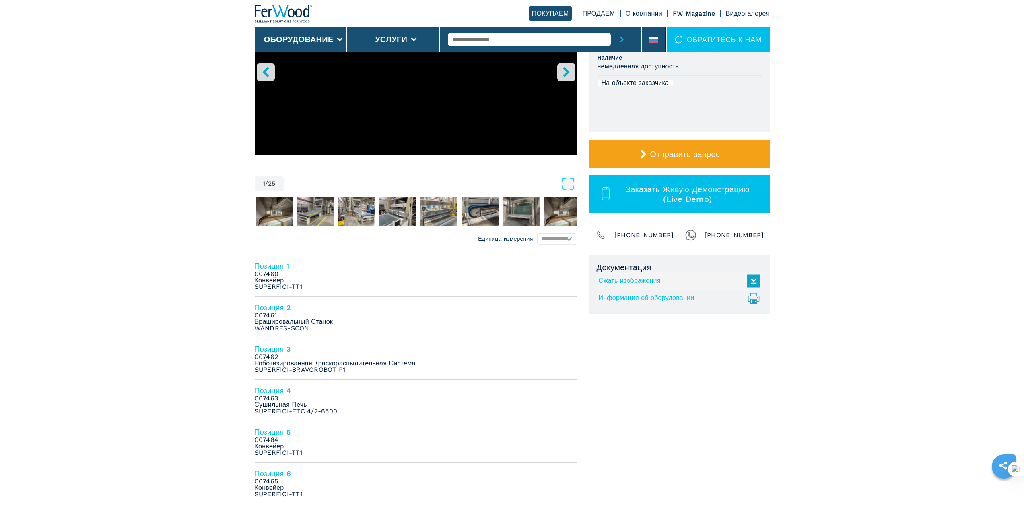
scroll to position [174, 0]
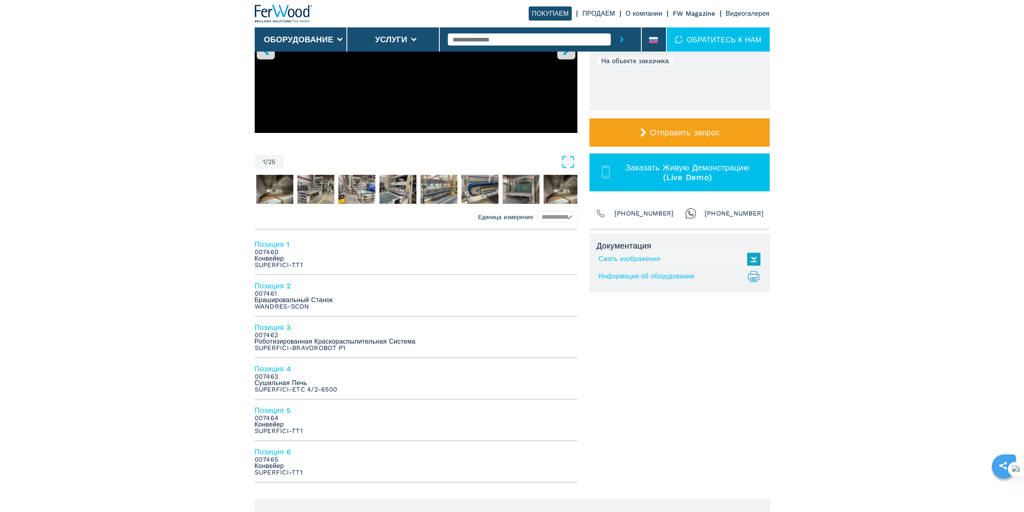
click at [261, 367] on h4 "Позиция 4" at bounding box center [416, 368] width 323 height 9
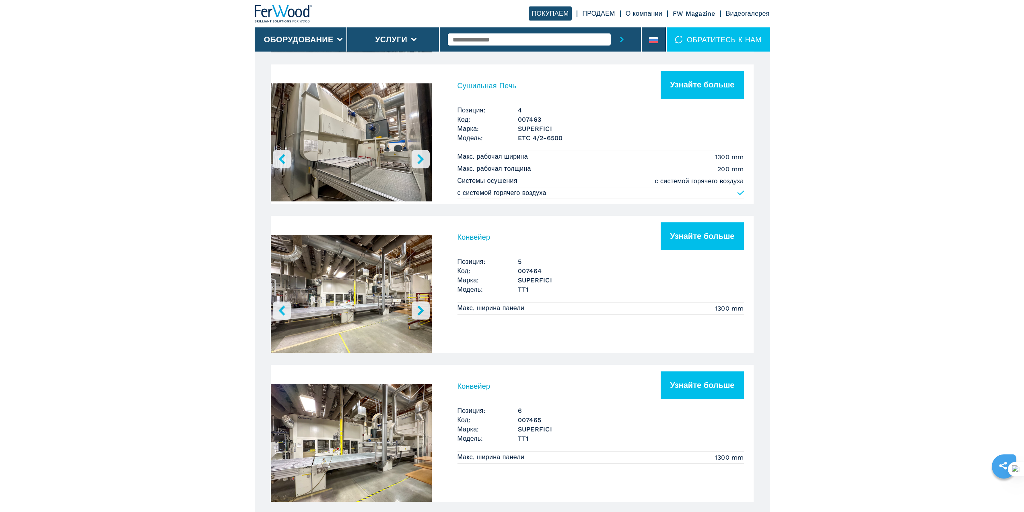
scroll to position [1075, 0]
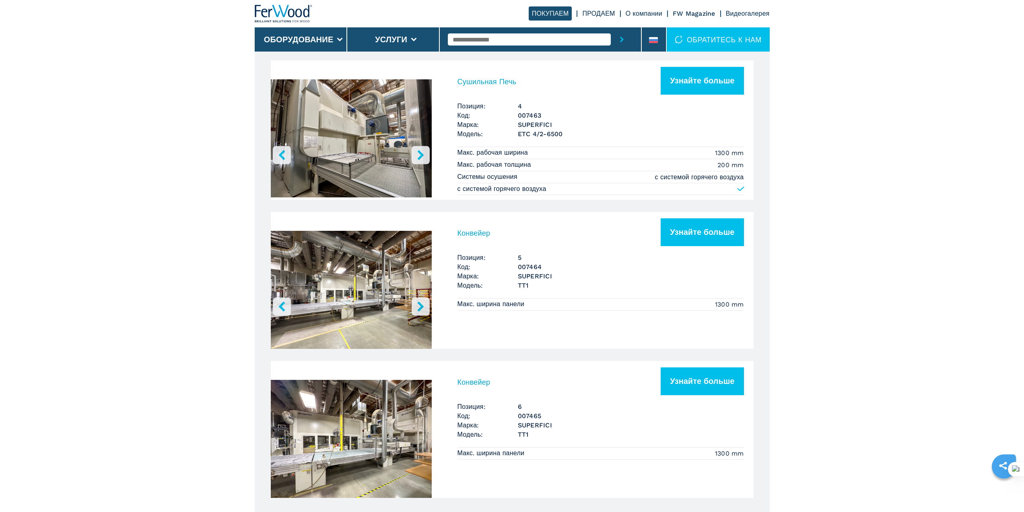
click at [427, 158] on button "right-button" at bounding box center [421, 155] width 18 height 18
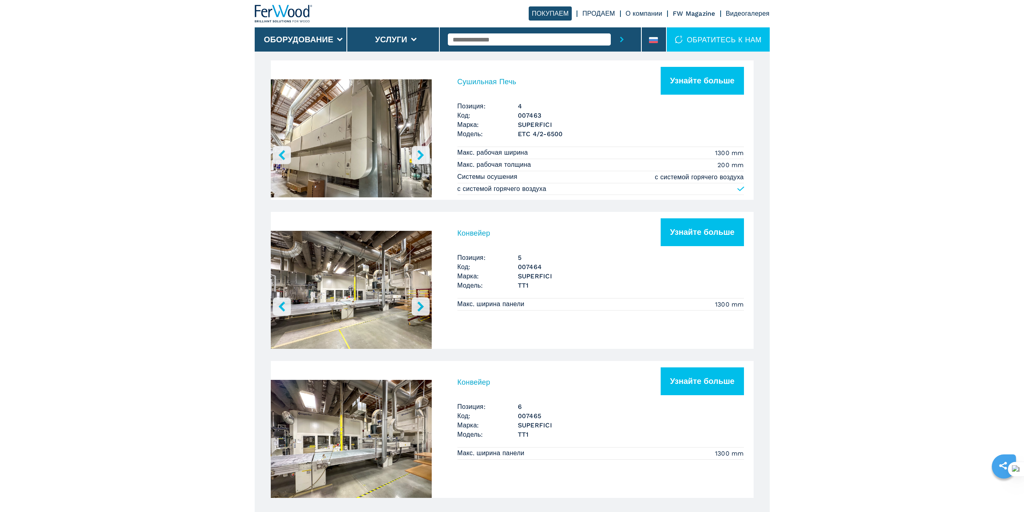
click at [427, 158] on button "right-button" at bounding box center [421, 155] width 18 height 18
click at [674, 83] on button "Узнайте больше" at bounding box center [702, 81] width 83 height 28
click at [717, 80] on button "Узнайте больше" at bounding box center [702, 81] width 83 height 28
click at [465, 79] on h3 "Сушильная Печь" at bounding box center [487, 81] width 59 height 9
click at [353, 144] on img "Go to Slide 2" at bounding box center [351, 139] width 161 height 151
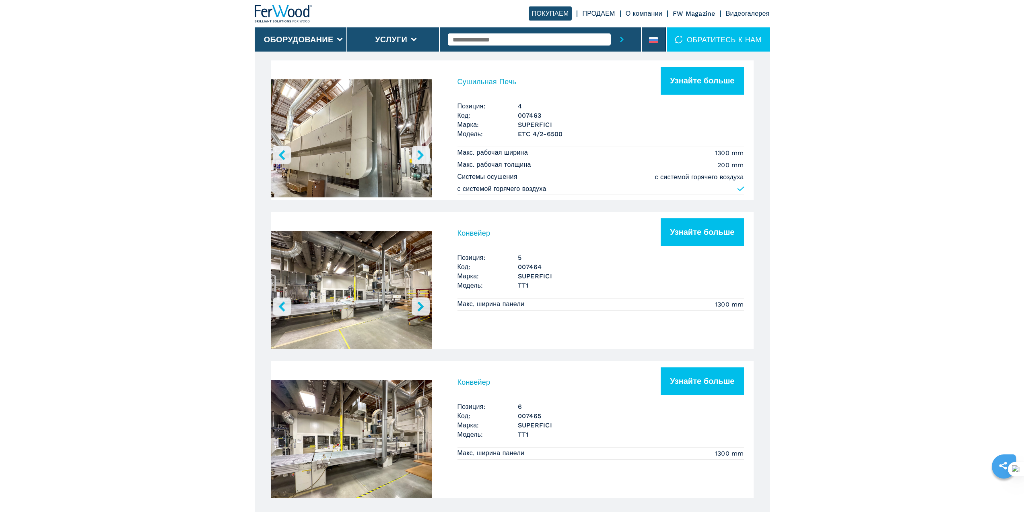
click at [419, 152] on icon "right-button" at bounding box center [420, 155] width 6 height 10
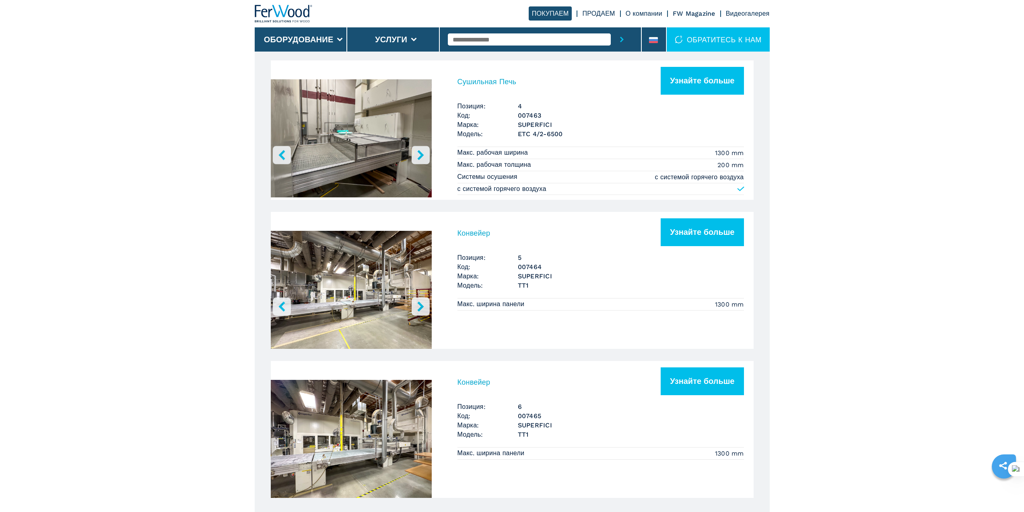
click at [741, 189] on icon at bounding box center [741, 189] width 8 height 8
click at [472, 80] on h3 "Сушильная Печь" at bounding box center [487, 81] width 59 height 9
click at [413, 152] on button "right-button" at bounding box center [421, 155] width 18 height 18
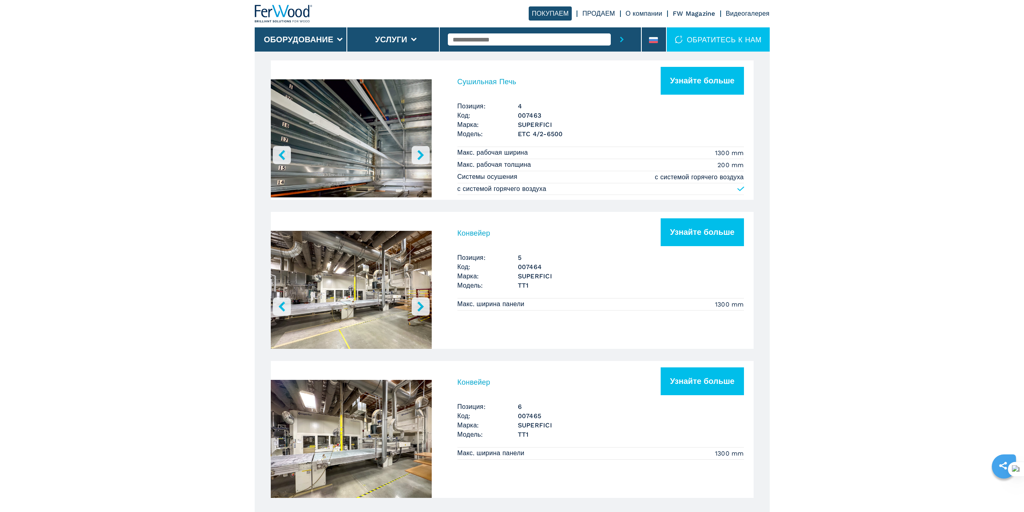
click at [413, 152] on button "right-button" at bounding box center [421, 155] width 18 height 18
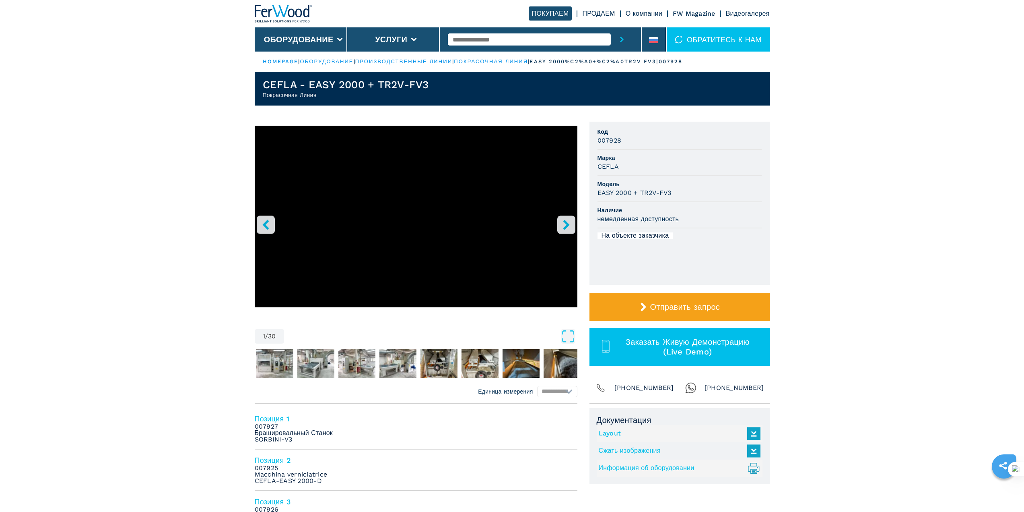
click at [568, 223] on icon "right-button" at bounding box center [566, 224] width 10 height 10
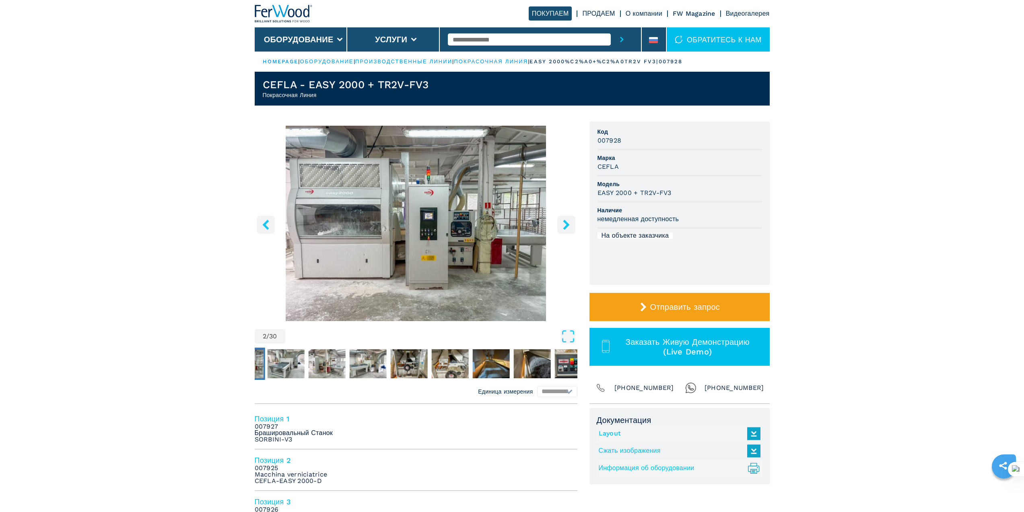
click at [568, 223] on icon "right-button" at bounding box center [566, 224] width 10 height 10
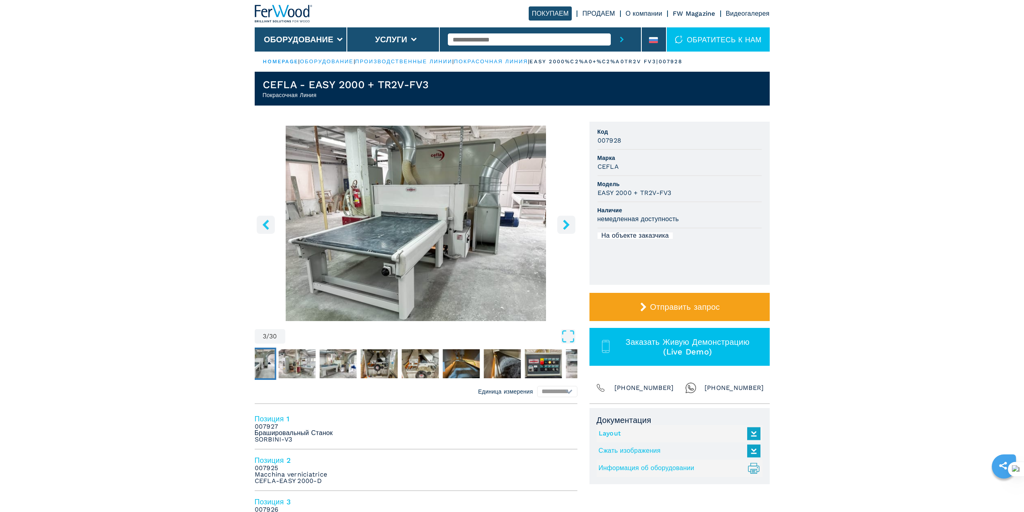
click at [568, 223] on icon "right-button" at bounding box center [566, 224] width 10 height 10
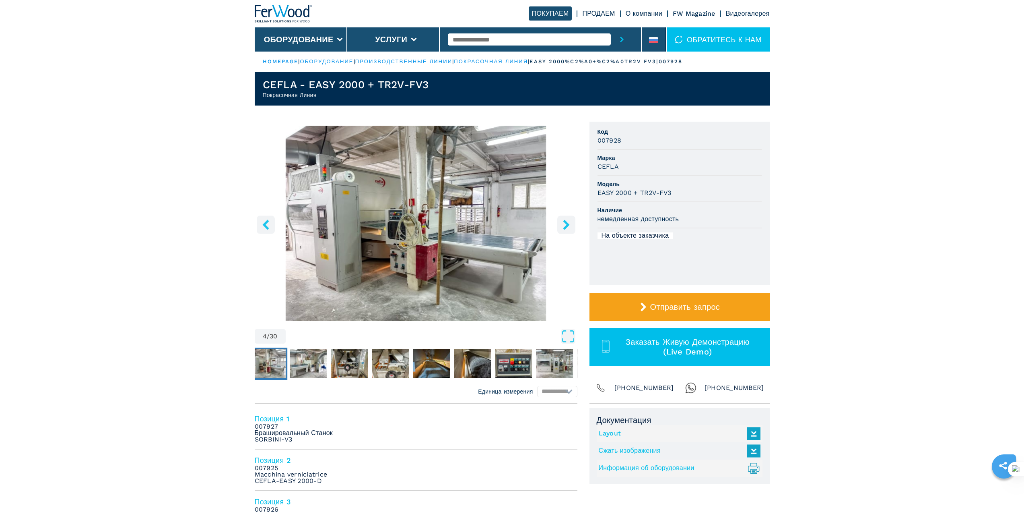
click at [568, 223] on icon "right-button" at bounding box center [566, 224] width 10 height 10
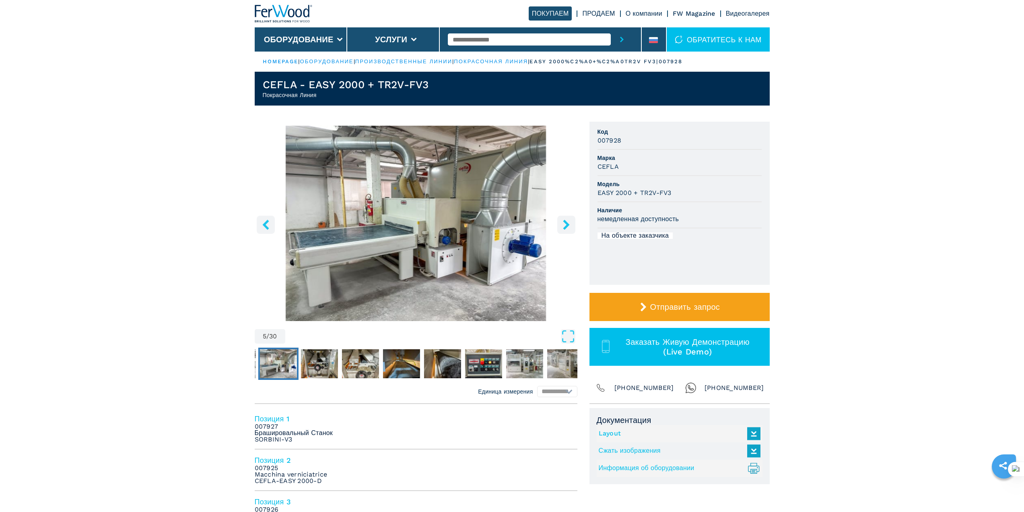
click at [568, 223] on icon "right-button" at bounding box center [566, 224] width 10 height 10
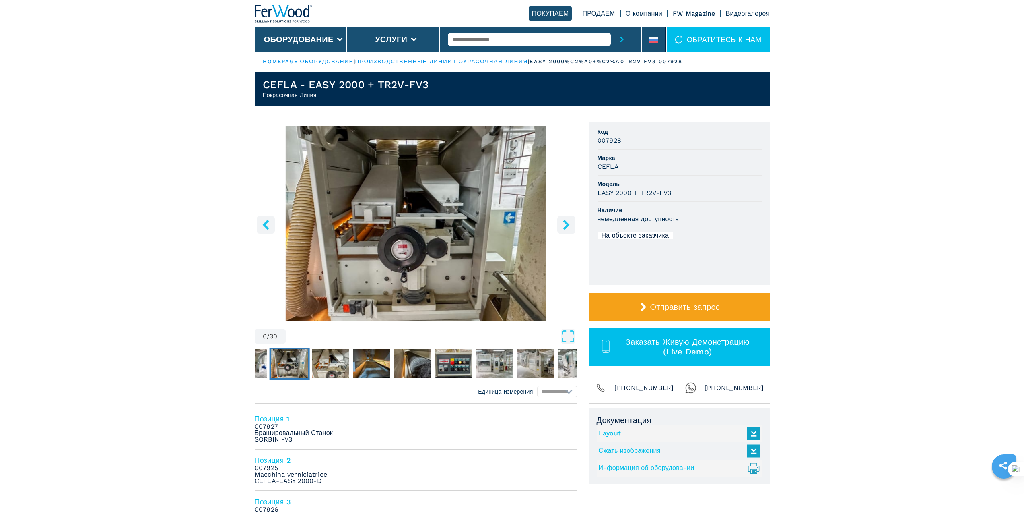
click at [568, 223] on icon "right-button" at bounding box center [566, 224] width 10 height 10
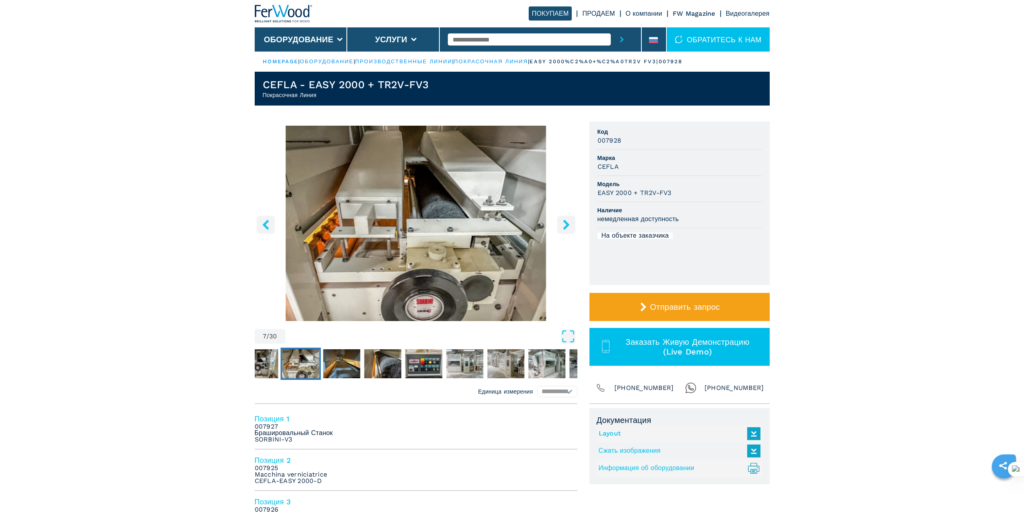
click at [568, 223] on icon "right-button" at bounding box center [566, 224] width 10 height 10
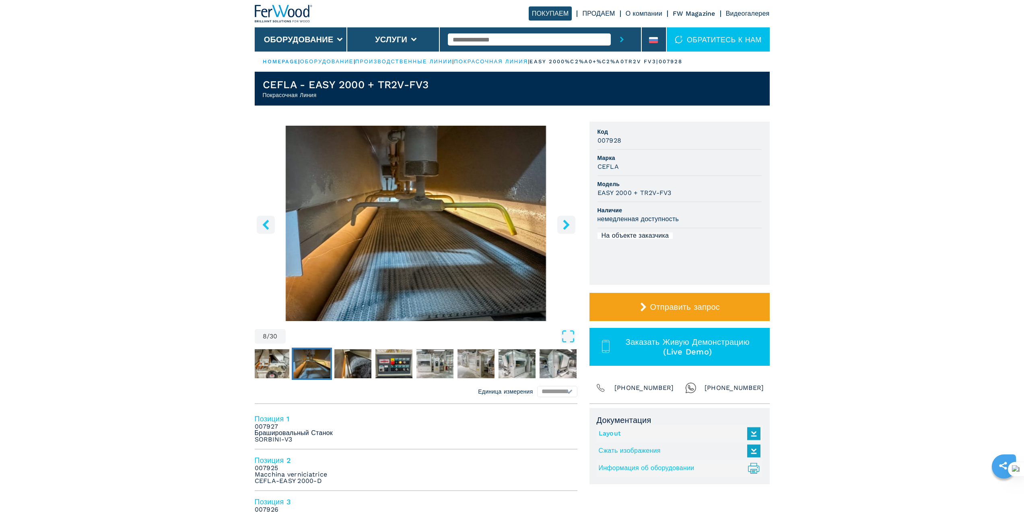
click at [568, 223] on icon "right-button" at bounding box center [566, 224] width 10 height 10
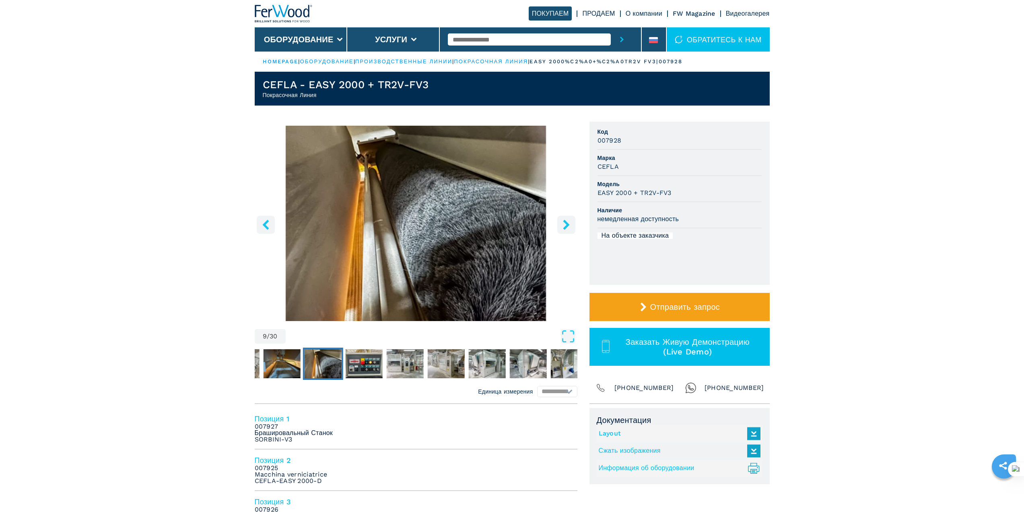
click at [568, 223] on icon "right-button" at bounding box center [566, 224] width 10 height 10
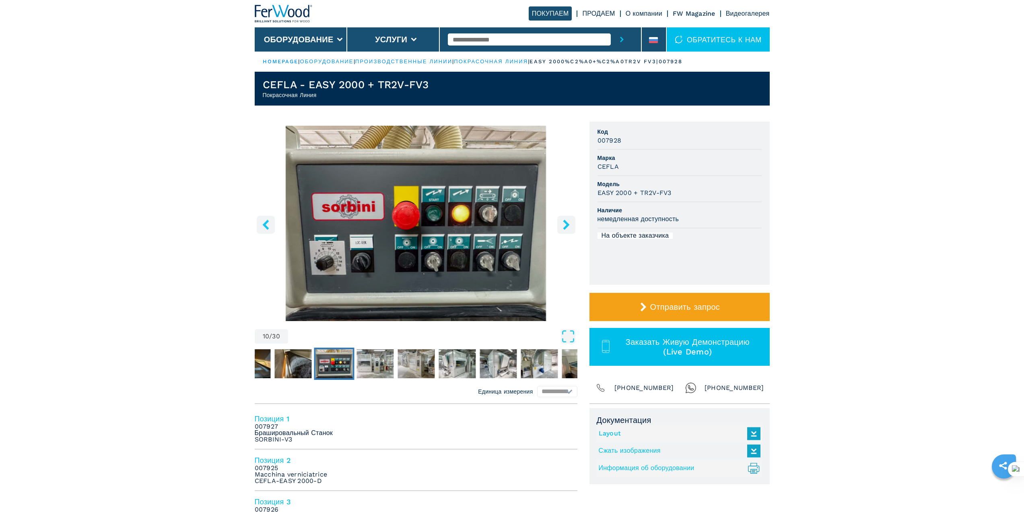
click at [568, 223] on icon "right-button" at bounding box center [566, 224] width 10 height 10
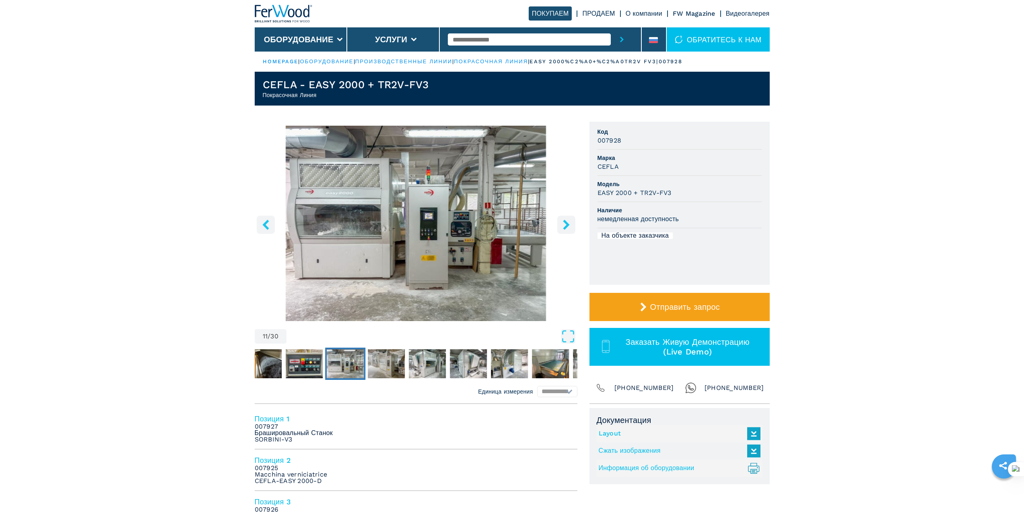
click at [568, 223] on icon "right-button" at bounding box center [566, 224] width 10 height 10
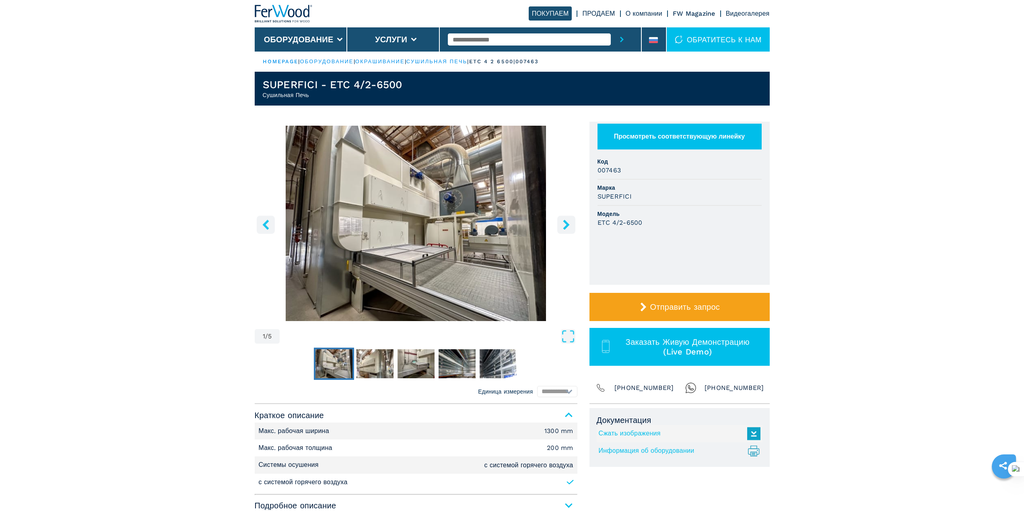
click at [565, 225] on icon "right-button" at bounding box center [566, 224] width 10 height 10
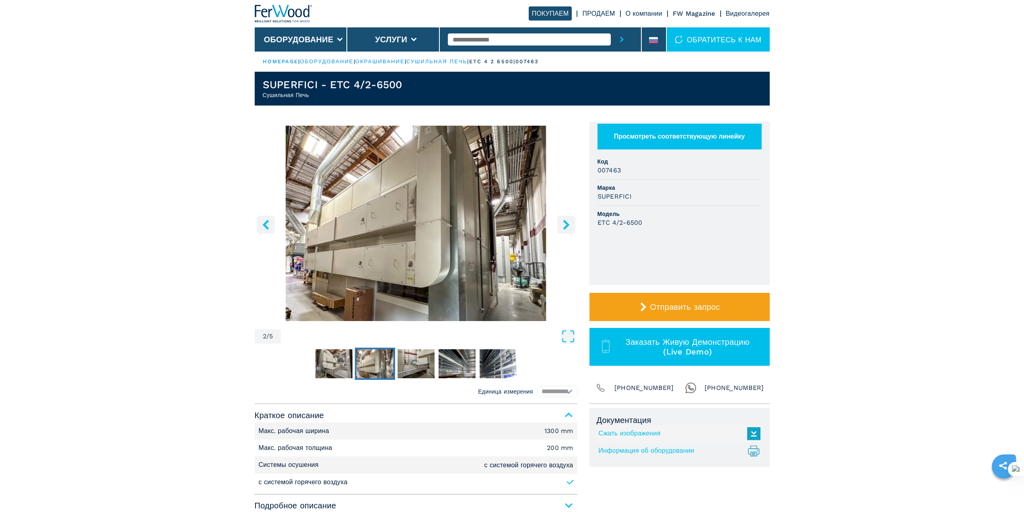
click at [565, 225] on icon "right-button" at bounding box center [566, 224] width 10 height 10
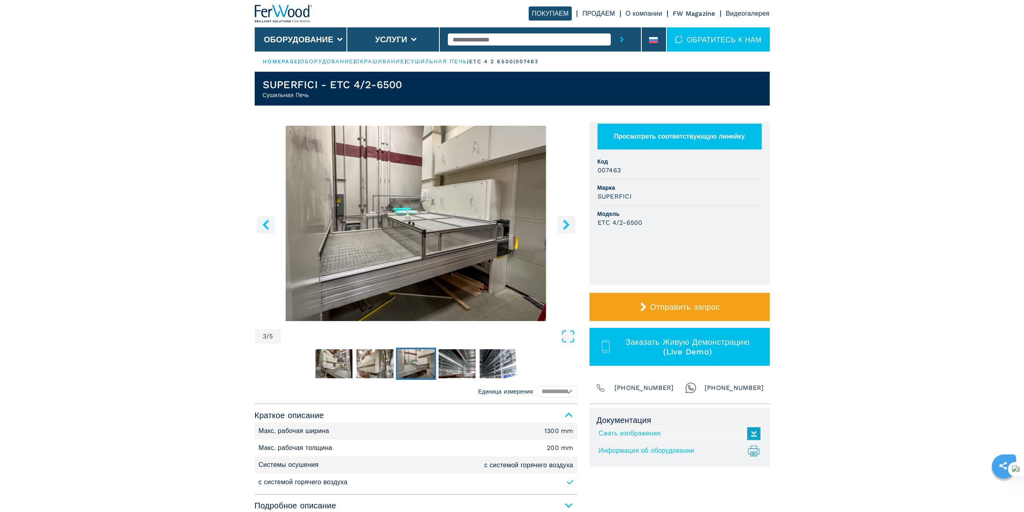
click at [565, 225] on icon "right-button" at bounding box center [566, 224] width 10 height 10
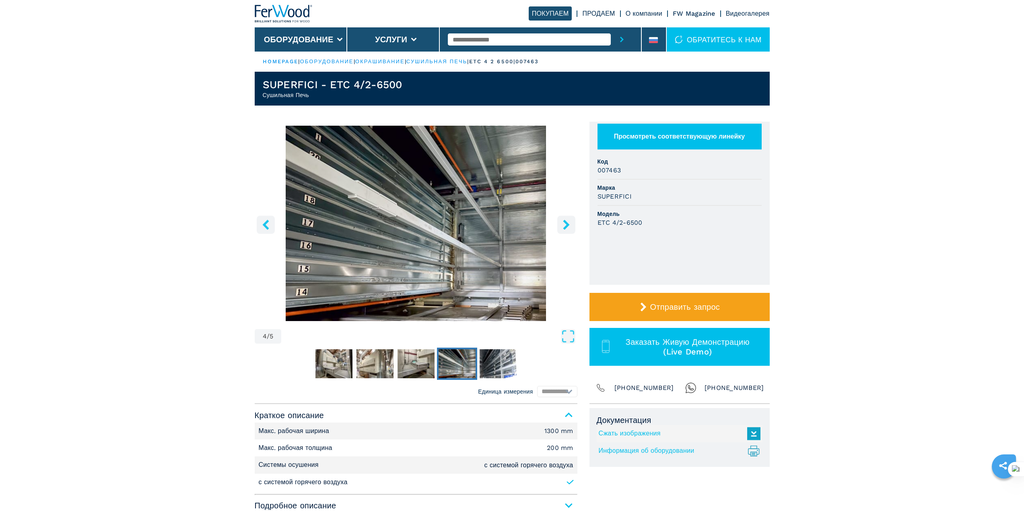
click at [565, 225] on icon "right-button" at bounding box center [566, 224] width 10 height 10
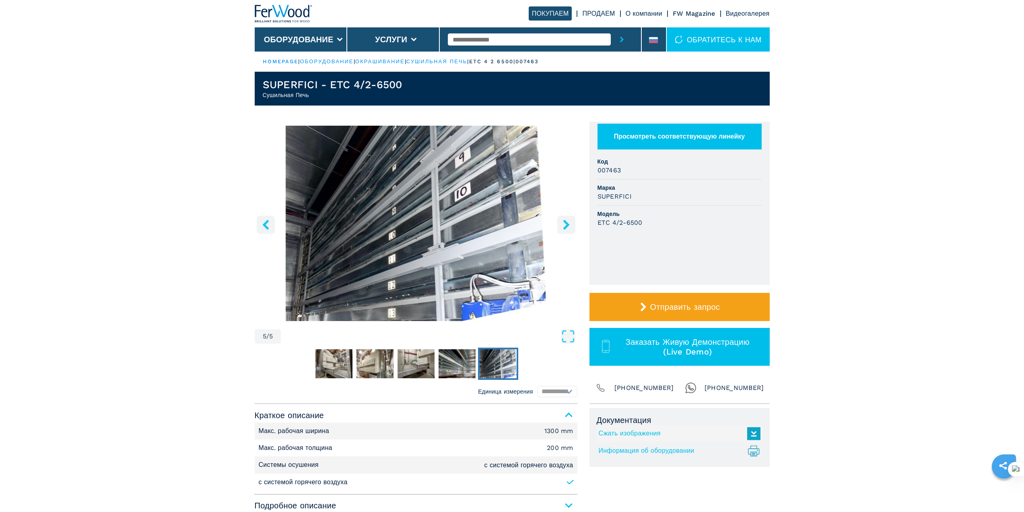
click at [565, 225] on icon "right-button" at bounding box center [566, 224] width 10 height 10
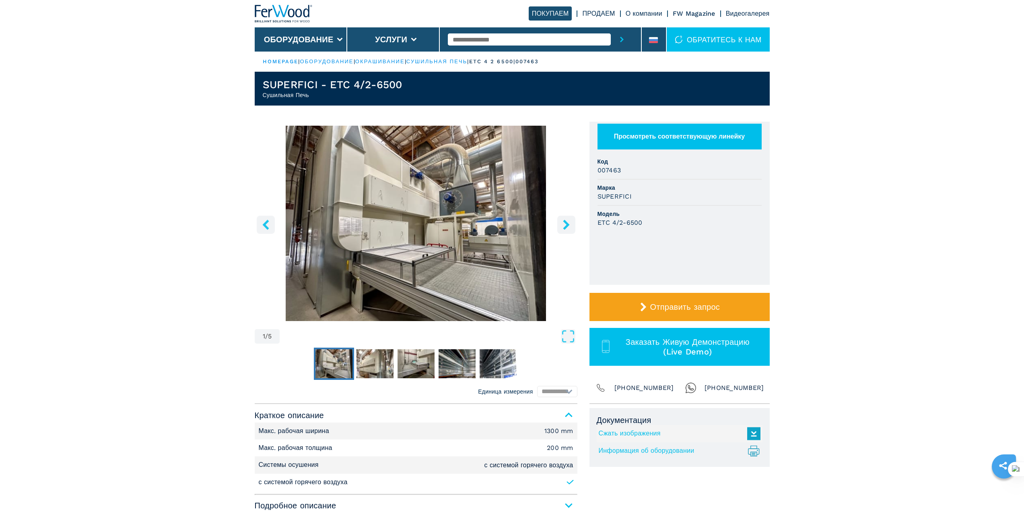
click at [560, 227] on button "right-button" at bounding box center [566, 224] width 18 height 18
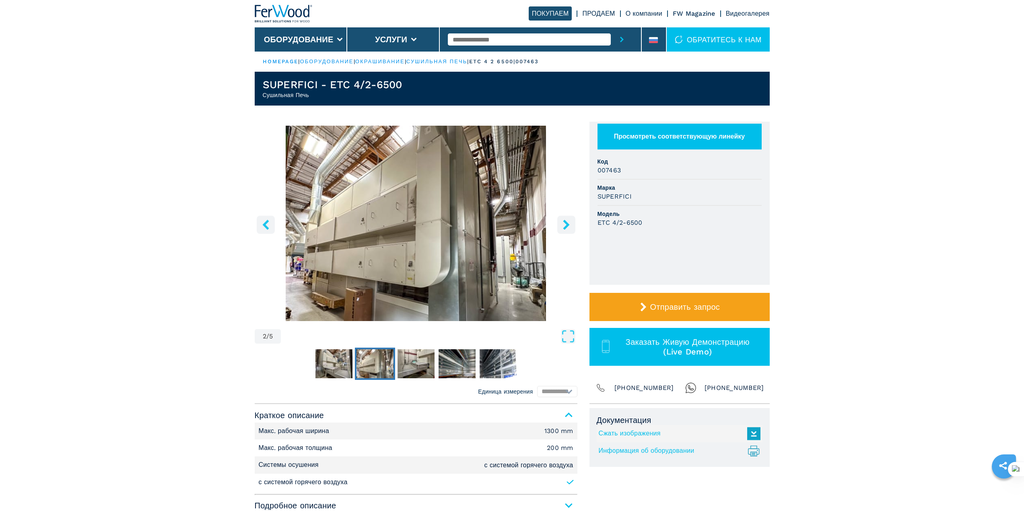
click at [560, 227] on button "right-button" at bounding box center [566, 224] width 18 height 18
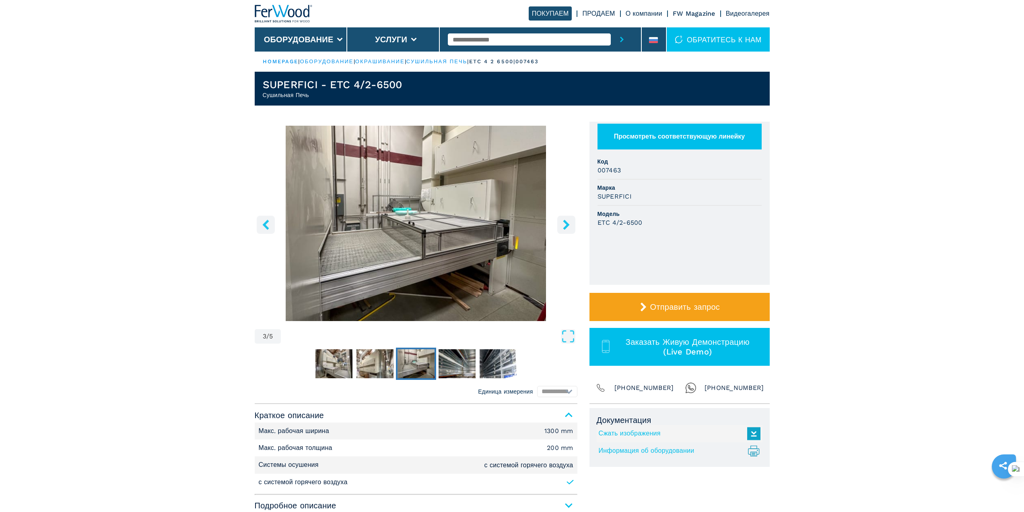
click at [560, 227] on button "right-button" at bounding box center [566, 224] width 18 height 18
